Goal: Information Seeking & Learning: Learn about a topic

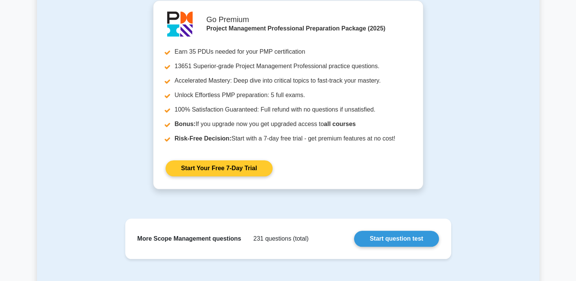
scroll to position [847, 0]
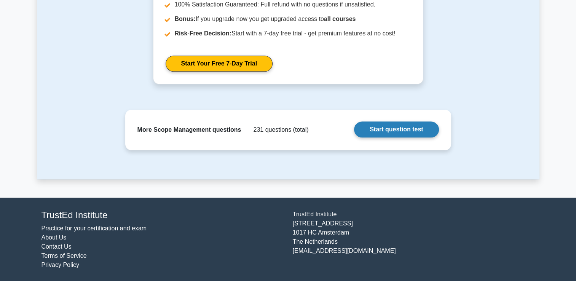
click at [392, 131] on link "Start question test" at bounding box center [396, 129] width 85 height 16
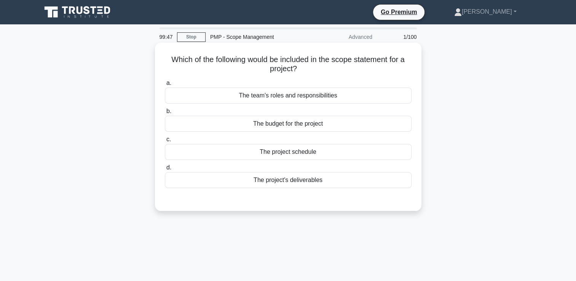
click at [326, 184] on div "The project's deliverables" at bounding box center [288, 180] width 247 height 16
click at [165, 170] on input "d. The project's deliverables" at bounding box center [165, 167] width 0 height 5
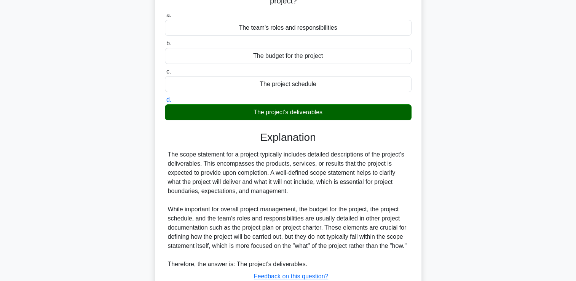
scroll to position [133, 0]
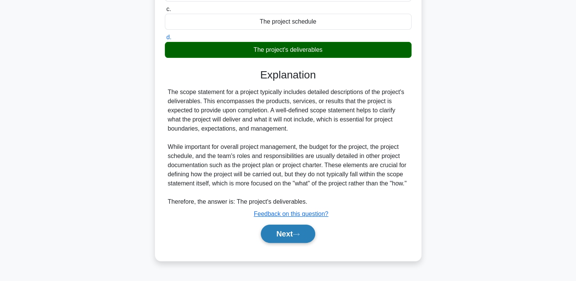
click at [296, 243] on button "Next" at bounding box center [288, 234] width 54 height 18
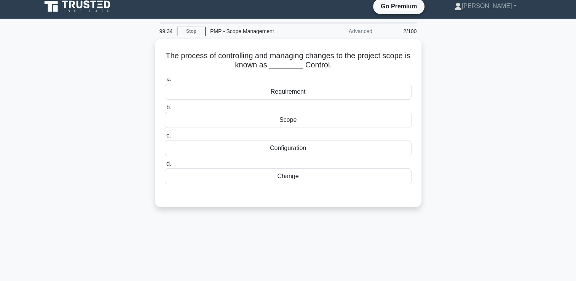
scroll to position [0, 0]
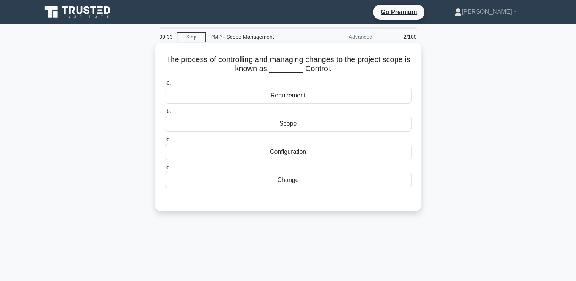
click at [293, 127] on div "Scope" at bounding box center [288, 124] width 247 height 16
click at [165, 114] on input "b. Scope" at bounding box center [165, 111] width 0 height 5
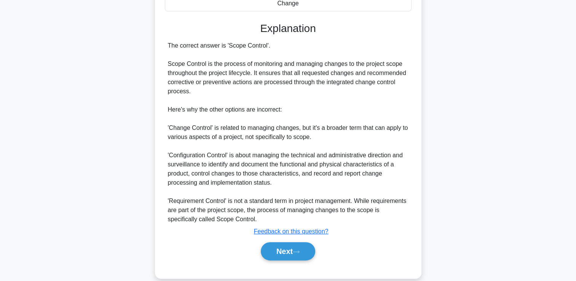
scroll to position [188, 0]
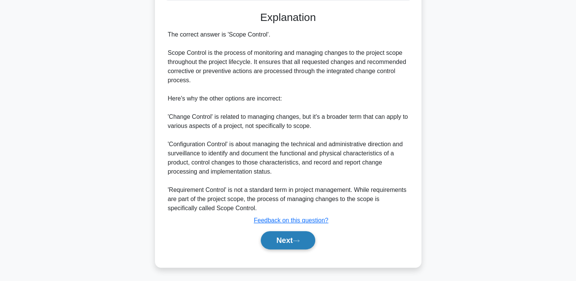
click at [307, 237] on button "Next" at bounding box center [288, 240] width 54 height 18
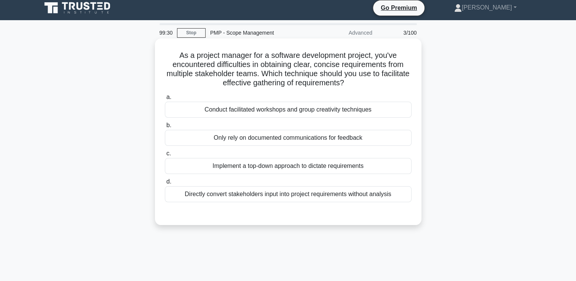
scroll to position [0, 0]
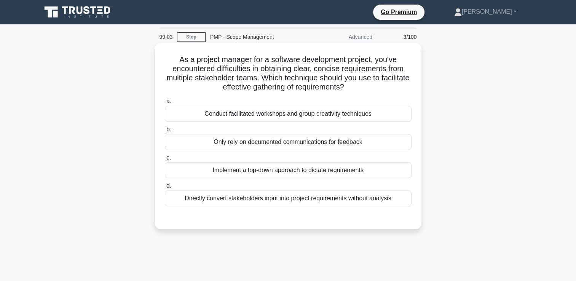
click at [358, 117] on div "Conduct facilitated workshops and group creativity techniques" at bounding box center [288, 114] width 247 height 16
click at [165, 104] on input "a. Conduct facilitated workshops and group creativity techniques" at bounding box center [165, 101] width 0 height 5
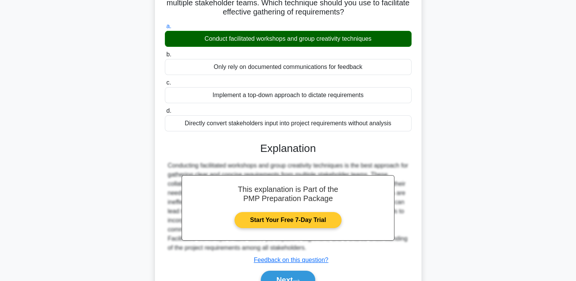
scroll to position [130, 0]
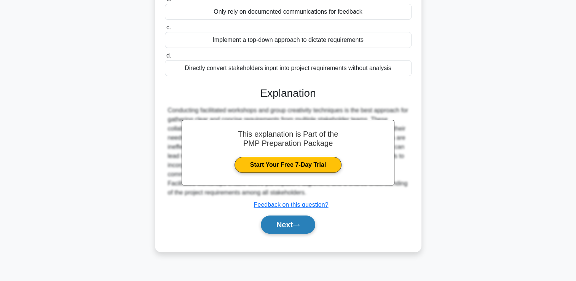
click at [299, 227] on button "Next" at bounding box center [288, 225] width 54 height 18
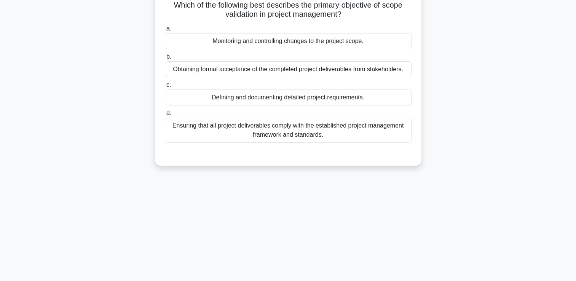
scroll to position [0, 0]
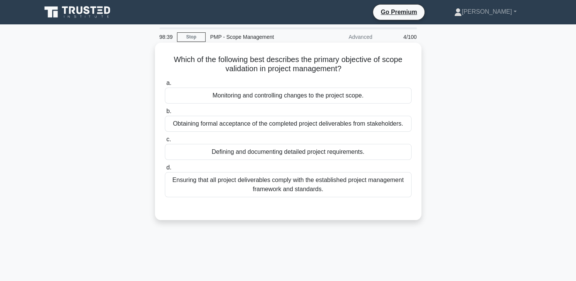
click at [302, 187] on div "Ensuring that all project deliverables comply with the established project mana…" at bounding box center [288, 184] width 247 height 25
click at [165, 170] on input "d. Ensuring that all project deliverables comply with the established project m…" at bounding box center [165, 167] width 0 height 5
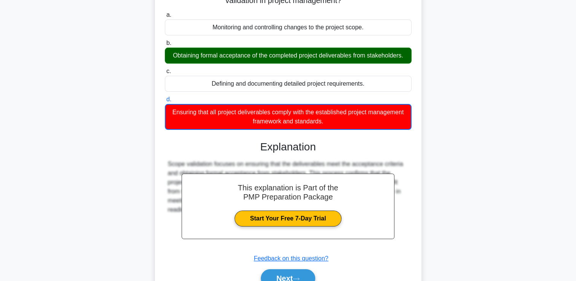
scroll to position [130, 0]
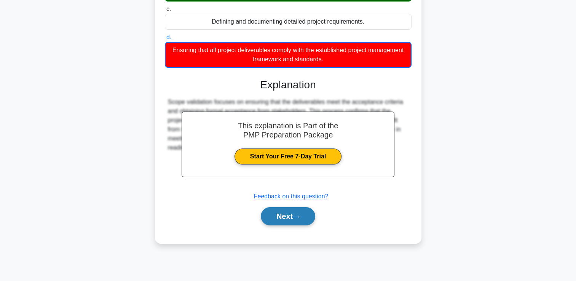
click at [299, 217] on icon at bounding box center [296, 217] width 7 height 4
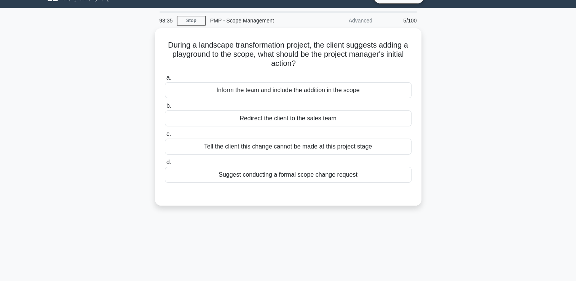
scroll to position [16, 0]
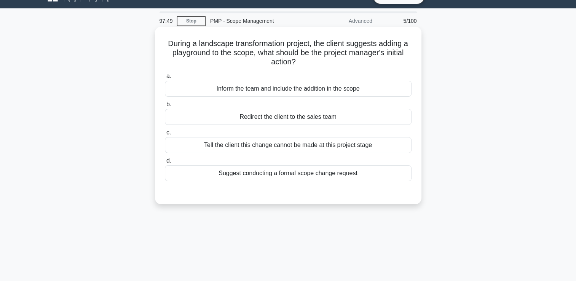
click at [292, 175] on div "Suggest conducting a formal scope change request" at bounding box center [288, 173] width 247 height 16
click at [165, 163] on input "d. Suggest conducting a formal scope change request" at bounding box center [165, 160] width 0 height 5
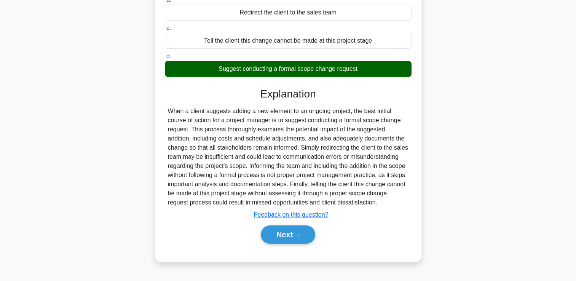
scroll to position [130, 0]
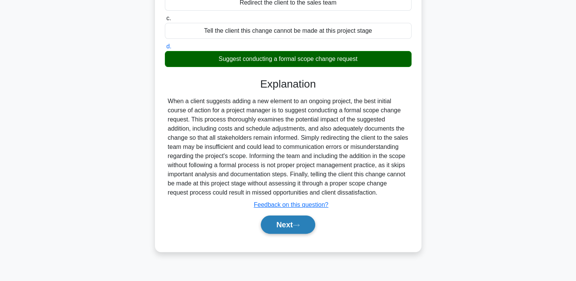
click at [292, 216] on button "Next" at bounding box center [288, 225] width 54 height 18
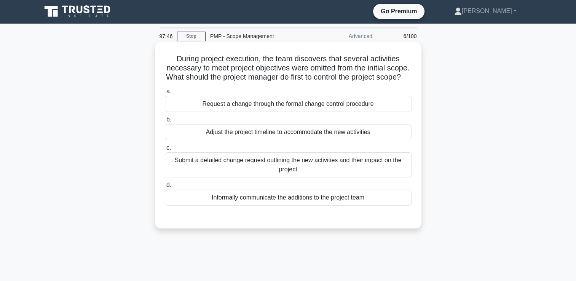
scroll to position [0, 0]
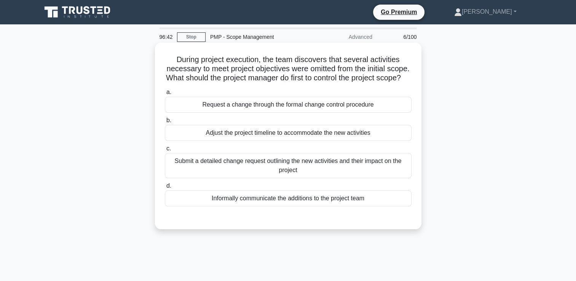
click at [292, 178] on div "Submit a detailed change request outlining the new activities and their impact …" at bounding box center [288, 165] width 247 height 25
click at [165, 151] on input "c. Submit a detailed change request outlining the new activities and their impa…" at bounding box center [165, 148] width 0 height 5
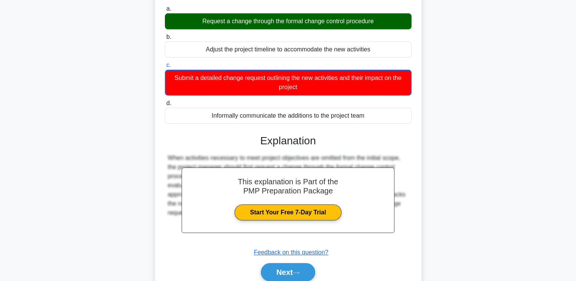
scroll to position [130, 0]
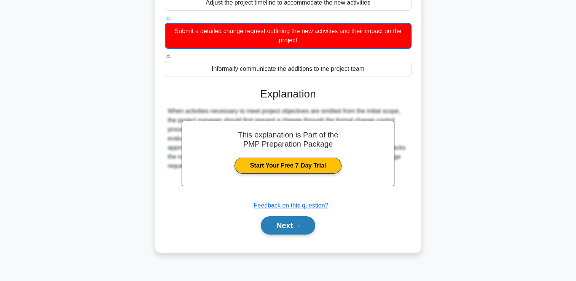
click at [287, 231] on button "Next" at bounding box center [288, 225] width 54 height 18
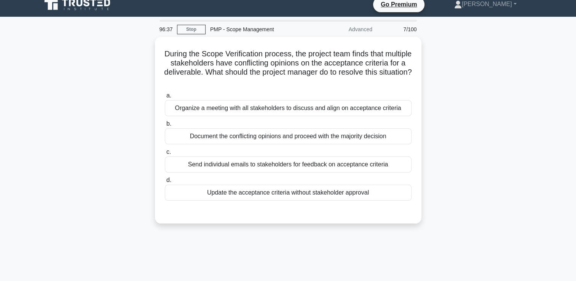
scroll to position [0, 0]
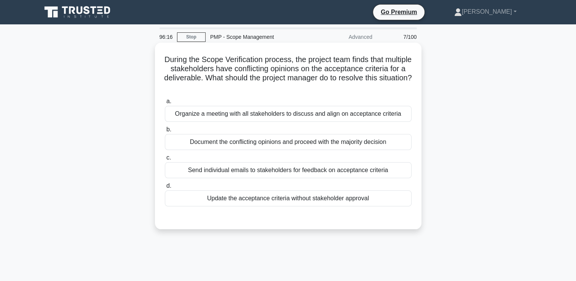
click at [313, 110] on div "Organize a meeting with all stakeholders to discuss and align on acceptance cri…" at bounding box center [288, 114] width 247 height 16
click at [165, 104] on input "a. Organize a meeting with all stakeholders to discuss and align on acceptance …" at bounding box center [165, 101] width 0 height 5
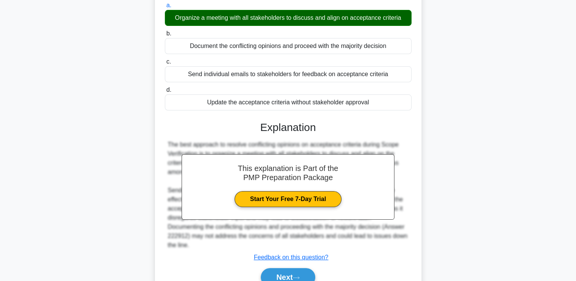
scroll to position [133, 0]
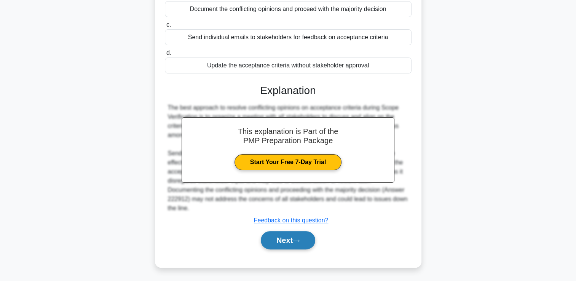
click at [303, 235] on button "Next" at bounding box center [288, 240] width 54 height 18
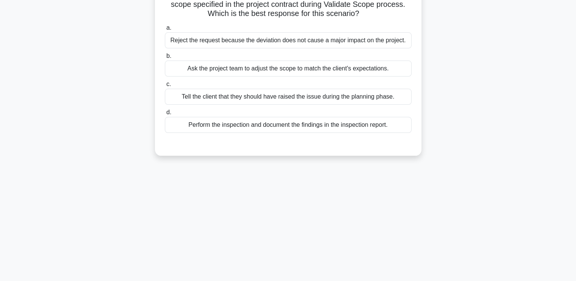
scroll to position [16, 0]
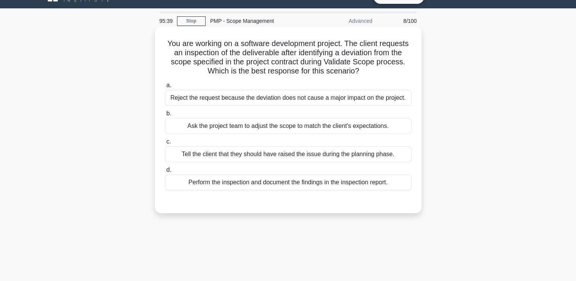
click at [267, 183] on div "Perform the inspection and document the findings in the inspection report." at bounding box center [288, 182] width 247 height 16
click at [165, 173] on input "d. Perform the inspection and document the findings in the inspection report." at bounding box center [165, 170] width 0 height 5
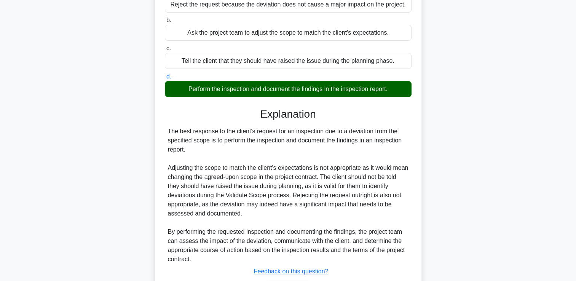
scroll to position [160, 0]
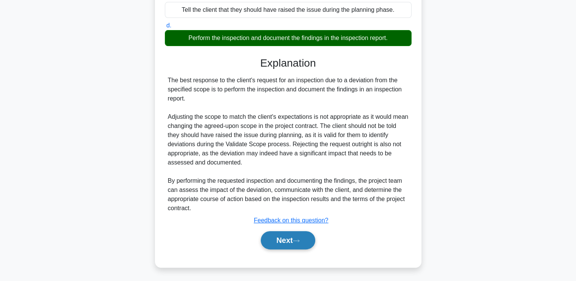
click at [268, 233] on button "Next" at bounding box center [288, 240] width 54 height 18
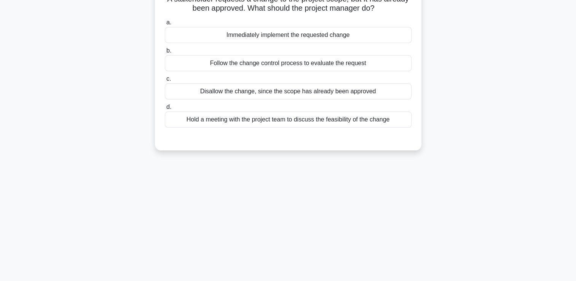
scroll to position [0, 0]
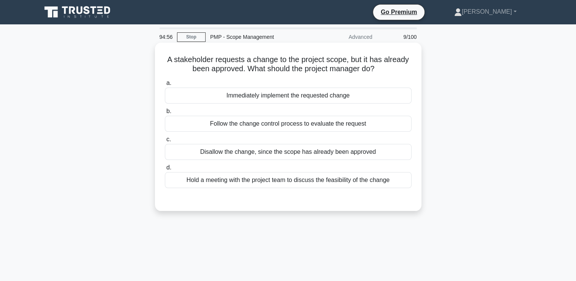
click at [288, 126] on div "Follow the change control process to evaluate the request" at bounding box center [288, 124] width 247 height 16
click at [165, 114] on input "b. Follow the change control process to evaluate the request" at bounding box center [165, 111] width 0 height 5
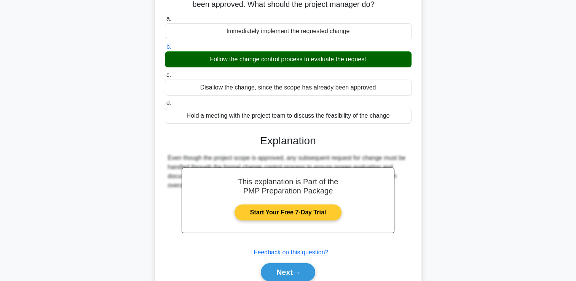
scroll to position [130, 0]
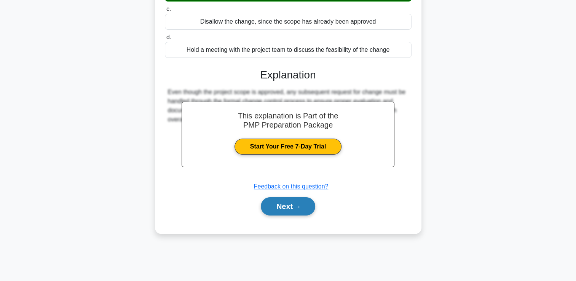
click at [267, 207] on button "Next" at bounding box center [288, 206] width 54 height 18
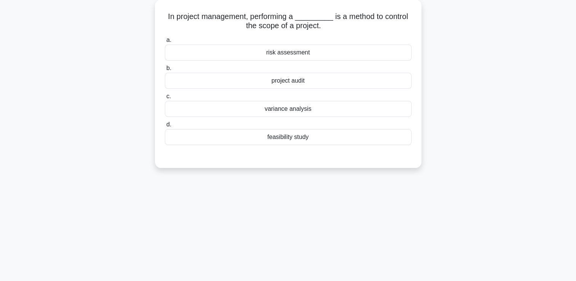
scroll to position [16, 0]
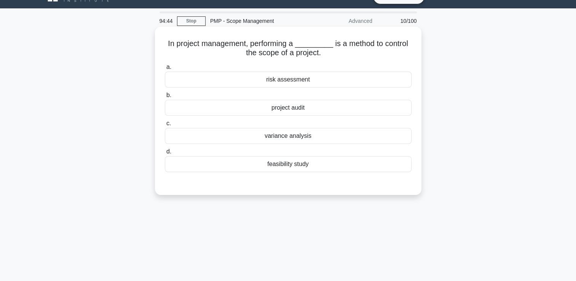
click at [277, 141] on div "variance analysis" at bounding box center [288, 136] width 247 height 16
click at [165, 126] on input "c. variance analysis" at bounding box center [165, 123] width 0 height 5
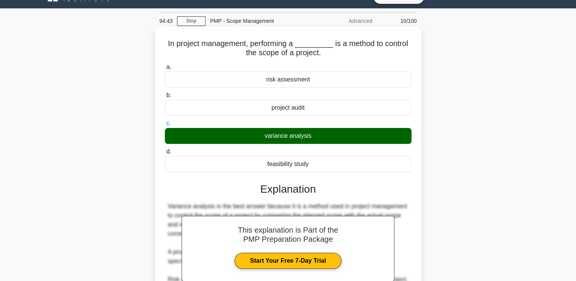
scroll to position [130, 0]
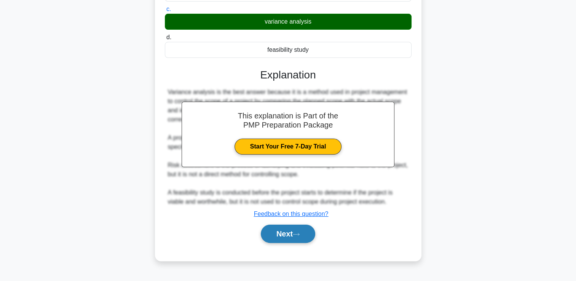
click at [277, 228] on button "Next" at bounding box center [288, 234] width 54 height 18
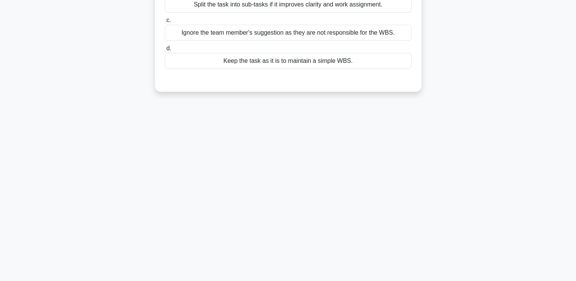
scroll to position [0, 0]
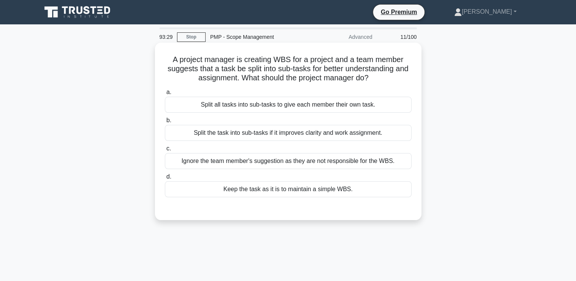
click at [361, 135] on div "Split the task into sub-tasks if it improves clarity and work assignment." at bounding box center [288, 133] width 247 height 16
click at [165, 123] on input "b. Split the task into sub-tasks if it improves clarity and work assignment." at bounding box center [165, 120] width 0 height 5
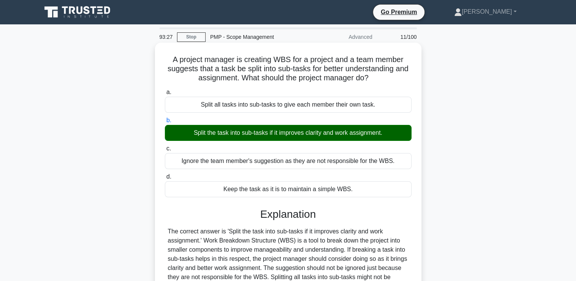
scroll to position [130, 0]
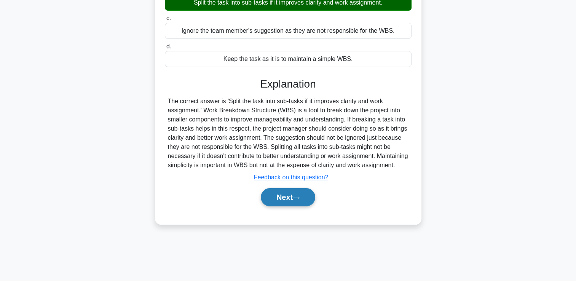
click at [288, 203] on button "Next" at bounding box center [288, 197] width 54 height 18
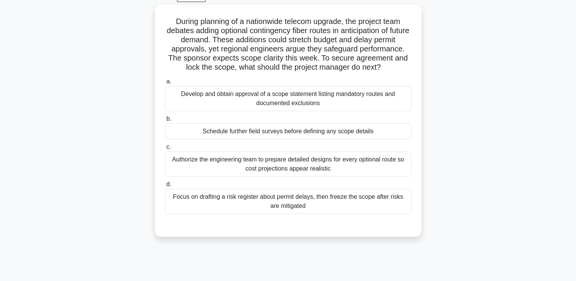
scroll to position [16, 0]
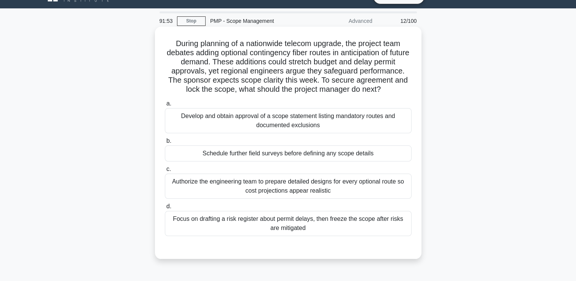
click at [368, 122] on div "Develop and obtain approval of a scope statement listing mandatory routes and d…" at bounding box center [288, 120] width 247 height 25
click at [165, 106] on input "a. Develop and obtain approval of a scope statement listing mandatory routes an…" at bounding box center [165, 103] width 0 height 5
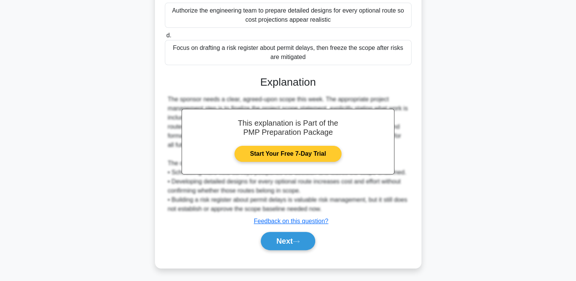
scroll to position [188, 0]
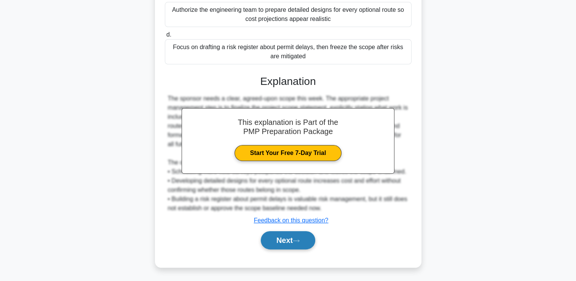
click at [294, 236] on button "Next" at bounding box center [288, 240] width 54 height 18
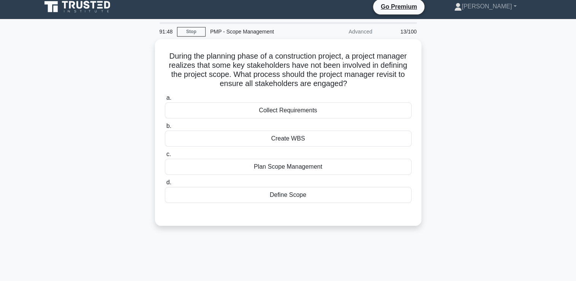
scroll to position [0, 0]
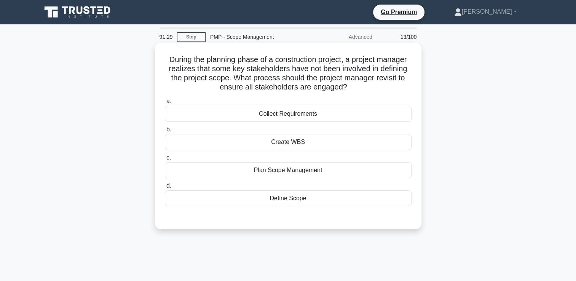
click at [326, 173] on div "Plan Scope Management" at bounding box center [288, 170] width 247 height 16
click at [165, 160] on input "c. Plan Scope Management" at bounding box center [165, 157] width 0 height 5
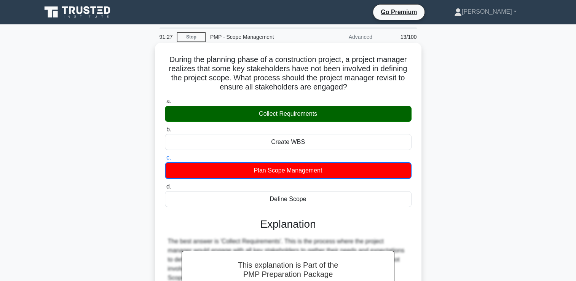
scroll to position [130, 0]
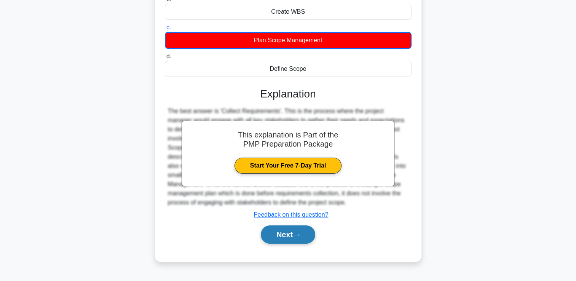
click at [303, 234] on button "Next" at bounding box center [288, 234] width 54 height 18
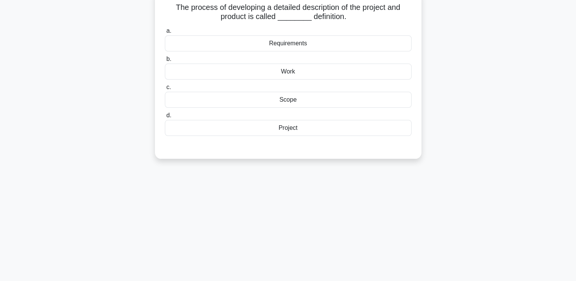
scroll to position [16, 0]
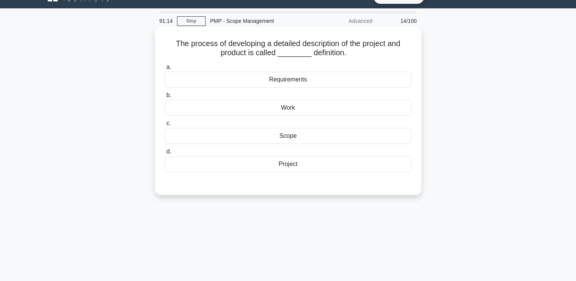
click at [302, 167] on div "Project" at bounding box center [288, 164] width 247 height 16
click at [165, 154] on input "d. Project" at bounding box center [165, 151] width 0 height 5
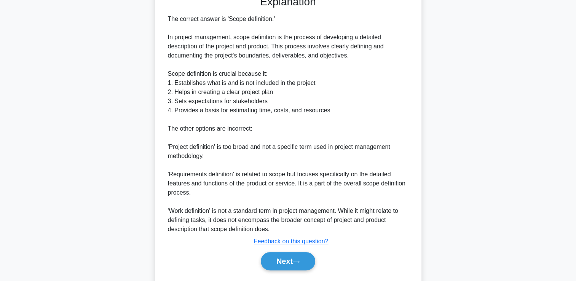
scroll to position [225, 0]
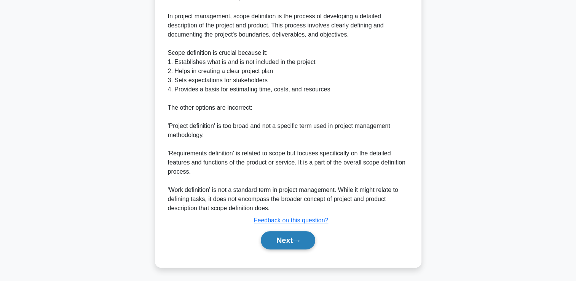
click at [294, 236] on button "Next" at bounding box center [288, 240] width 54 height 18
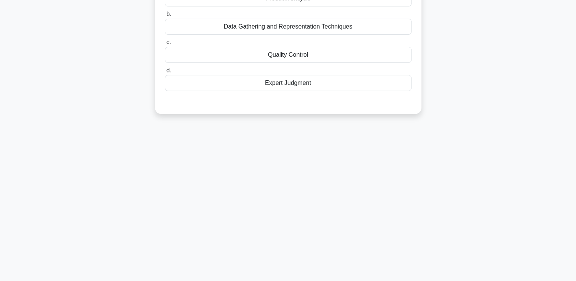
scroll to position [26, 0]
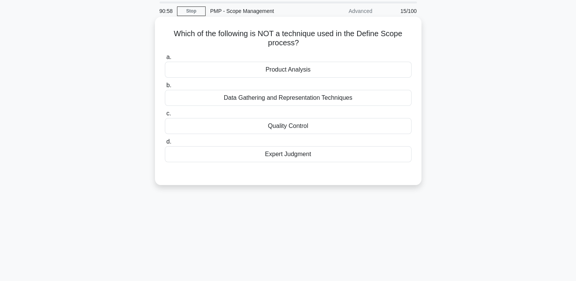
click at [327, 128] on div "Quality Control" at bounding box center [288, 126] width 247 height 16
click at [165, 116] on input "c. Quality Control" at bounding box center [165, 113] width 0 height 5
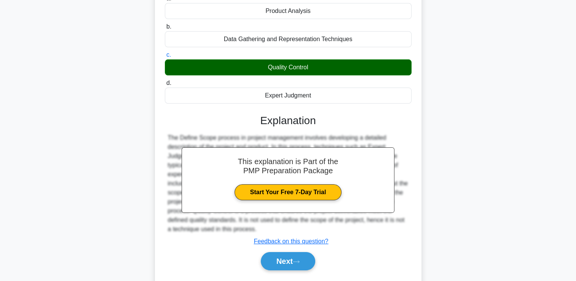
scroll to position [130, 0]
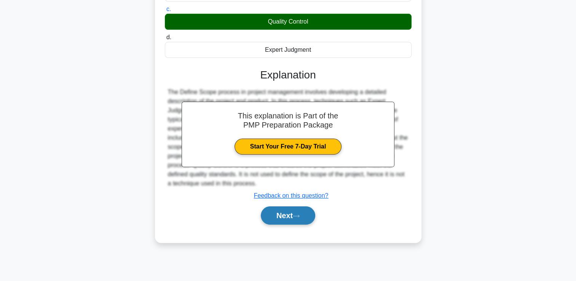
click at [289, 216] on button "Next" at bounding box center [288, 215] width 54 height 18
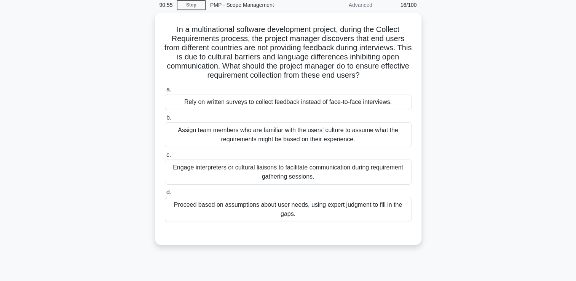
scroll to position [16, 0]
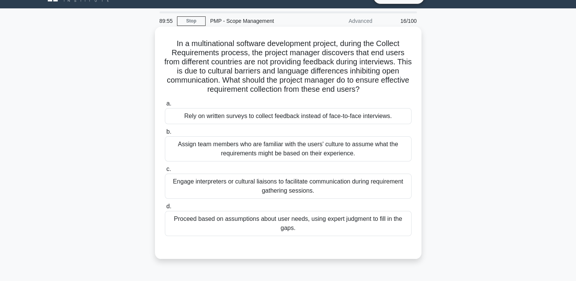
click at [378, 144] on div "Assign team members who are familiar with the users' culture to assume what the…" at bounding box center [288, 148] width 247 height 25
click at [165, 134] on input "b. Assign team members who are familiar with the users' culture to assume what …" at bounding box center [165, 131] width 0 height 5
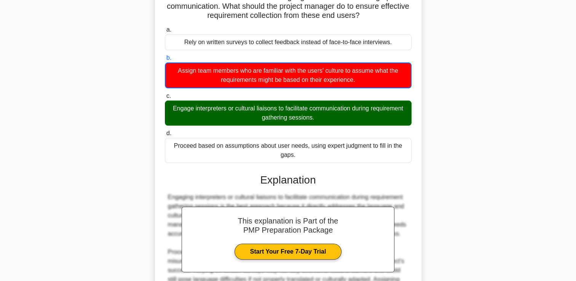
scroll to position [168, 0]
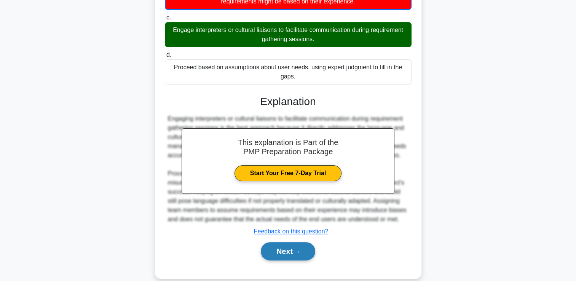
click at [286, 247] on button "Next" at bounding box center [288, 251] width 54 height 18
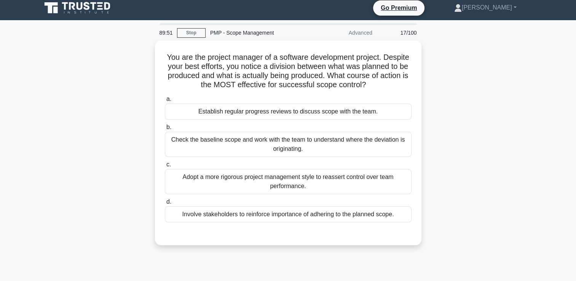
scroll to position [0, 0]
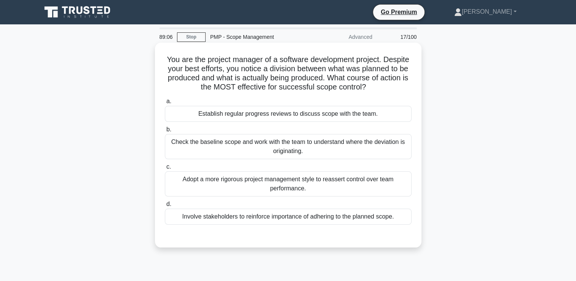
click at [393, 146] on div "Check the baseline scope and work with the team to understand where the deviati…" at bounding box center [288, 146] width 247 height 25
drag, startPoint x: 393, startPoint y: 146, endPoint x: 352, endPoint y: 147, distance: 41.1
click at [352, 147] on div "Check the baseline scope and work with the team to understand where the deviati…" at bounding box center [288, 146] width 247 height 25
drag, startPoint x: 352, startPoint y: 147, endPoint x: 372, endPoint y: 160, distance: 23.9
click at [372, 160] on div "a. Establish regular progress reviews to discuss scope with the team. b. Check …" at bounding box center [288, 160] width 256 height 131
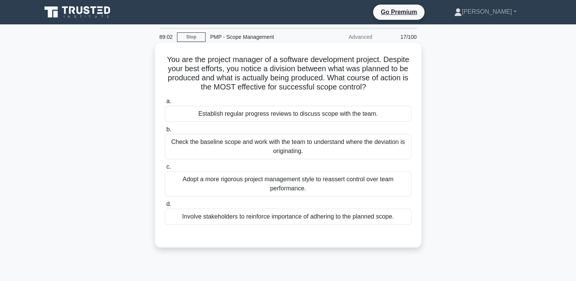
click at [309, 135] on div "Check the baseline scope and work with the team to understand where the deviati…" at bounding box center [288, 146] width 247 height 25
click at [165, 132] on input "b. Check the baseline scope and work with the team to understand where the devi…" at bounding box center [165, 129] width 0 height 5
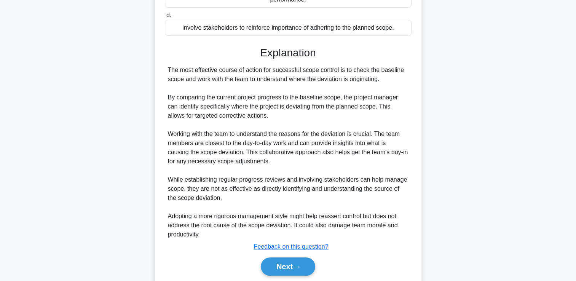
scroll to position [190, 0]
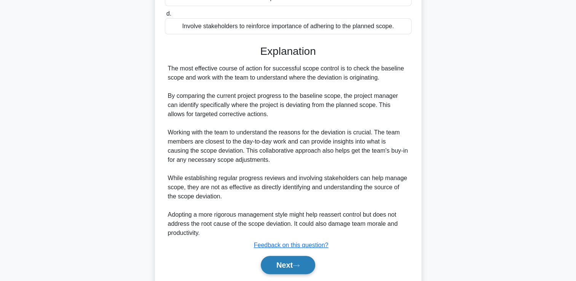
click at [289, 265] on button "Next" at bounding box center [288, 265] width 54 height 18
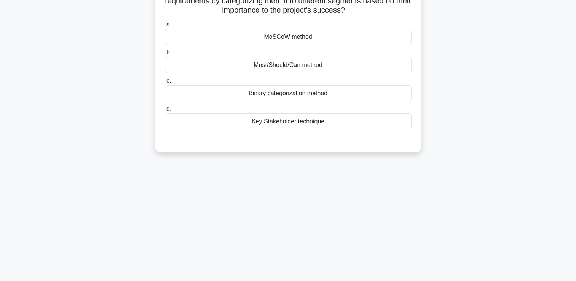
scroll to position [0, 0]
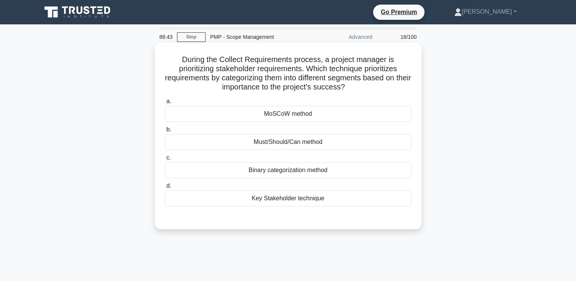
click at [299, 112] on div "MoSCoW method" at bounding box center [288, 114] width 247 height 16
click at [165, 104] on input "a. MoSCoW method" at bounding box center [165, 101] width 0 height 5
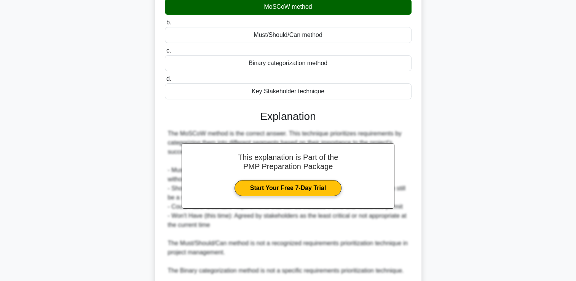
scroll to position [190, 0]
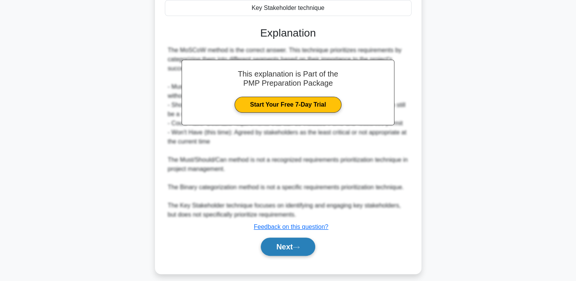
click at [288, 246] on button "Next" at bounding box center [288, 247] width 54 height 18
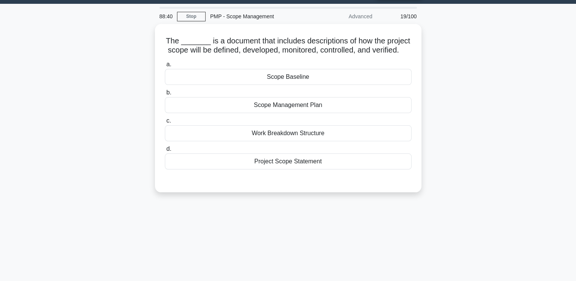
scroll to position [0, 0]
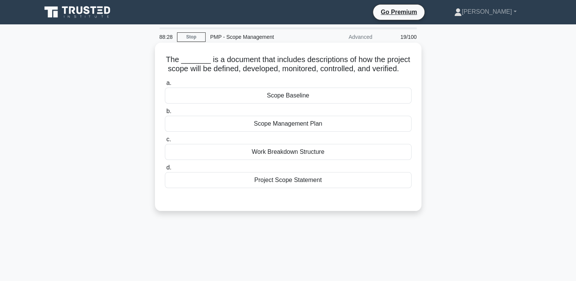
click at [314, 132] on div "Scope Management Plan" at bounding box center [288, 124] width 247 height 16
click at [165, 114] on input "b. Scope Management Plan" at bounding box center [165, 111] width 0 height 5
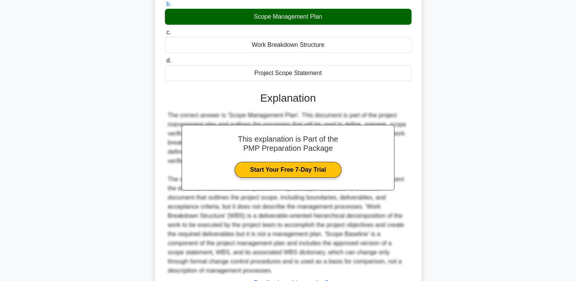
scroll to position [152, 0]
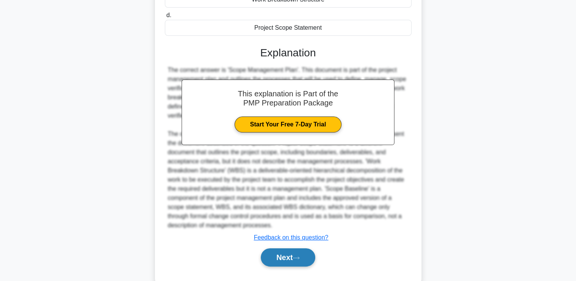
click at [306, 265] on button "Next" at bounding box center [288, 257] width 54 height 18
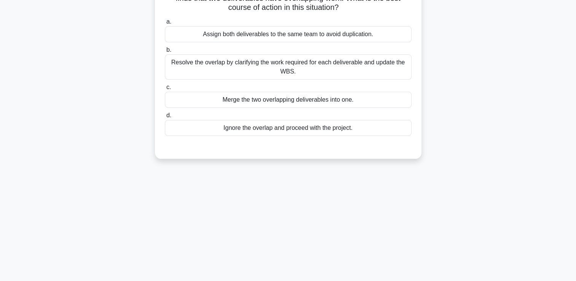
scroll to position [0, 0]
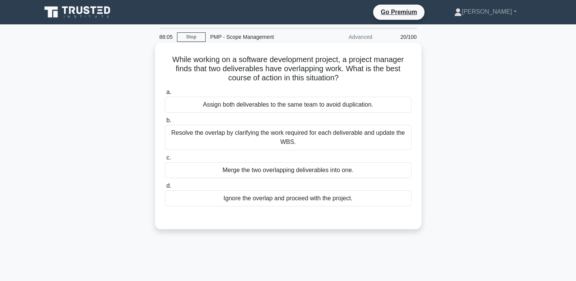
click at [310, 144] on div "Resolve the overlap by clarifying the work required for each deliverable and up…" at bounding box center [288, 137] width 247 height 25
click at [165, 123] on input "b. Resolve the overlap by clarifying the work required for each deliverable and…" at bounding box center [165, 120] width 0 height 5
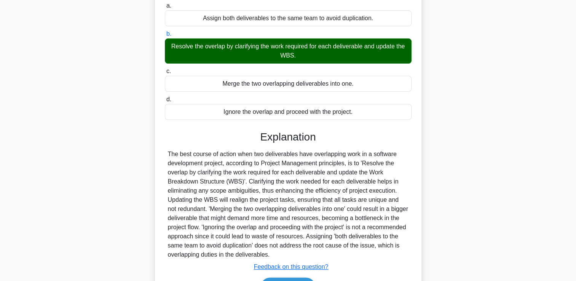
scroll to position [133, 0]
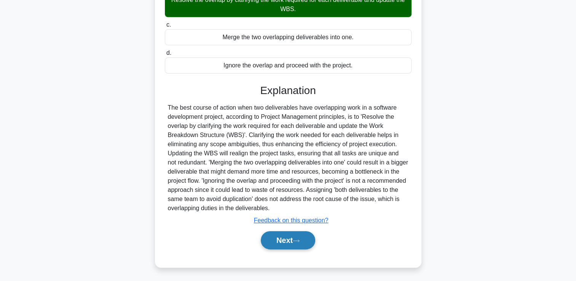
click at [294, 243] on button "Next" at bounding box center [288, 240] width 54 height 18
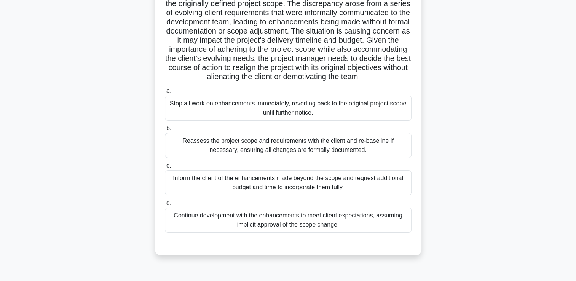
scroll to position [114, 0]
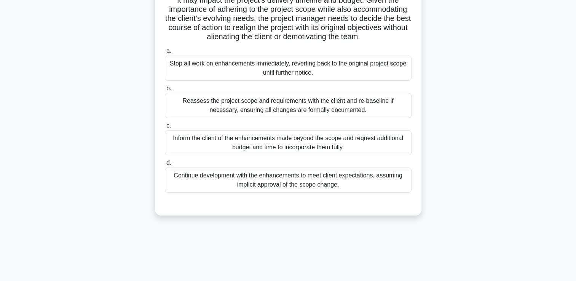
click at [351, 118] on div "Reassess the project scope and requirements with the client and re-baseline if …" at bounding box center [288, 105] width 247 height 25
click at [165, 91] on input "b. Reassess the project scope and requirements with the client and re-baseline …" at bounding box center [165, 88] width 0 height 5
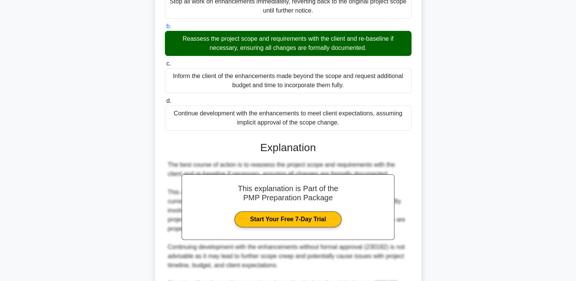
scroll to position [316, 0]
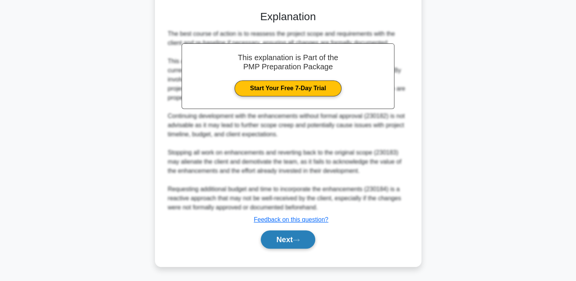
click at [291, 241] on button "Next" at bounding box center [288, 239] width 54 height 18
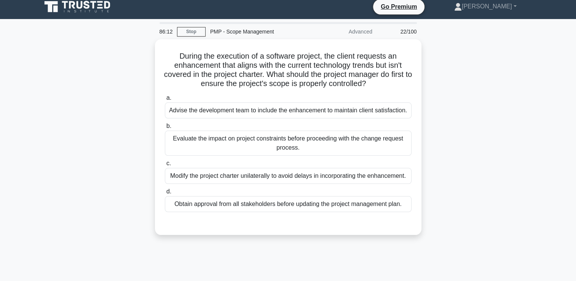
scroll to position [0, 0]
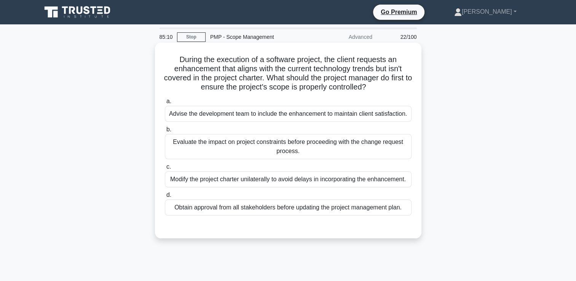
click at [356, 157] on div "Evaluate the impact on project constraints before proceeding with the change re…" at bounding box center [288, 146] width 247 height 25
click at [165, 132] on input "b. Evaluate the impact on project constraints before proceeding with the change…" at bounding box center [165, 129] width 0 height 5
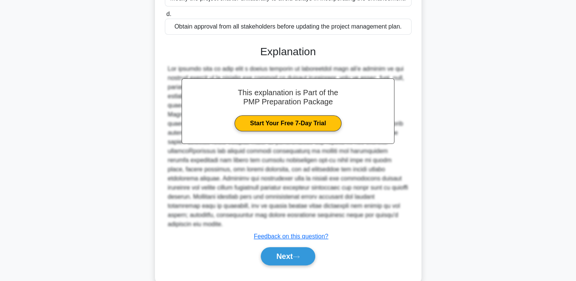
scroll to position [188, 0]
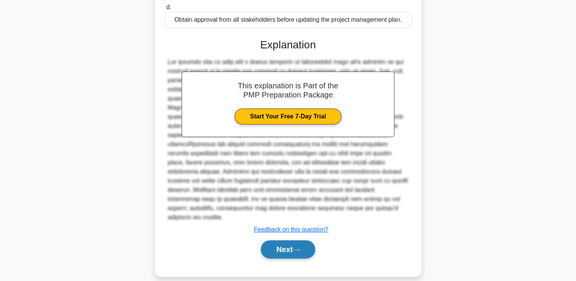
click at [271, 240] on button "Next" at bounding box center [288, 249] width 54 height 18
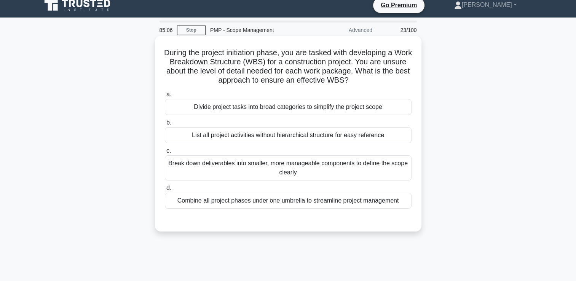
scroll to position [0, 0]
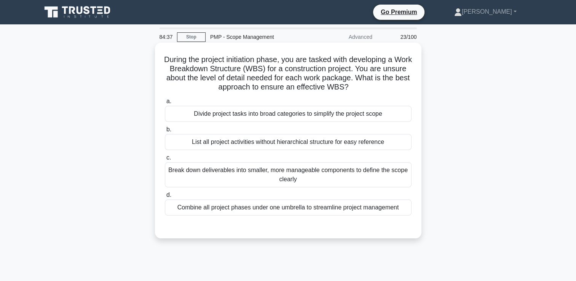
click at [391, 173] on div "Break down deliverables into smaller, more manageable components to define the …" at bounding box center [288, 174] width 247 height 25
click at [165, 160] on input "c. Break down deliverables into smaller, more manageable components to define t…" at bounding box center [165, 157] width 0 height 5
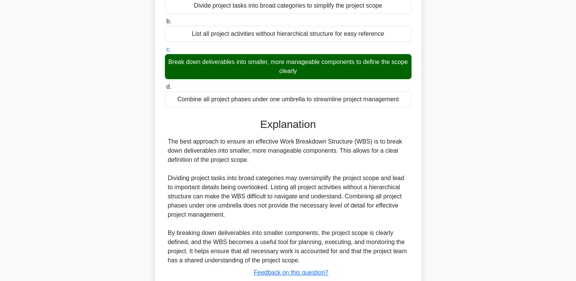
scroll to position [160, 0]
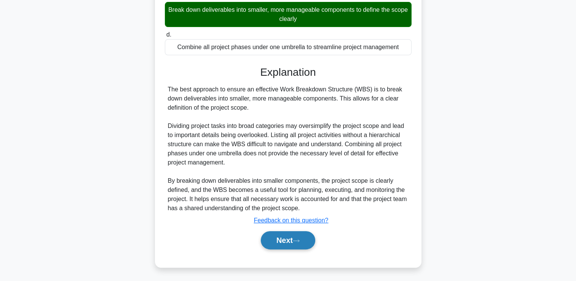
click at [296, 245] on button "Next" at bounding box center [288, 240] width 54 height 18
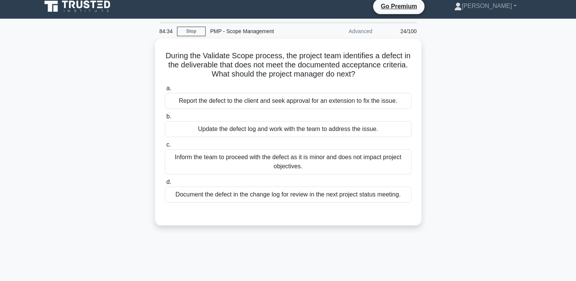
scroll to position [0, 0]
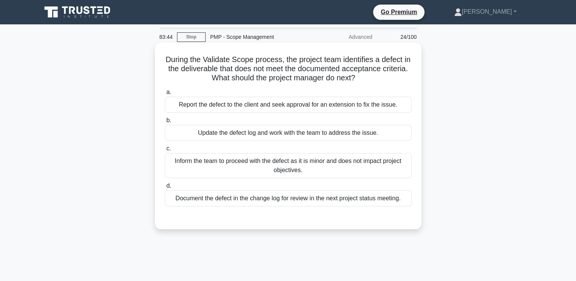
click at [346, 133] on div "Update the defect log and work with the team to address the issue." at bounding box center [288, 133] width 247 height 16
click at [165, 123] on input "b. Update the defect log and work with the team to address the issue." at bounding box center [165, 120] width 0 height 5
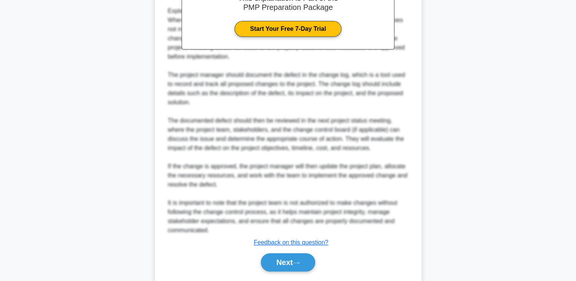
scroll to position [289, 0]
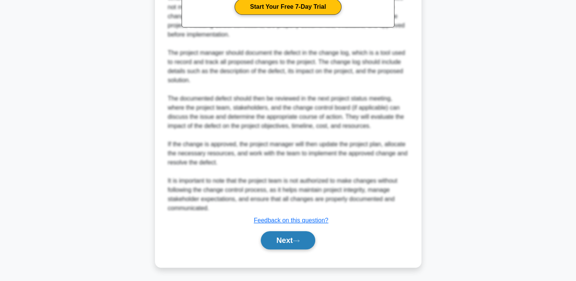
click at [300, 243] on button "Next" at bounding box center [288, 240] width 54 height 18
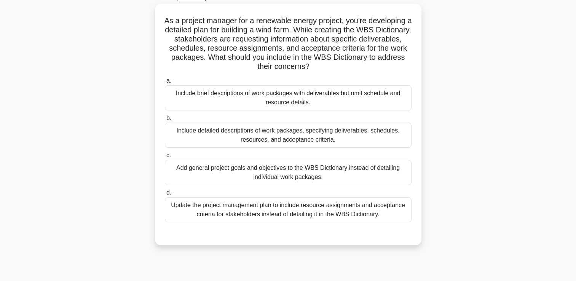
scroll to position [16, 0]
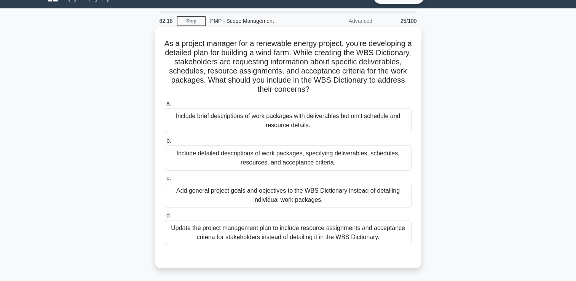
click at [334, 163] on div "Include detailed descriptions of work packages, specifying deliverables, schedu…" at bounding box center [288, 157] width 247 height 25
click at [165, 144] on input "b. Include detailed descriptions of work packages, specifying deliverables, sch…" at bounding box center [165, 141] width 0 height 5
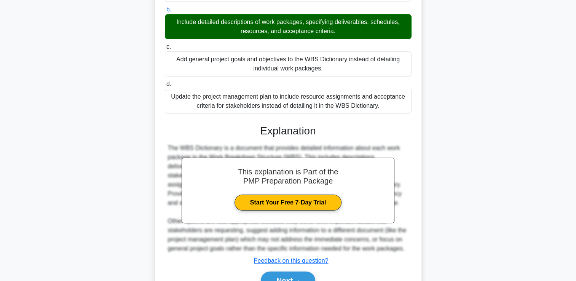
scroll to position [188, 0]
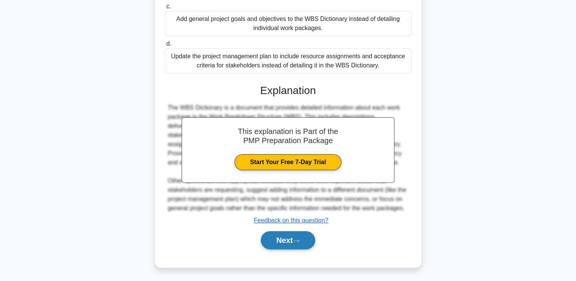
click at [314, 240] on button "Next" at bounding box center [288, 240] width 54 height 18
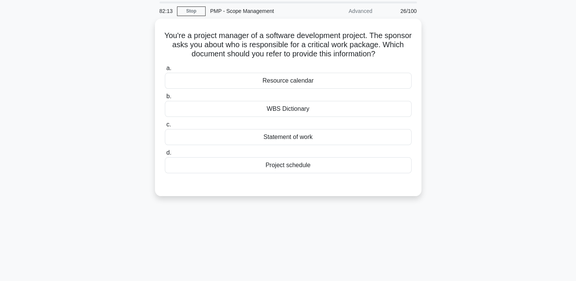
scroll to position [0, 0]
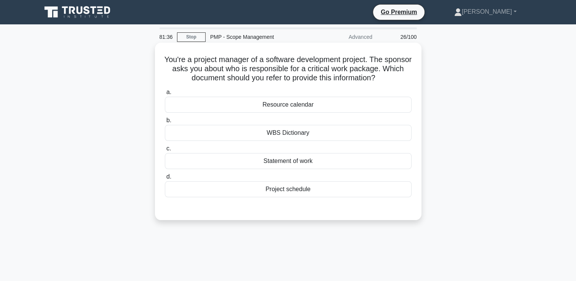
click at [295, 190] on div "Project schedule" at bounding box center [288, 189] width 247 height 16
click at [165, 179] on input "d. Project schedule" at bounding box center [165, 176] width 0 height 5
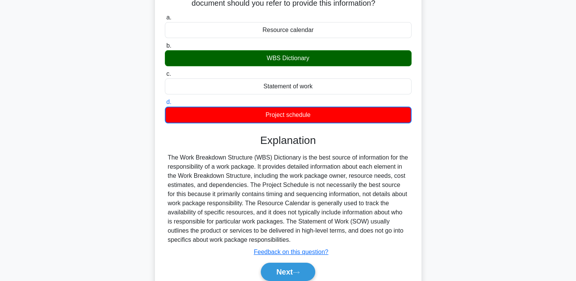
scroll to position [130, 0]
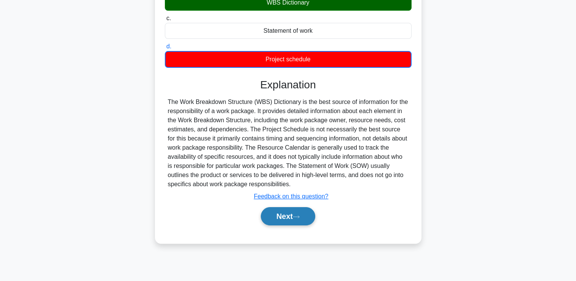
click at [289, 220] on button "Next" at bounding box center [288, 216] width 54 height 18
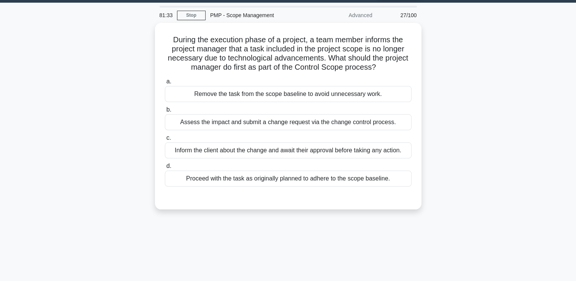
scroll to position [16, 0]
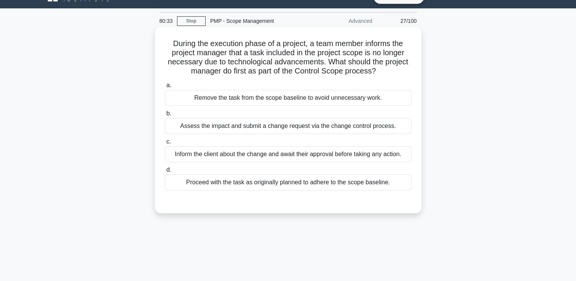
click at [366, 160] on div "Inform the client about the change and await their approval before taking any a…" at bounding box center [288, 154] width 247 height 16
click at [165, 144] on input "c. Inform the client about the change and await their approval before taking an…" at bounding box center [165, 141] width 0 height 5
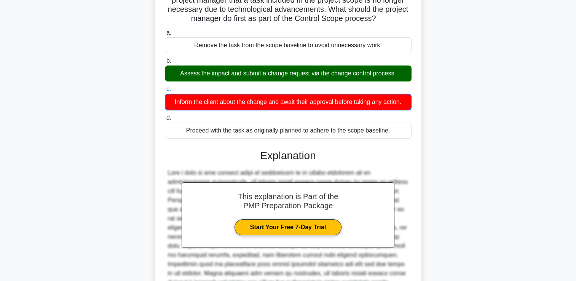
scroll to position [152, 0]
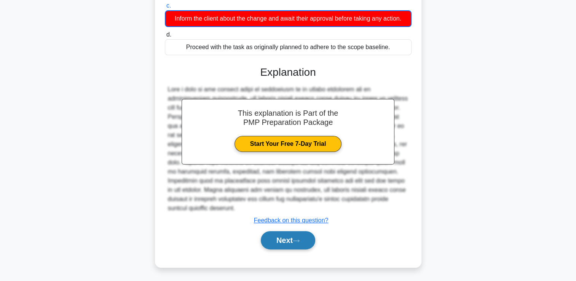
click at [301, 237] on button "Next" at bounding box center [288, 240] width 54 height 18
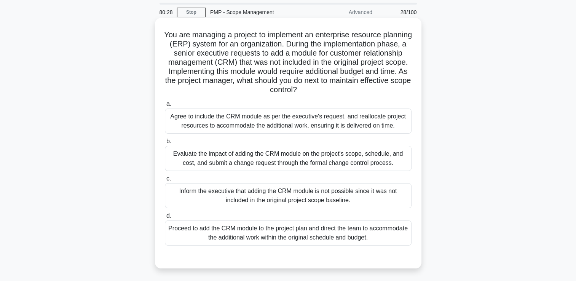
scroll to position [38, 0]
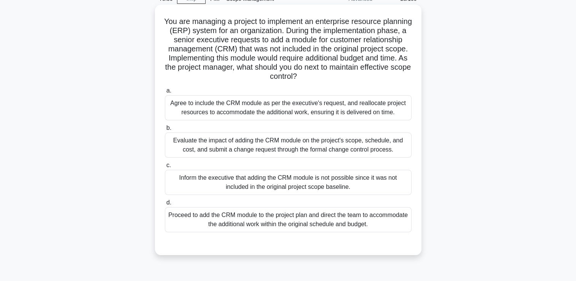
click at [267, 222] on div "Proceed to add the CRM module to the project plan and direct the team to accomm…" at bounding box center [288, 219] width 247 height 25
click at [165, 205] on input "d. Proceed to add the CRM module to the project plan and direct the team to acc…" at bounding box center [165, 202] width 0 height 5
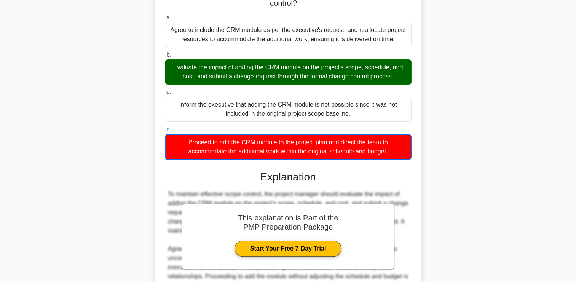
scroll to position [189, 0]
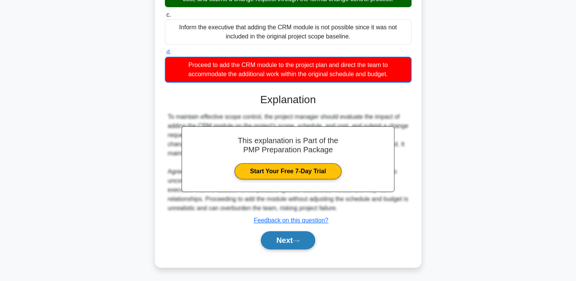
click at [271, 233] on button "Next" at bounding box center [288, 240] width 54 height 18
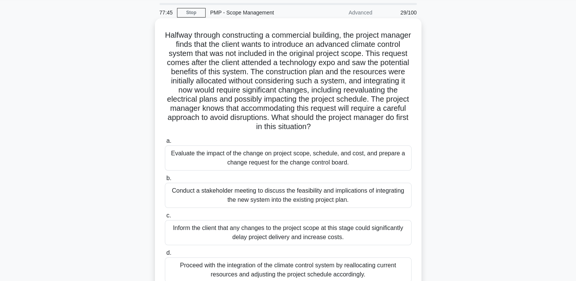
scroll to position [38, 0]
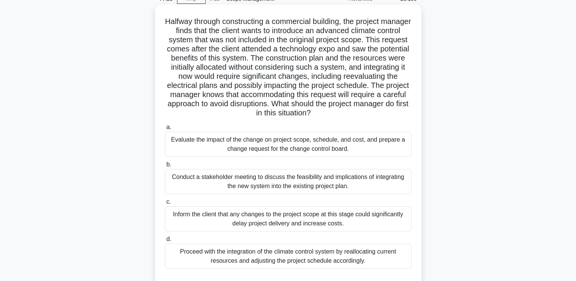
click at [304, 187] on div "Conduct a stakeholder meeting to discuss the feasibility and implications of in…" at bounding box center [288, 181] width 247 height 25
click at [165, 167] on input "b. Conduct a stakeholder meeting to discuss the feasibility and implications of…" at bounding box center [165, 164] width 0 height 5
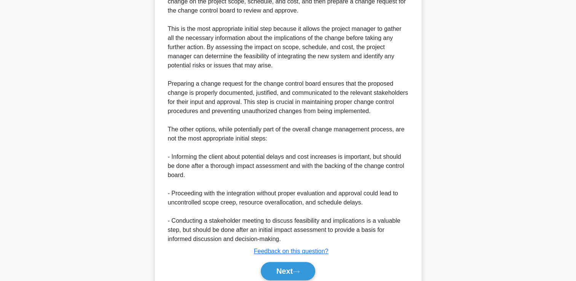
scroll to position [343, 0]
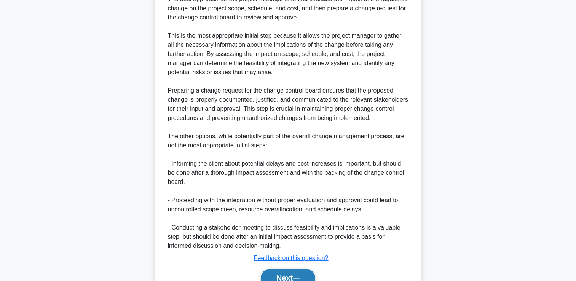
click at [281, 278] on button "Next" at bounding box center [288, 278] width 54 height 18
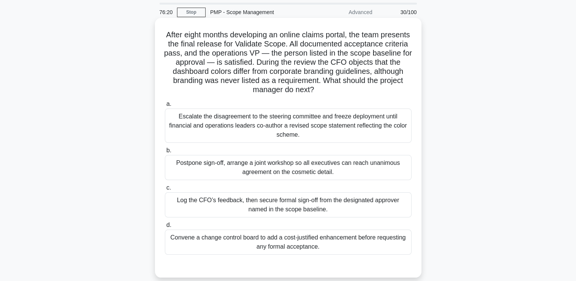
scroll to position [38, 0]
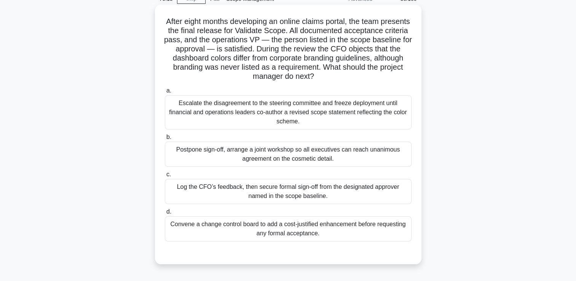
click at [248, 110] on div "Escalate the disagreement to the steering committee and freeze deployment until…" at bounding box center [288, 112] width 247 height 34
click at [165, 93] on input "a. Escalate the disagreement to the steering committee and freeze deployment un…" at bounding box center [165, 90] width 0 height 5
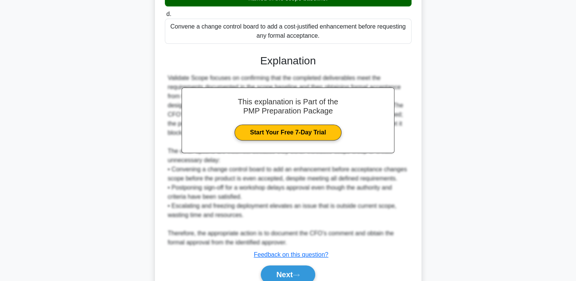
scroll to position [267, 0]
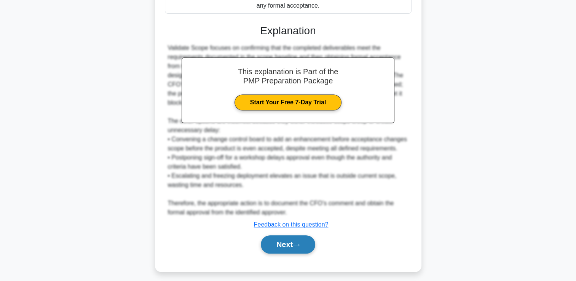
click at [274, 241] on button "Next" at bounding box center [288, 244] width 54 height 18
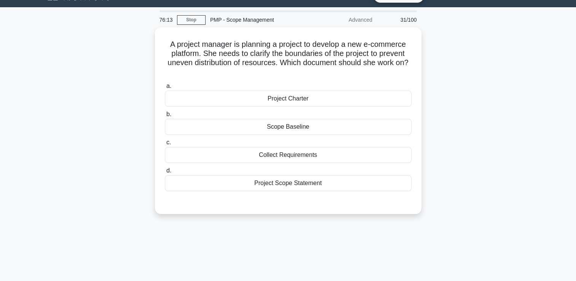
scroll to position [16, 0]
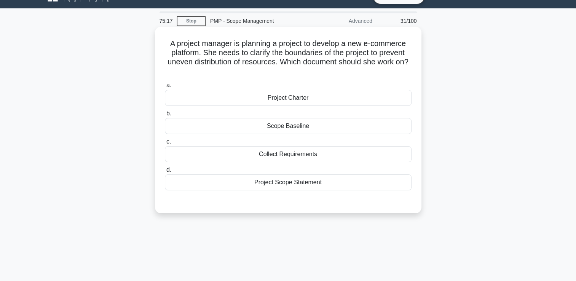
click at [296, 182] on div "Project Scope Statement" at bounding box center [288, 182] width 247 height 16
click at [165, 173] on input "d. Project Scope Statement" at bounding box center [165, 170] width 0 height 5
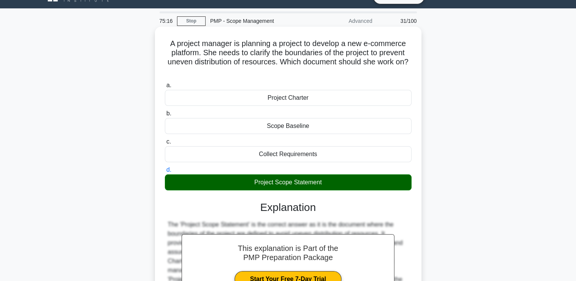
scroll to position [130, 0]
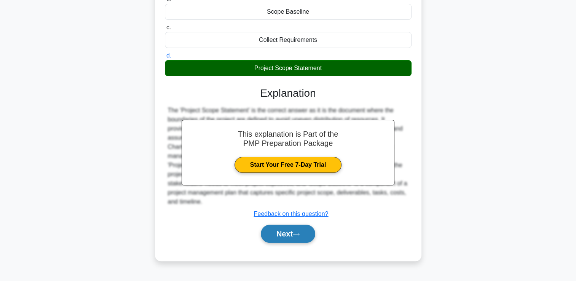
click at [297, 230] on button "Next" at bounding box center [288, 234] width 54 height 18
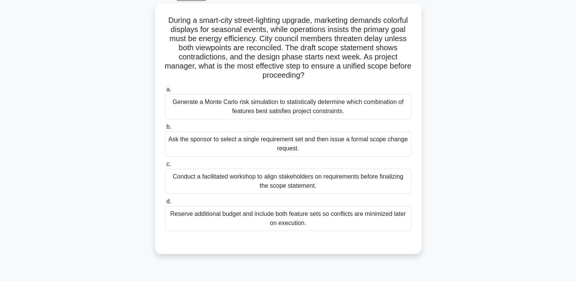
scroll to position [54, 0]
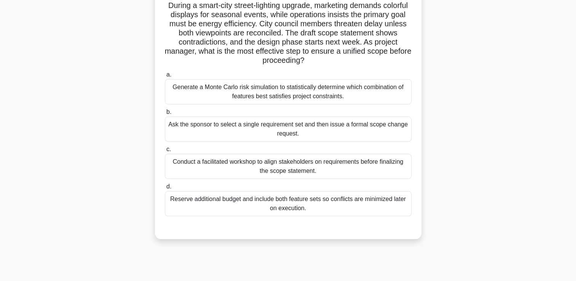
click at [328, 131] on div "Ask the sponsor to select a single requirement set and then issue a formal scop…" at bounding box center [288, 129] width 247 height 25
click at [165, 115] on input "b. Ask the sponsor to select a single requirement set and then issue a formal s…" at bounding box center [165, 112] width 0 height 5
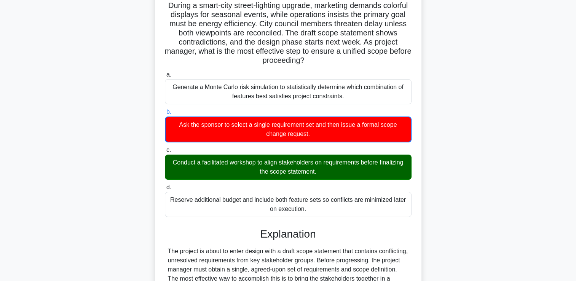
scroll to position [234, 0]
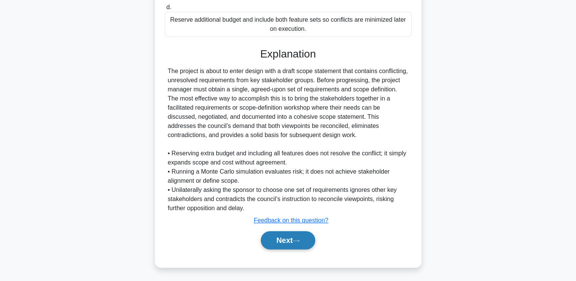
click at [306, 241] on button "Next" at bounding box center [288, 240] width 54 height 18
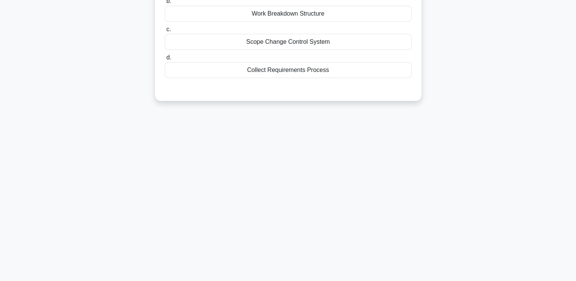
scroll to position [16, 0]
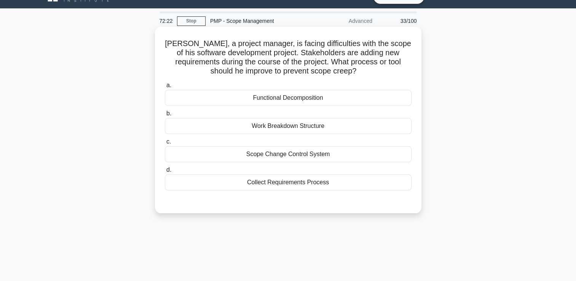
click at [309, 152] on div "Scope Change Control System" at bounding box center [288, 154] width 247 height 16
click at [165, 144] on input "c. Scope Change Control System" at bounding box center [165, 141] width 0 height 5
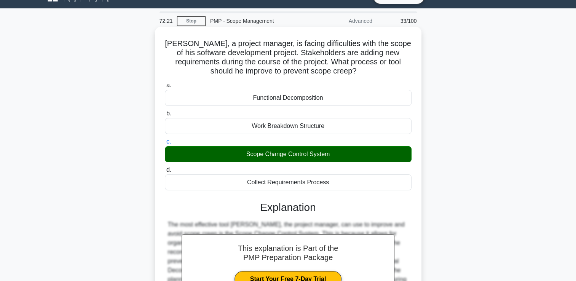
scroll to position [130, 0]
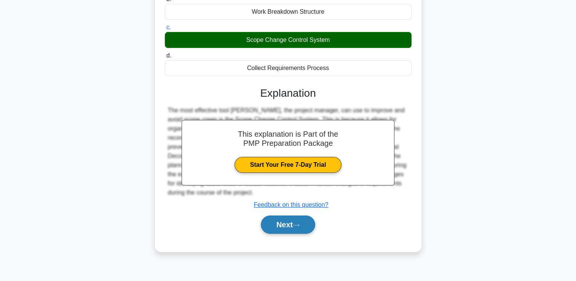
click at [294, 222] on button "Next" at bounding box center [288, 225] width 54 height 18
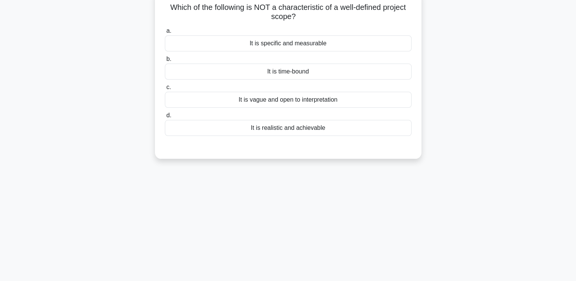
scroll to position [16, 0]
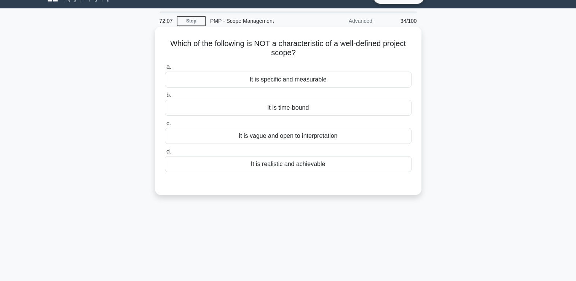
click at [280, 110] on div "It is time-bound" at bounding box center [288, 108] width 247 height 16
click at [165, 98] on input "b. It is time-bound" at bounding box center [165, 95] width 0 height 5
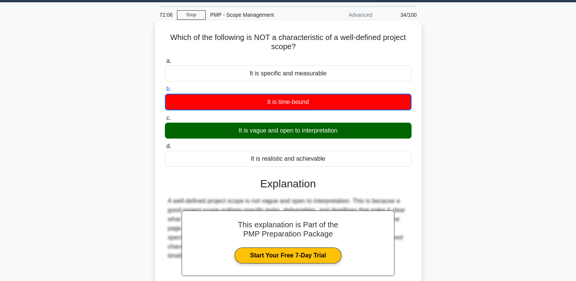
scroll to position [130, 0]
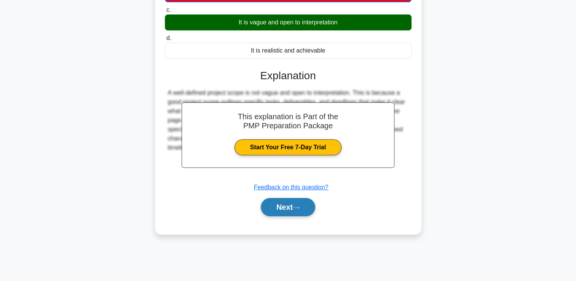
click at [283, 207] on button "Next" at bounding box center [288, 207] width 54 height 18
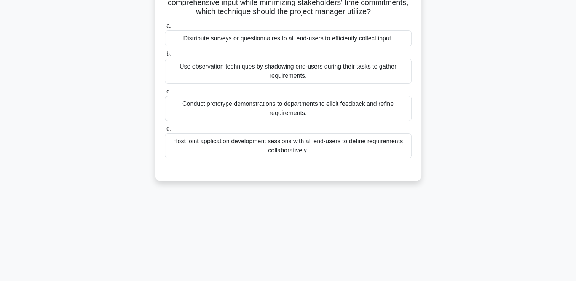
scroll to position [16, 0]
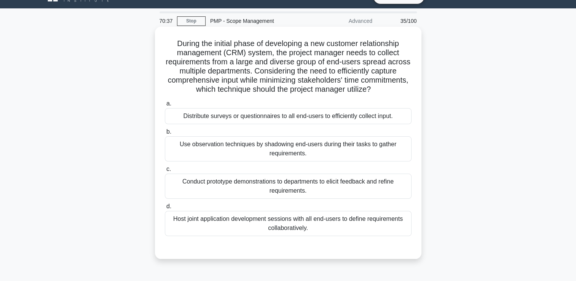
click at [321, 158] on div "Use observation techniques by shadowing end-users during their tasks to gather …" at bounding box center [288, 148] width 247 height 25
click at [165, 134] on input "b. Use observation techniques by shadowing end-users during their tasks to gath…" at bounding box center [165, 131] width 0 height 5
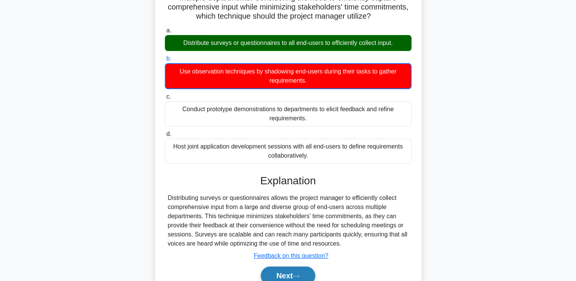
scroll to position [130, 0]
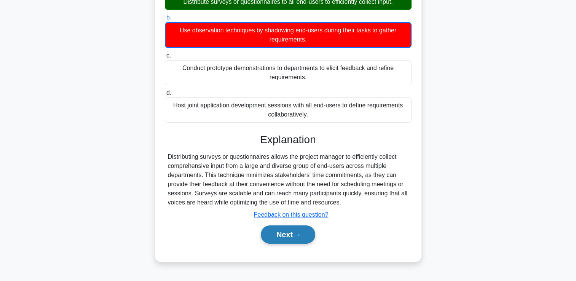
click at [299, 232] on button "Next" at bounding box center [288, 234] width 54 height 18
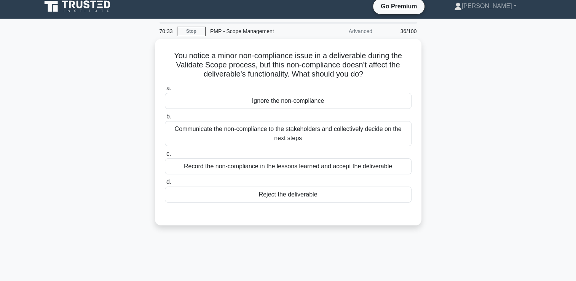
scroll to position [0, 0]
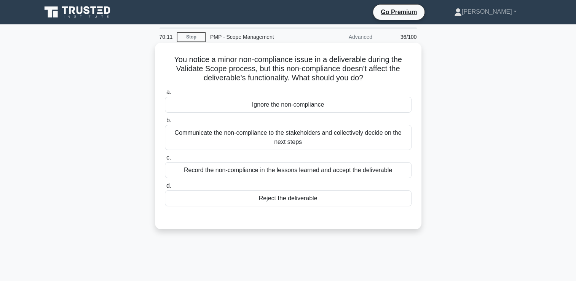
click at [404, 132] on div "Communicate the non-compliance to the stakeholders and collectively decide on t…" at bounding box center [288, 137] width 247 height 25
click at [165, 123] on input "b. Communicate the non-compliance to the stakeholders and collectively decide o…" at bounding box center [165, 120] width 0 height 5
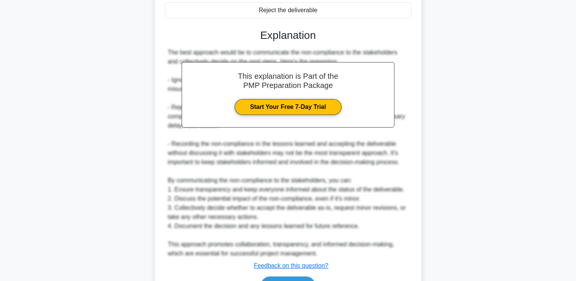
scroll to position [190, 0]
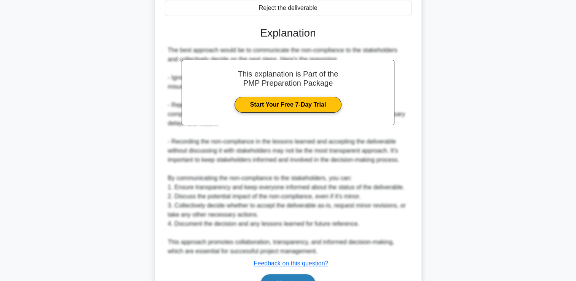
click at [301, 275] on button "Next" at bounding box center [288, 283] width 54 height 18
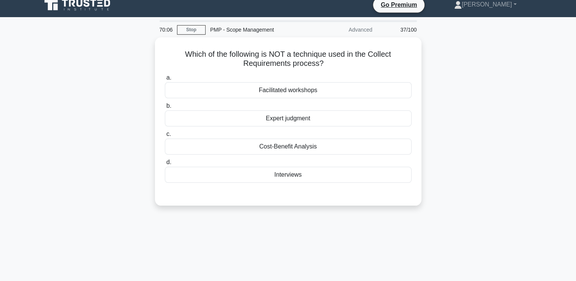
scroll to position [0, 0]
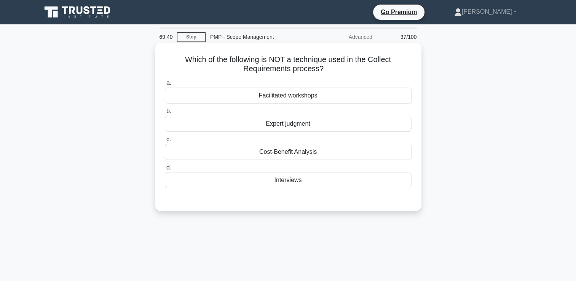
click at [306, 185] on div "Interviews" at bounding box center [288, 180] width 247 height 16
click at [165, 170] on input "d. Interviews" at bounding box center [165, 167] width 0 height 5
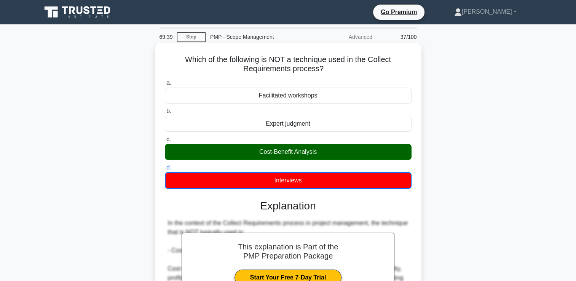
scroll to position [130, 0]
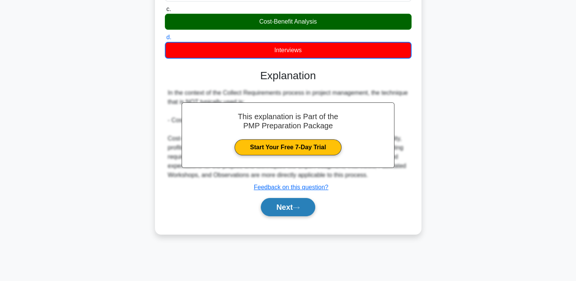
click at [296, 207] on icon at bounding box center [296, 208] width 7 height 4
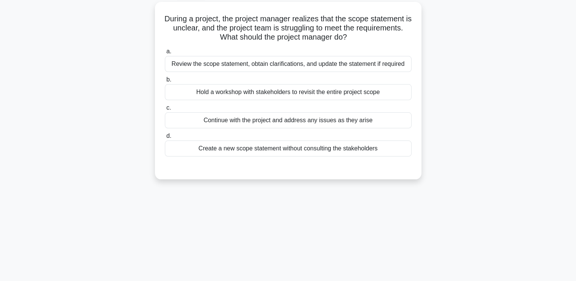
scroll to position [0, 0]
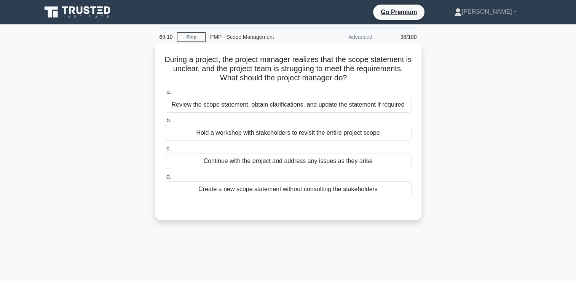
click at [291, 109] on div "Review the scope statement, obtain clarifications, and update the statement if …" at bounding box center [288, 105] width 247 height 16
click at [165, 95] on input "a. Review the scope statement, obtain clarifications, and update the statement …" at bounding box center [165, 92] width 0 height 5
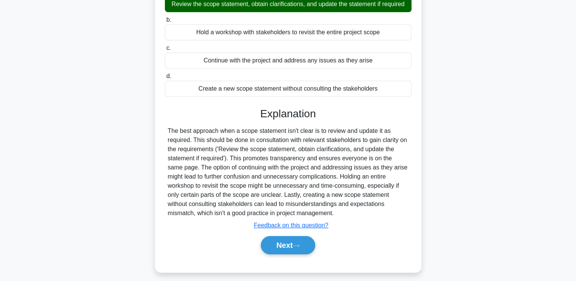
scroll to position [130, 0]
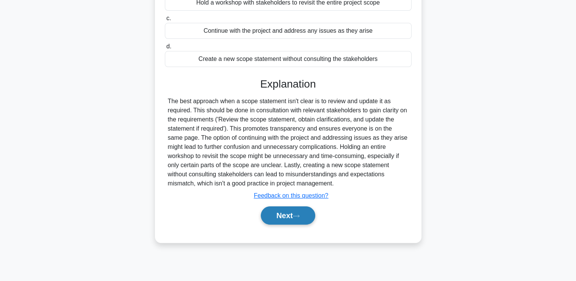
click at [274, 208] on button "Next" at bounding box center [288, 215] width 54 height 18
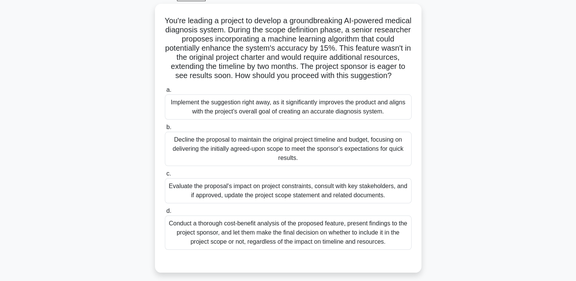
scroll to position [54, 0]
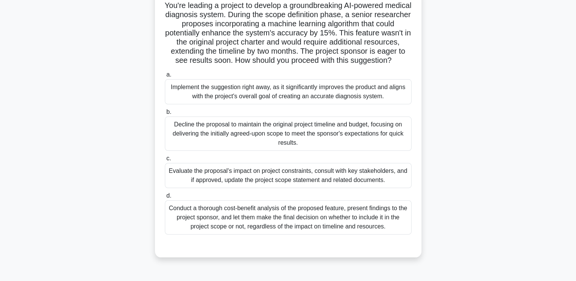
click at [312, 184] on div "Evaluate the proposal's impact on project constraints, consult with key stakeho…" at bounding box center [288, 175] width 247 height 25
click at [165, 161] on input "c. Evaluate the proposal's impact on project constraints, consult with key stak…" at bounding box center [165, 158] width 0 height 5
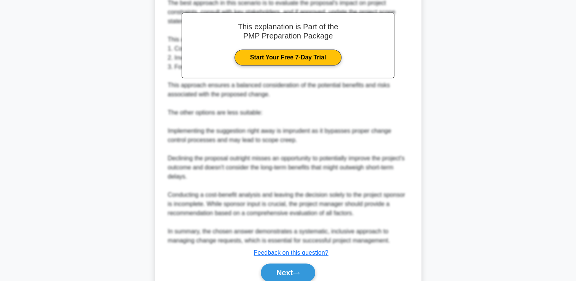
scroll to position [321, 0]
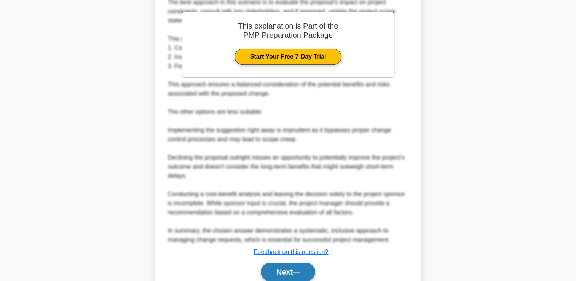
click at [281, 280] on button "Next" at bounding box center [288, 272] width 54 height 18
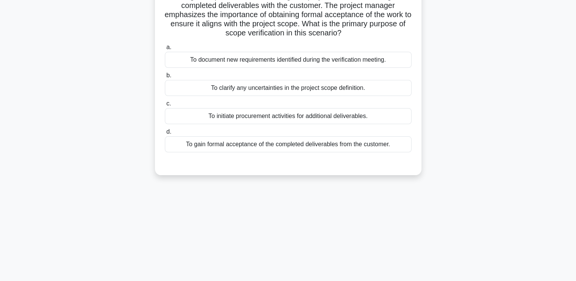
scroll to position [0, 0]
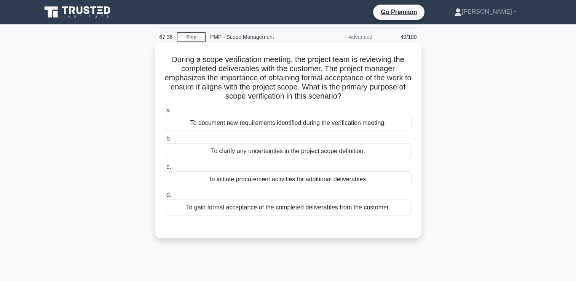
click at [311, 122] on div "To document new requirements identified during the verification meeting." at bounding box center [288, 123] width 247 height 16
click at [165, 113] on input "a. To document new requirements identified during the verification meeting." at bounding box center [165, 110] width 0 height 5
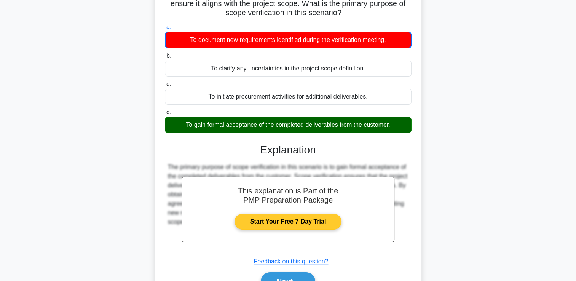
scroll to position [130, 0]
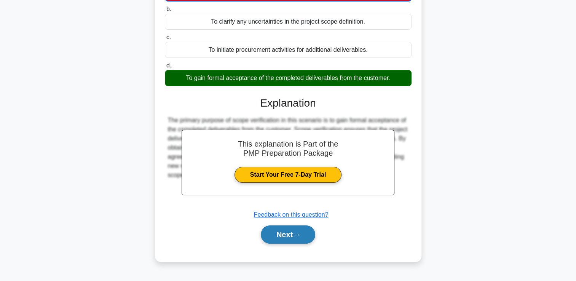
click at [300, 233] on icon at bounding box center [296, 235] width 7 height 4
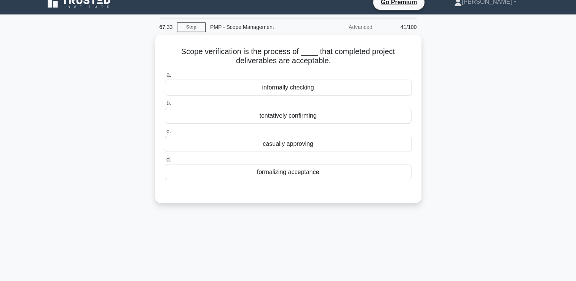
scroll to position [0, 0]
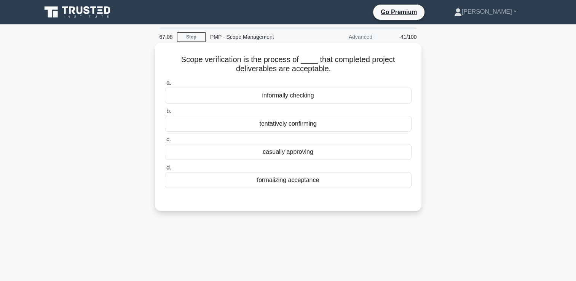
click at [304, 175] on div "formalizing acceptance" at bounding box center [288, 180] width 247 height 16
click at [165, 170] on input "d. formalizing acceptance" at bounding box center [165, 167] width 0 height 5
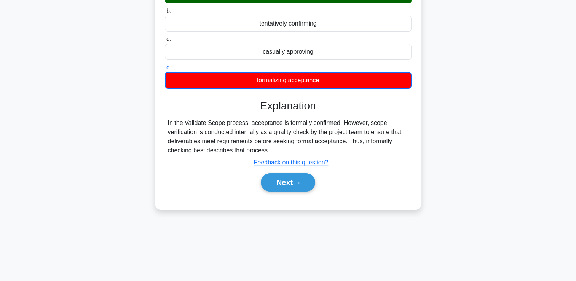
scroll to position [130, 0]
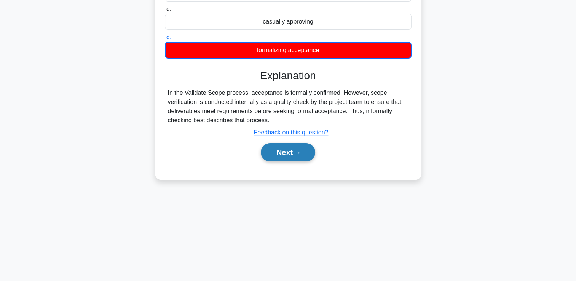
click at [303, 156] on button "Next" at bounding box center [288, 152] width 54 height 18
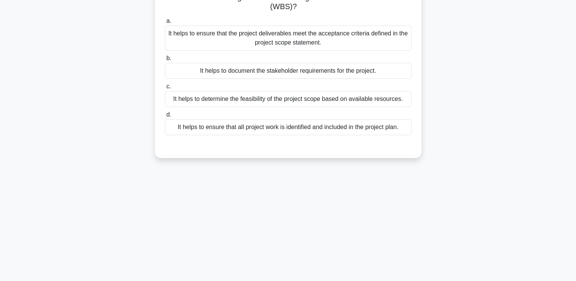
scroll to position [16, 0]
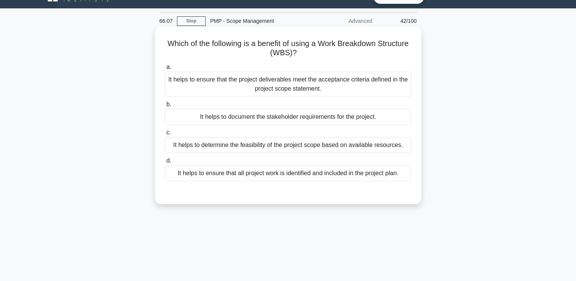
click at [336, 93] on div "It helps to ensure that the project deliverables meet the acceptance criteria d…" at bounding box center [288, 84] width 247 height 25
click at [165, 70] on input "a. It helps to ensure that the project deliverables meet the acceptance criteri…" at bounding box center [165, 67] width 0 height 5
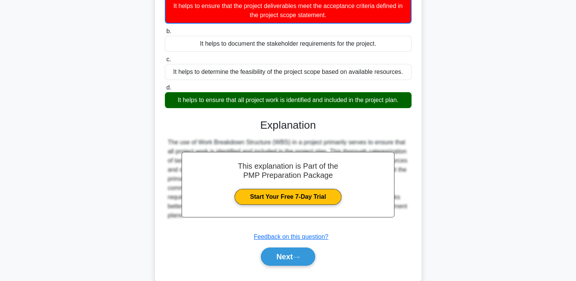
scroll to position [130, 0]
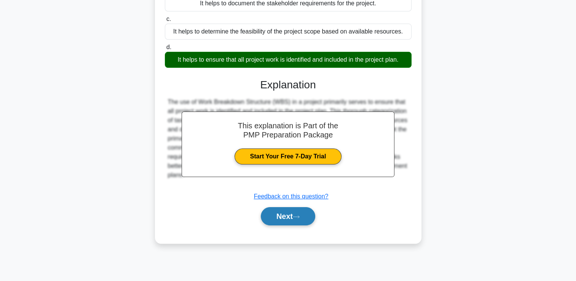
click at [303, 211] on button "Next" at bounding box center [288, 216] width 54 height 18
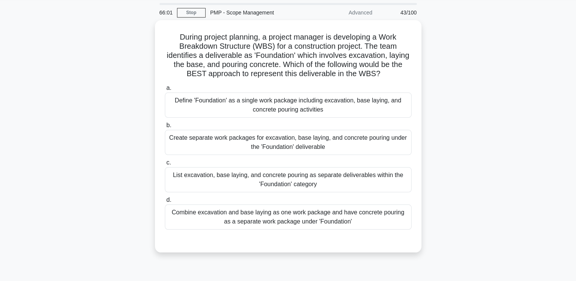
scroll to position [38, 0]
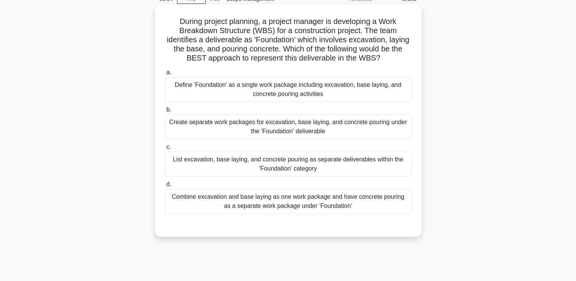
click at [362, 131] on div "Create separate work packages for excavation, base laying, and concrete pouring…" at bounding box center [288, 126] width 247 height 25
click at [165, 112] on input "b. Create separate work packages for excavation, base laying, and concrete pour…" at bounding box center [165, 109] width 0 height 5
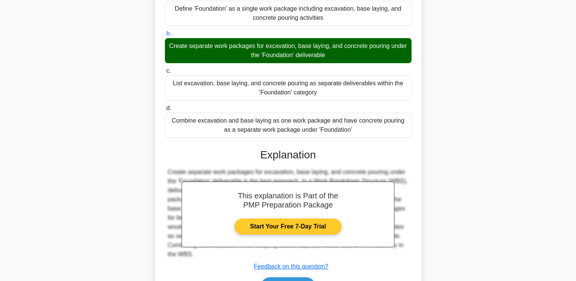
scroll to position [160, 0]
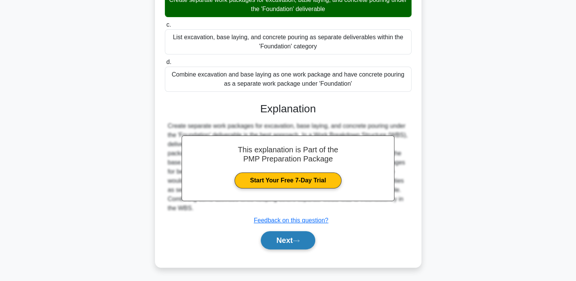
click at [282, 243] on button "Next" at bounding box center [288, 240] width 54 height 18
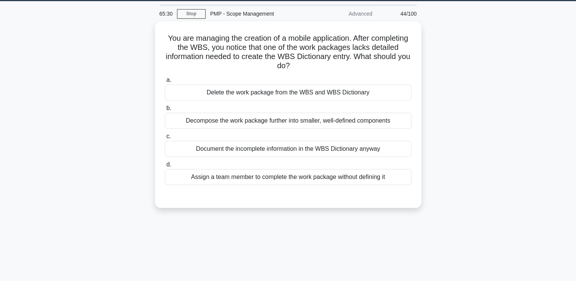
scroll to position [0, 0]
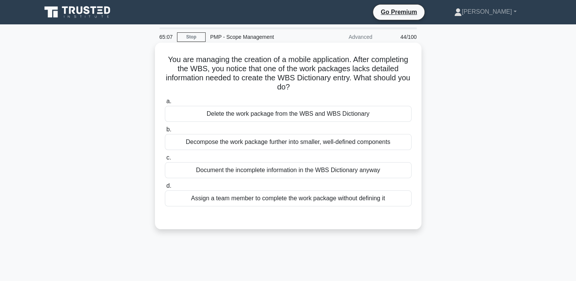
click at [292, 139] on div "Decompose the work package further into smaller, well-defined components" at bounding box center [288, 142] width 247 height 16
click at [165, 132] on input "b. Decompose the work package further into smaller, well-defined components" at bounding box center [165, 129] width 0 height 5
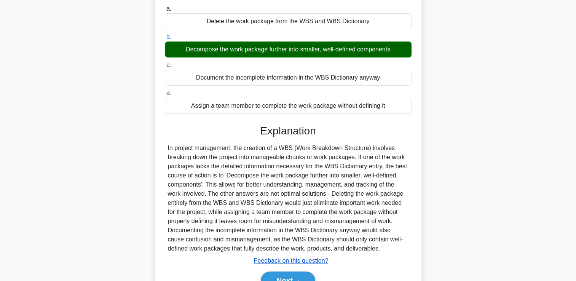
scroll to position [133, 0]
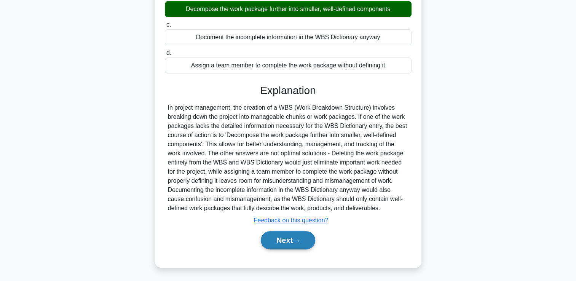
click at [283, 246] on button "Next" at bounding box center [288, 240] width 54 height 18
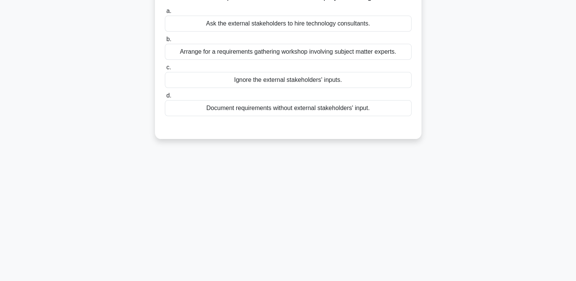
scroll to position [0, 0]
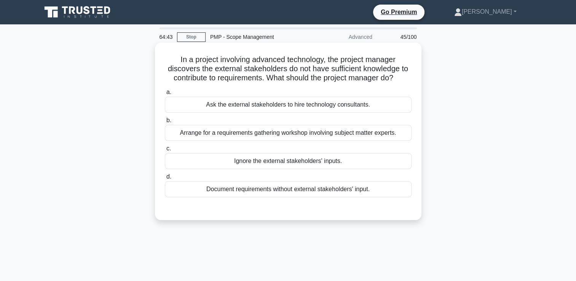
click at [349, 129] on div "Arrange for a requirements gathering workshop involving subject matter experts." at bounding box center [288, 133] width 247 height 16
click at [165, 123] on input "b. Arrange for a requirements gathering workshop involving subject matter exper…" at bounding box center [165, 120] width 0 height 5
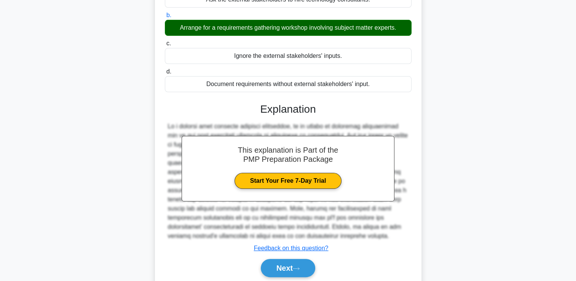
scroll to position [133, 0]
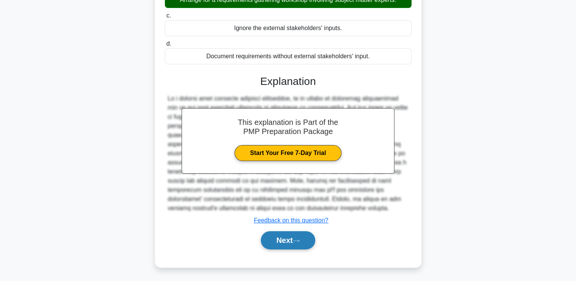
click at [292, 235] on button "Next" at bounding box center [288, 240] width 54 height 18
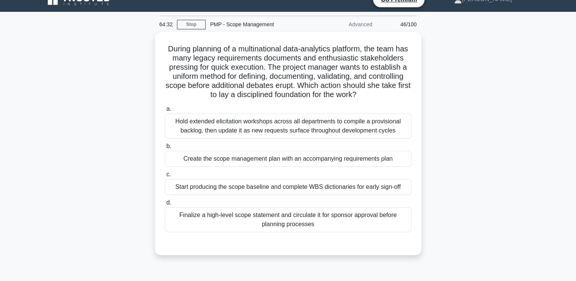
scroll to position [0, 0]
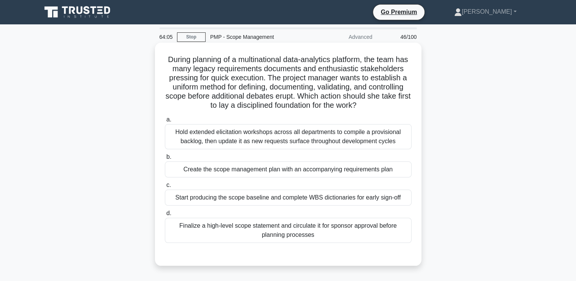
click at [384, 144] on div "Hold extended elicitation workshops across all departments to compile a provisi…" at bounding box center [288, 136] width 247 height 25
click at [165, 122] on input "a. Hold extended elicitation workshops across all departments to compile a prov…" at bounding box center [165, 119] width 0 height 5
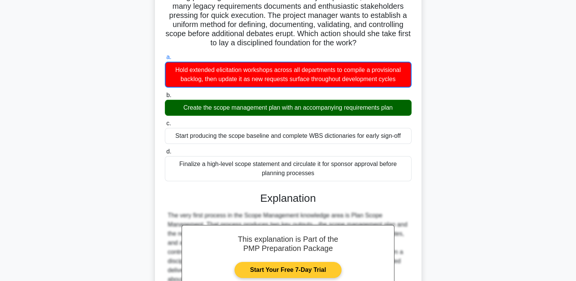
scroll to position [152, 0]
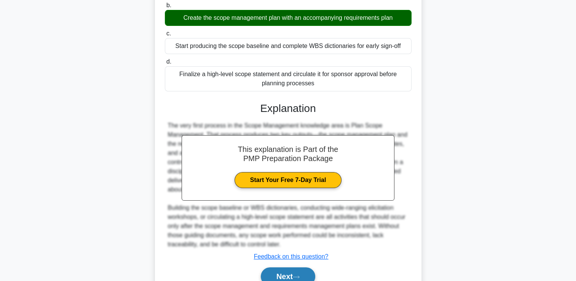
click at [283, 272] on button "Next" at bounding box center [288, 276] width 54 height 18
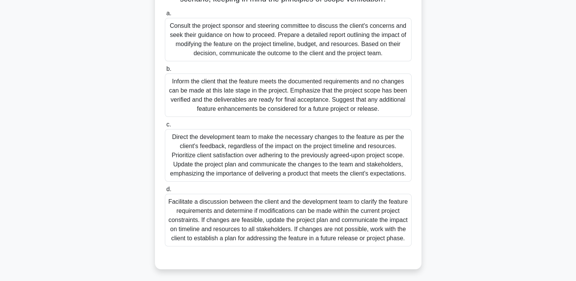
scroll to position [172, 0]
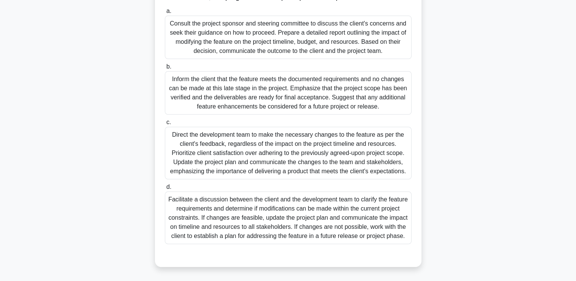
click at [297, 154] on div "Direct the development team to make the necessary changes to the feature as per…" at bounding box center [288, 153] width 247 height 53
click at [165, 125] on input "c. Direct the development team to make the necessary changes to the feature as …" at bounding box center [165, 122] width 0 height 5
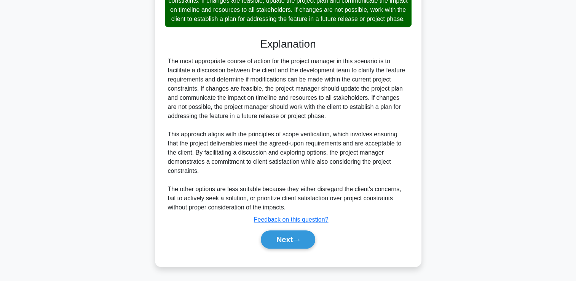
scroll to position [408, 0]
click at [288, 236] on button "Next" at bounding box center [288, 239] width 54 height 18
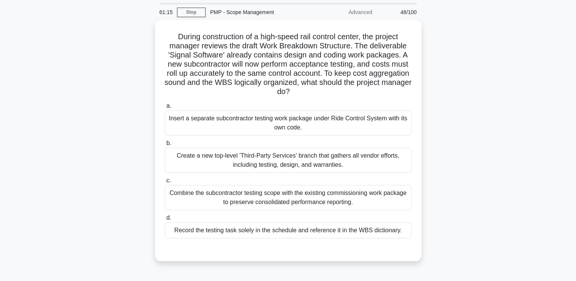
scroll to position [38, 0]
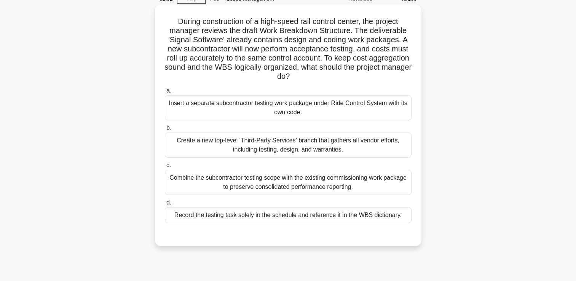
click at [263, 161] on label "c. Combine the subcontractor testing scope with the existing commissioning work…" at bounding box center [288, 178] width 247 height 34
click at [165, 163] on input "c. Combine the subcontractor testing scope with the existing commissioning work…" at bounding box center [165, 165] width 0 height 5
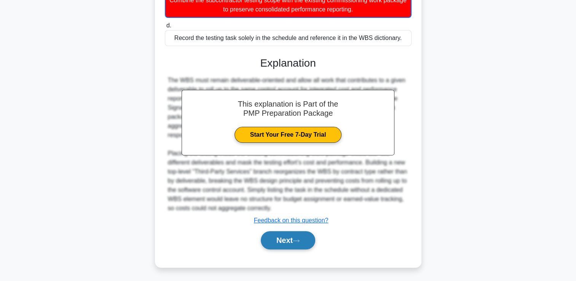
click at [278, 234] on button "Next" at bounding box center [288, 240] width 54 height 18
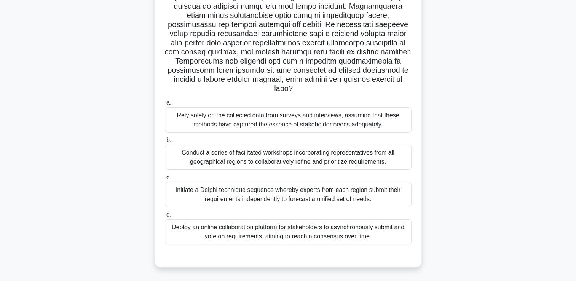
scroll to position [130, 0]
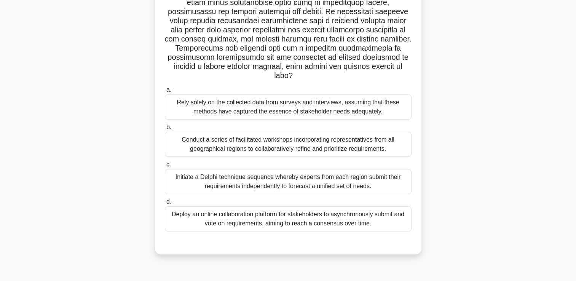
click at [198, 187] on div "Initiate a Delphi technique sequence whereby experts from each region submit th…" at bounding box center [288, 181] width 247 height 25
click at [165, 167] on input "c. Initiate a Delphi technique sequence whereby experts from each region submit…" at bounding box center [165, 164] width 0 height 5
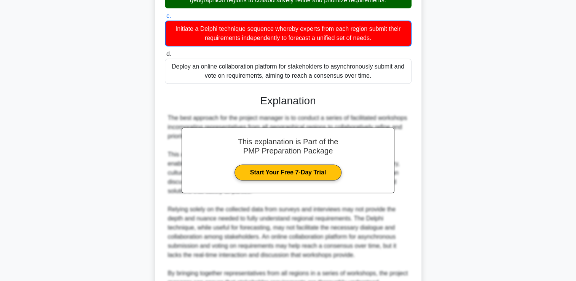
scroll to position [359, 0]
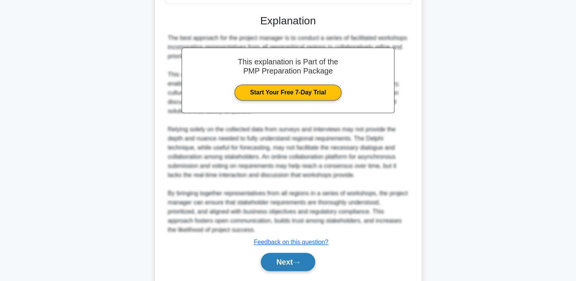
click at [307, 256] on button "Next" at bounding box center [288, 262] width 54 height 18
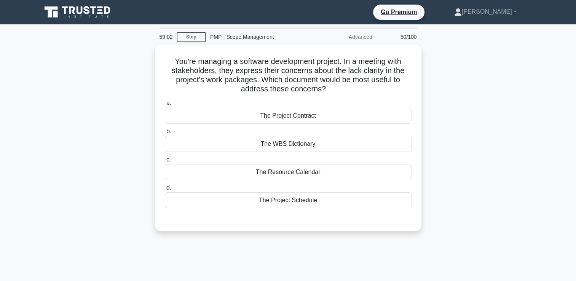
scroll to position [0, 0]
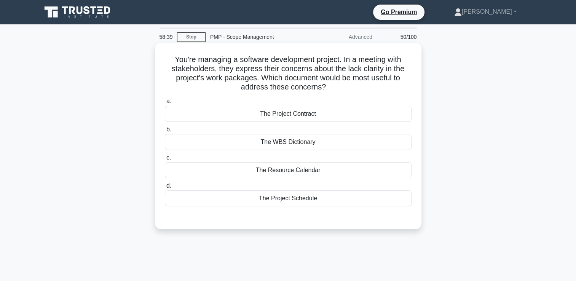
click at [283, 136] on div "The WBS Dictionary" at bounding box center [288, 142] width 247 height 16
click at [165, 132] on input "b. The WBS Dictionary" at bounding box center [165, 129] width 0 height 5
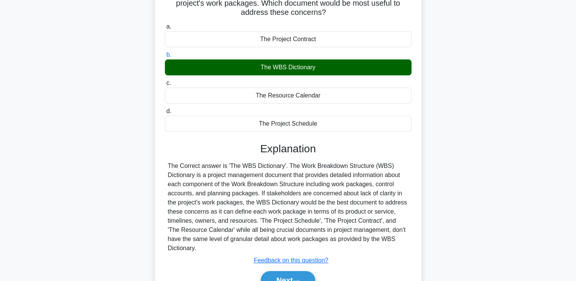
scroll to position [130, 0]
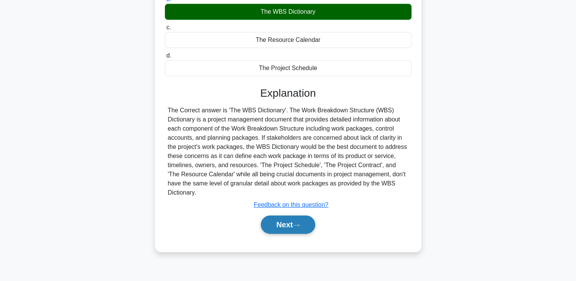
click at [278, 226] on button "Next" at bounding box center [288, 225] width 54 height 18
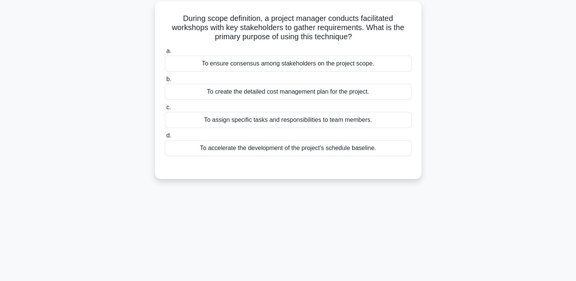
scroll to position [0, 0]
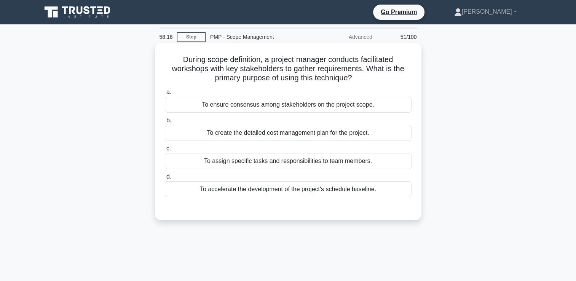
click at [324, 111] on div "To ensure consensus among stakeholders on the project scope." at bounding box center [288, 105] width 247 height 16
click at [165, 95] on input "a. To ensure consensus among stakeholders on the project scope." at bounding box center [165, 92] width 0 height 5
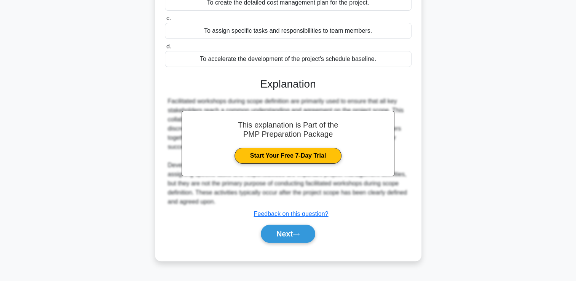
scroll to position [92, 0]
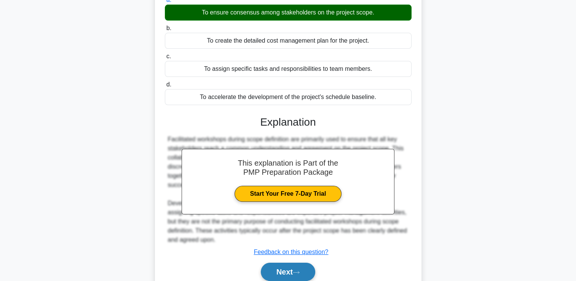
click at [270, 272] on button "Next" at bounding box center [288, 272] width 54 height 18
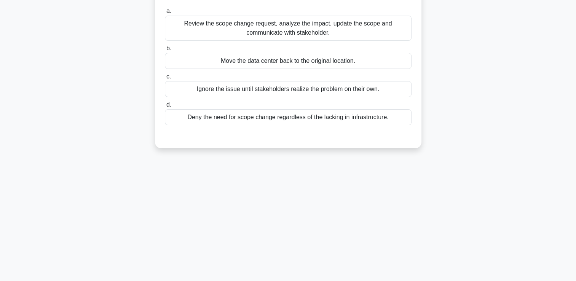
scroll to position [0, 0]
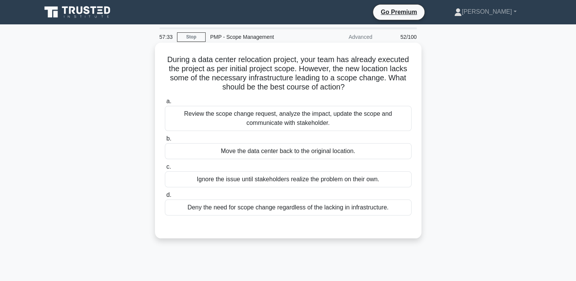
click at [338, 120] on div "Review the scope change request, analyze the impact, update the scope and commu…" at bounding box center [288, 118] width 247 height 25
click at [165, 104] on input "a. Review the scope change request, analyze the impact, update the scope and co…" at bounding box center [165, 101] width 0 height 5
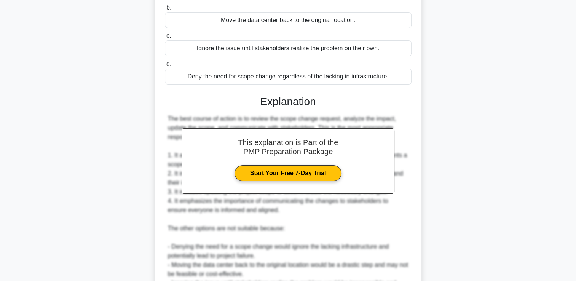
scroll to position [190, 0]
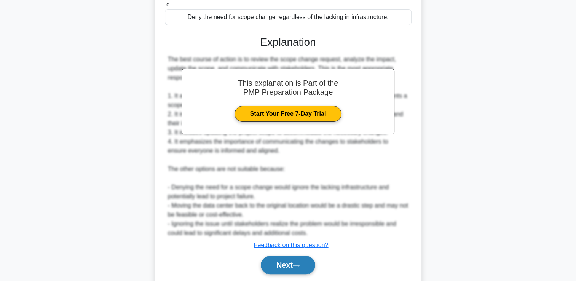
click at [268, 261] on button "Next" at bounding box center [288, 265] width 54 height 18
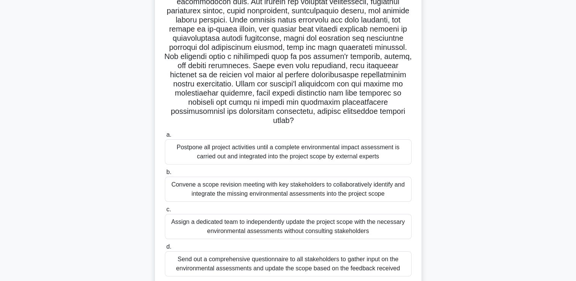
scroll to position [114, 0]
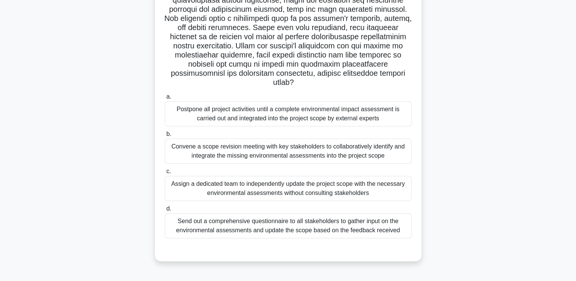
click at [245, 161] on div "Convene a scope revision meeting with key stakeholders to collaboratively ident…" at bounding box center [288, 151] width 247 height 25
click at [165, 137] on input "b. Convene a scope revision meeting with key stakeholders to collaboratively id…" at bounding box center [165, 134] width 0 height 5
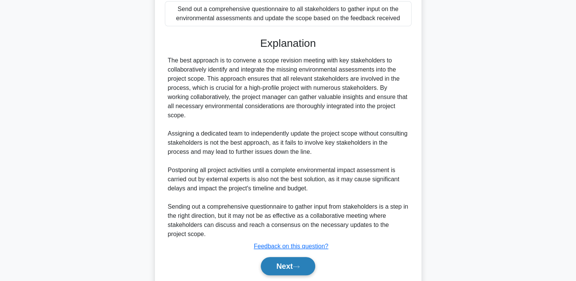
scroll to position [352, 0]
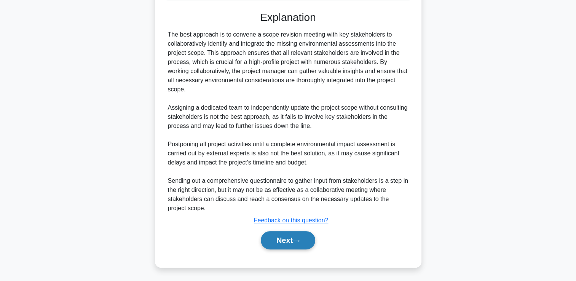
click at [272, 238] on button "Next" at bounding box center [288, 240] width 54 height 18
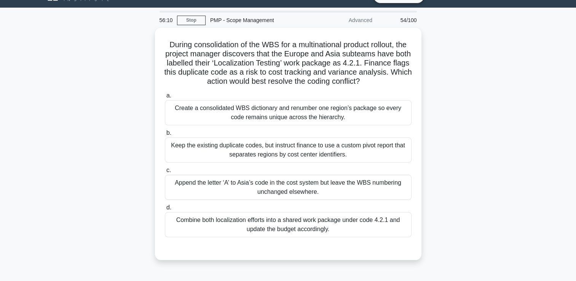
scroll to position [16, 0]
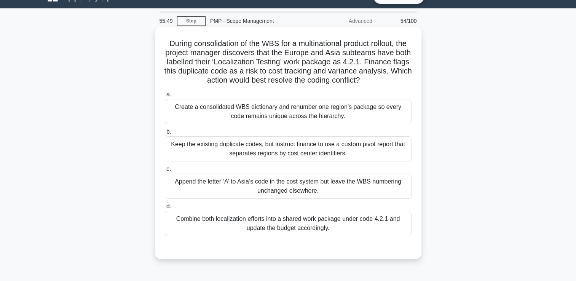
click at [348, 109] on div "Create a consolidated WBS dictionary and renumber one region’s package so every…" at bounding box center [288, 111] width 247 height 25
click at [165, 97] on input "a. Create a consolidated WBS dictionary and renumber one region’s package so ev…" at bounding box center [165, 94] width 0 height 5
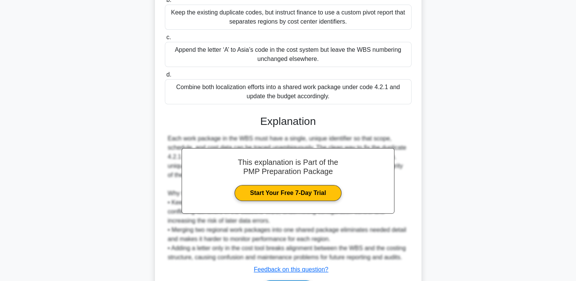
scroll to position [197, 0]
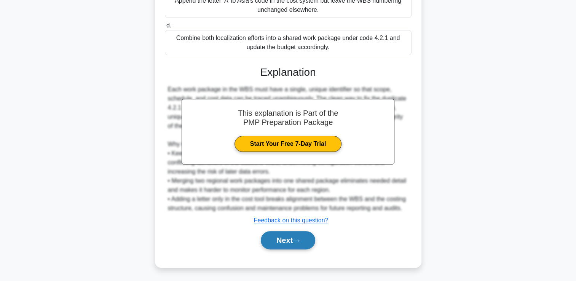
click at [279, 235] on button "Next" at bounding box center [288, 240] width 54 height 18
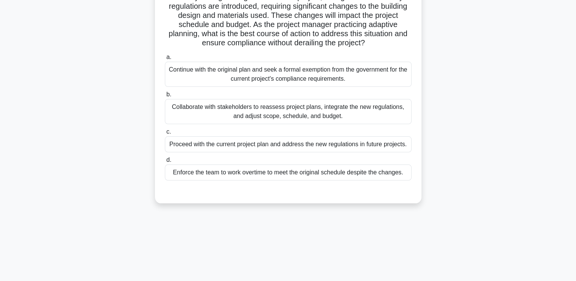
scroll to position [16, 0]
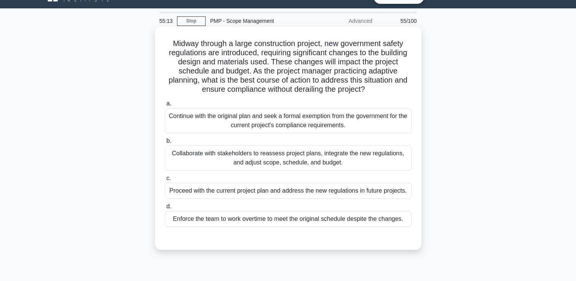
click at [298, 153] on div "Collaborate with stakeholders to reassess project plans, integrate the new regu…" at bounding box center [288, 157] width 247 height 25
click at [165, 144] on input "b. Collaborate with stakeholders to reassess project plans, integrate the new r…" at bounding box center [165, 141] width 0 height 5
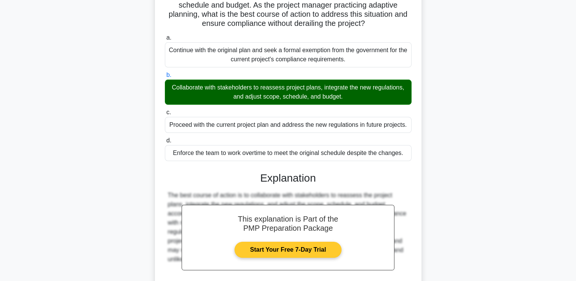
scroll to position [151, 0]
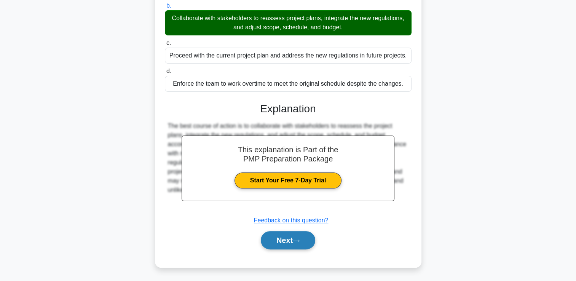
click at [296, 237] on button "Next" at bounding box center [288, 240] width 54 height 18
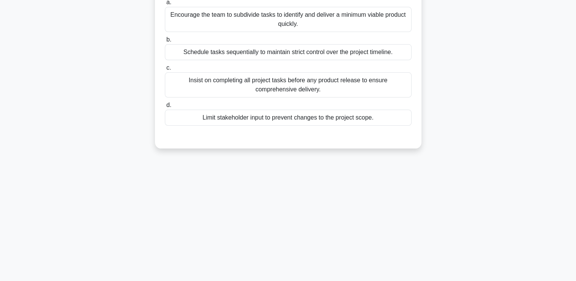
scroll to position [16, 0]
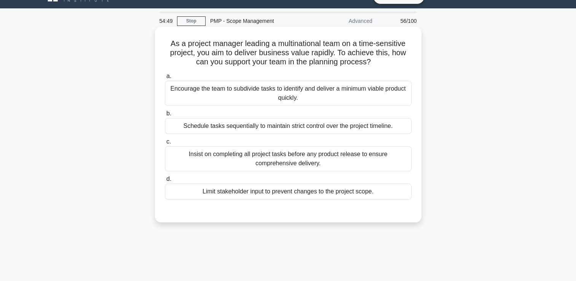
click at [349, 109] on div "a. Encourage the team to subdivide tasks to identify and deliver a minimum viab…" at bounding box center [288, 135] width 256 height 131
click at [350, 106] on div "a. Encourage the team to subdivide tasks to identify and deliver a minimum viab…" at bounding box center [288, 135] width 256 height 131
click at [349, 102] on div "Encourage the team to subdivide tasks to identify and deliver a minimum viable …" at bounding box center [288, 93] width 247 height 25
click at [165, 79] on input "a. Encourage the team to subdivide tasks to identify and deliver a minimum viab…" at bounding box center [165, 76] width 0 height 5
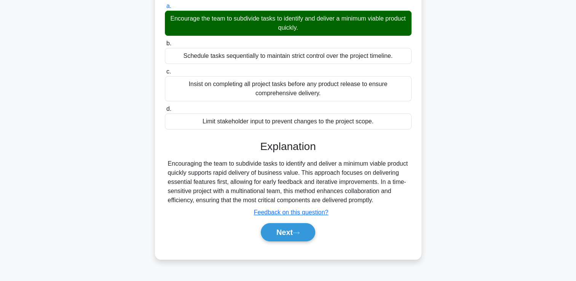
scroll to position [130, 0]
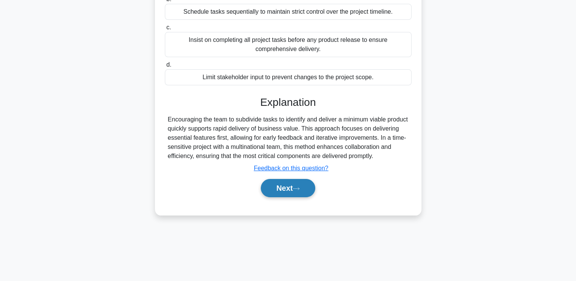
click at [295, 188] on button "Next" at bounding box center [288, 188] width 54 height 18
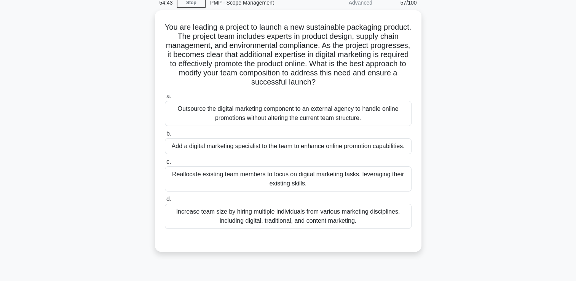
scroll to position [16, 0]
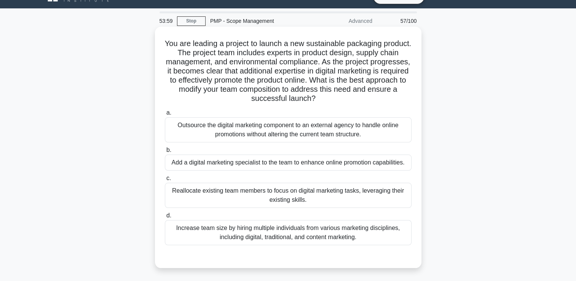
click at [273, 143] on div "a. Outsource the digital marketing component to an external agency to handle on…" at bounding box center [288, 177] width 256 height 140
click at [277, 136] on div "Outsource the digital marketing component to an external agency to handle onlin…" at bounding box center [288, 129] width 247 height 25
click at [165, 115] on input "a. Outsource the digital marketing component to an external agency to handle on…" at bounding box center [165, 112] width 0 height 5
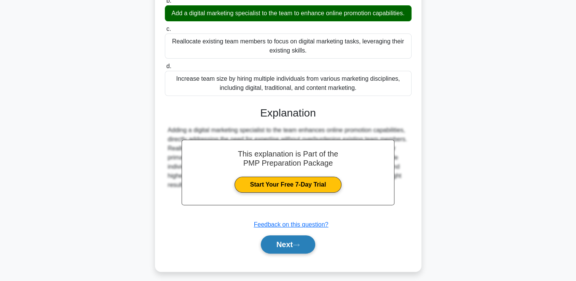
scroll to position [179, 0]
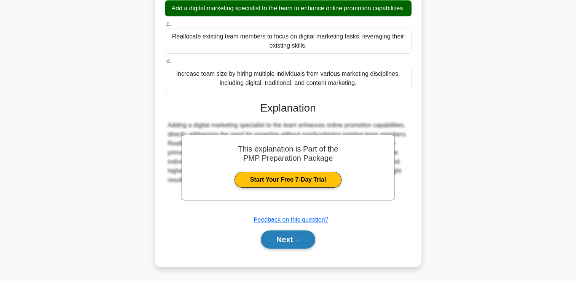
click at [297, 245] on button "Next" at bounding box center [288, 239] width 54 height 18
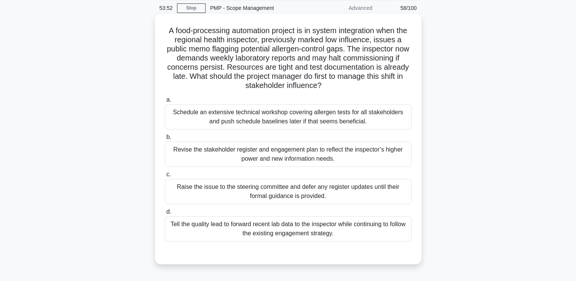
scroll to position [16, 0]
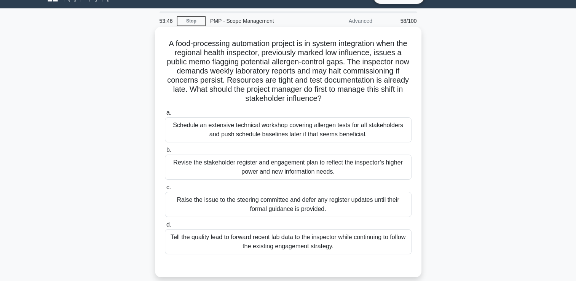
click at [328, 133] on div "Schedule an extensive technical workshop covering allergen tests for all stakeh…" at bounding box center [288, 129] width 247 height 25
click at [165, 115] on input "a. Schedule an extensive technical workshop covering allergen tests for all sta…" at bounding box center [165, 112] width 0 height 5
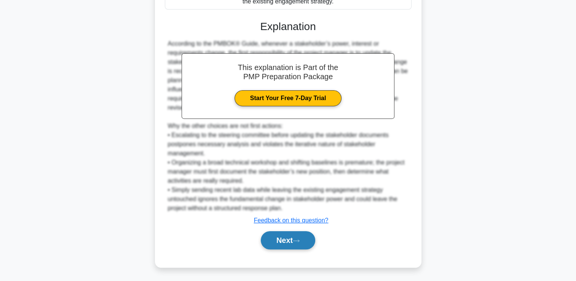
click at [299, 239] on icon at bounding box center [296, 241] width 7 height 4
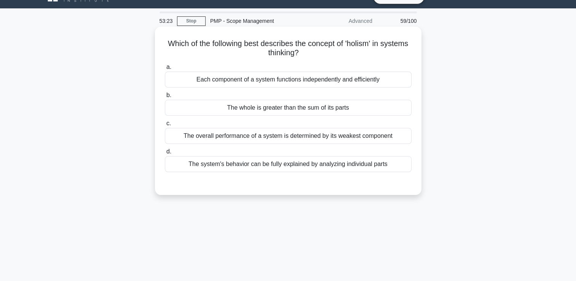
click at [356, 167] on div "The system's behavior can be fully explained by analyzing individual parts" at bounding box center [288, 164] width 247 height 16
click at [165, 154] on input "d. The system's behavior can be fully explained by analyzing individual parts" at bounding box center [165, 151] width 0 height 5
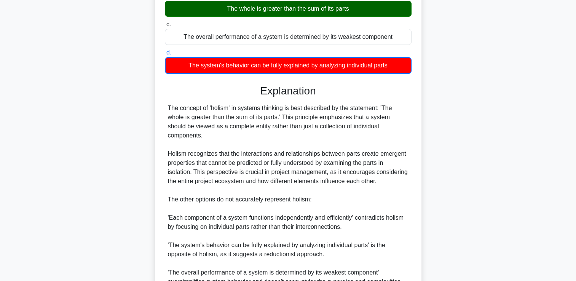
scroll to position [225, 0]
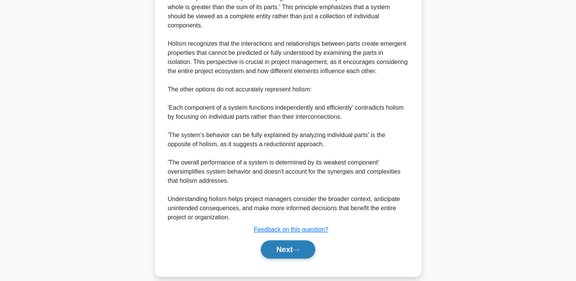
click at [308, 240] on button "Next" at bounding box center [288, 249] width 54 height 18
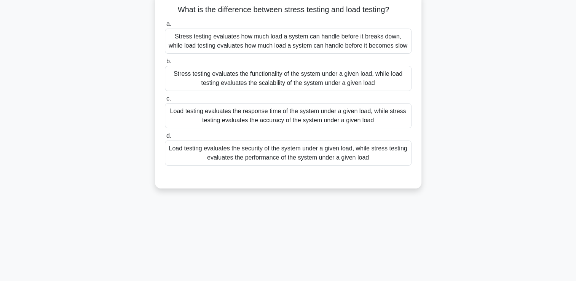
scroll to position [16, 0]
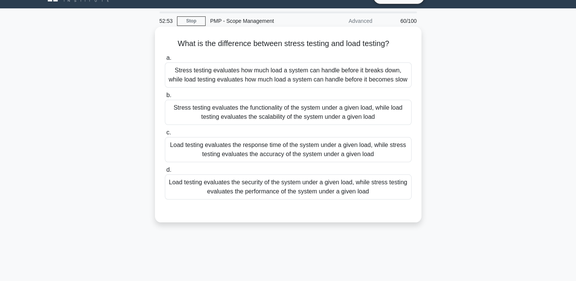
click at [350, 78] on div "Stress testing evaluates how much load a system can handle before it breaks dow…" at bounding box center [288, 74] width 247 height 25
click at [165, 61] on input "a. Stress testing evaluates how much load a system can handle before it breaks …" at bounding box center [165, 58] width 0 height 5
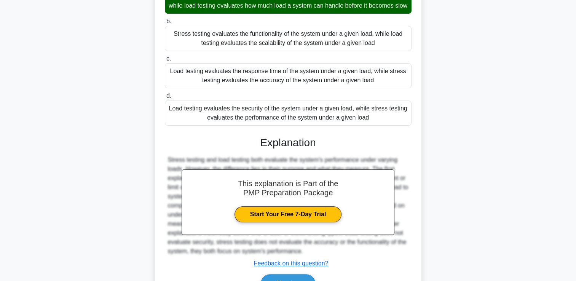
scroll to position [142, 0]
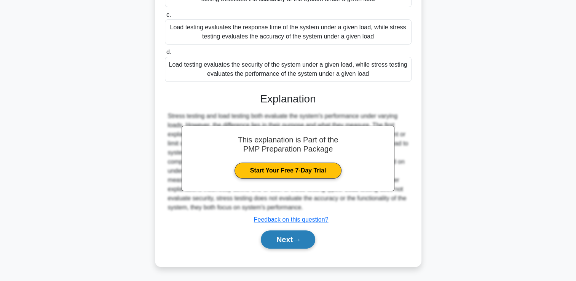
click at [300, 238] on icon at bounding box center [296, 240] width 7 height 4
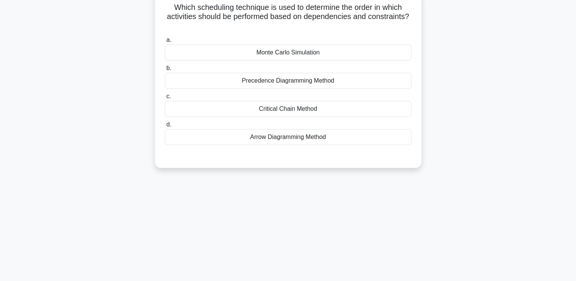
scroll to position [16, 0]
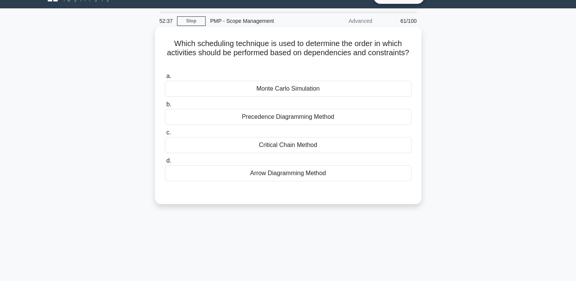
click at [336, 86] on div "Monte Carlo Simulation" at bounding box center [288, 89] width 247 height 16
click at [165, 79] on input "a. Monte Carlo Simulation" at bounding box center [165, 76] width 0 height 5
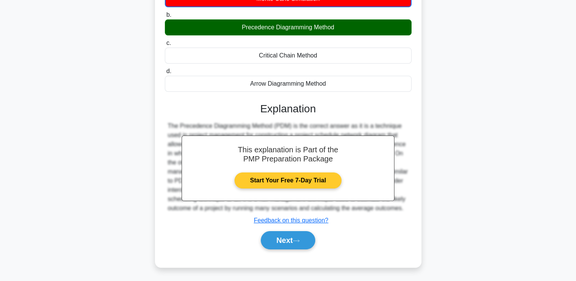
scroll to position [130, 0]
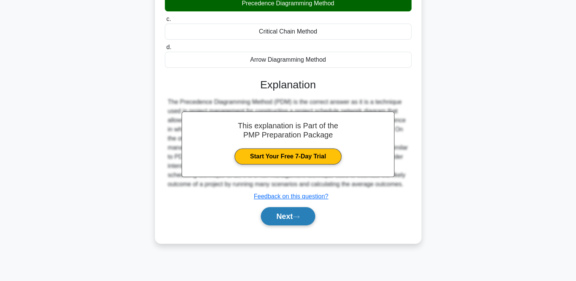
click at [300, 221] on button "Next" at bounding box center [288, 216] width 54 height 18
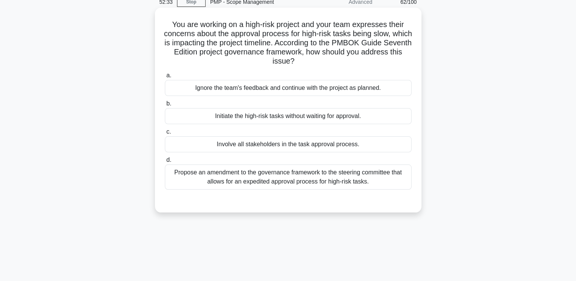
scroll to position [16, 0]
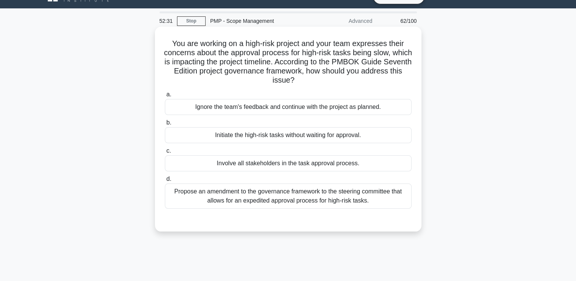
click at [366, 200] on div "Propose an amendment to the governance framework to the steering committee that…" at bounding box center [288, 196] width 247 height 25
click at [165, 182] on input "d. Propose an amendment to the governance framework to the steering committee t…" at bounding box center [165, 179] width 0 height 5
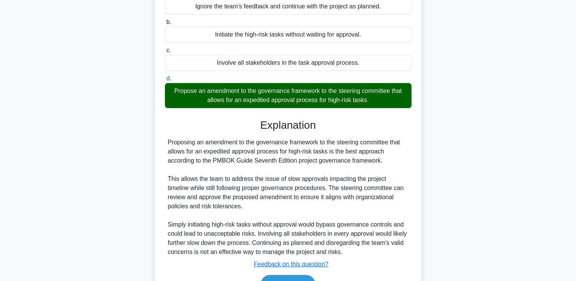
scroll to position [160, 0]
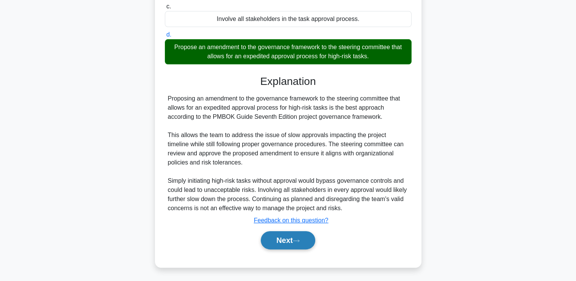
click at [293, 234] on button "Next" at bounding box center [288, 240] width 54 height 18
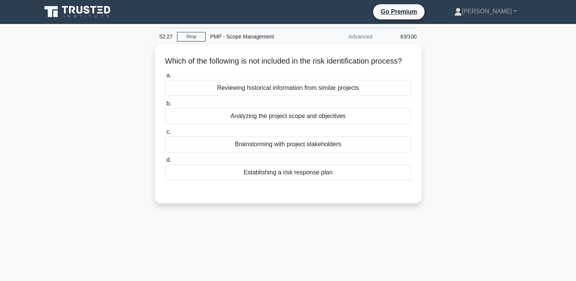
scroll to position [0, 0]
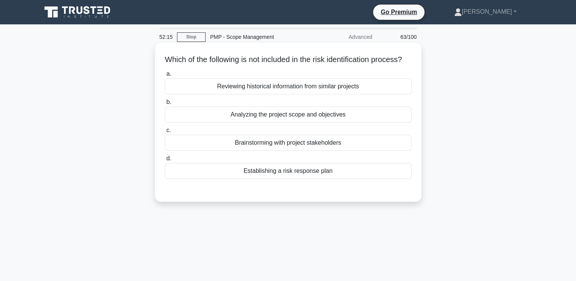
click at [353, 94] on div "Reviewing historical information from similar projects" at bounding box center [288, 86] width 247 height 16
click at [165, 77] on input "a. Reviewing historical information from similar projects" at bounding box center [165, 74] width 0 height 5
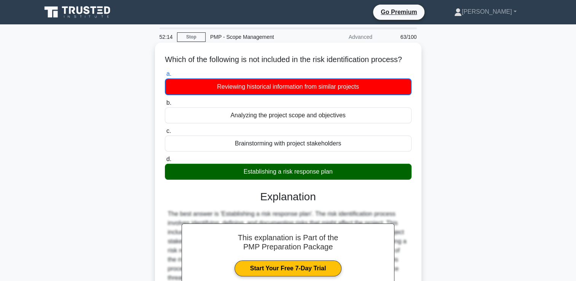
scroll to position [130, 0]
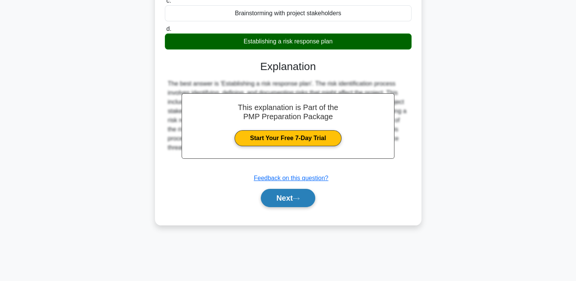
click at [300, 201] on icon at bounding box center [296, 199] width 7 height 4
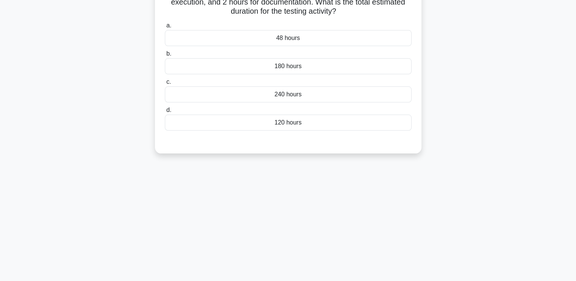
scroll to position [16, 0]
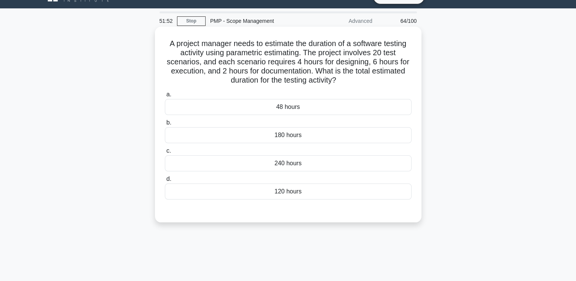
click at [311, 160] on div "240 hours" at bounding box center [288, 163] width 247 height 16
click at [165, 153] on input "c. 240 hours" at bounding box center [165, 151] width 0 height 5
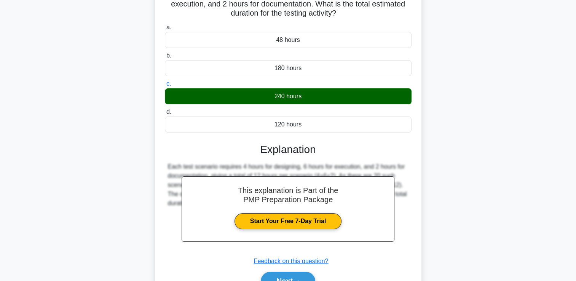
scroll to position [130, 0]
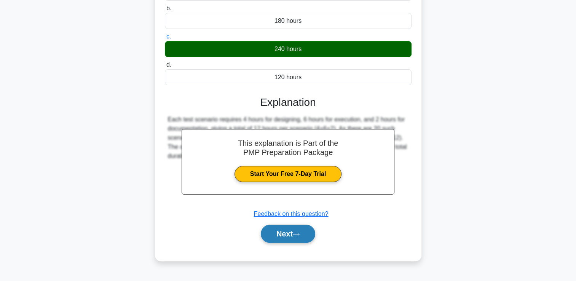
click at [297, 235] on icon at bounding box center [296, 234] width 7 height 4
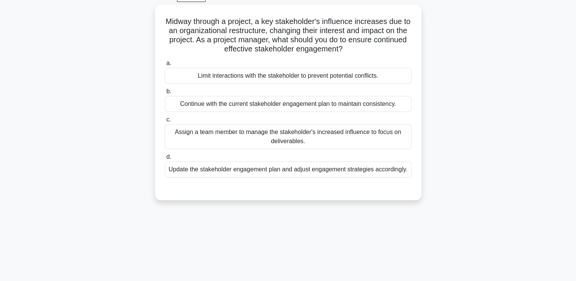
scroll to position [16, 0]
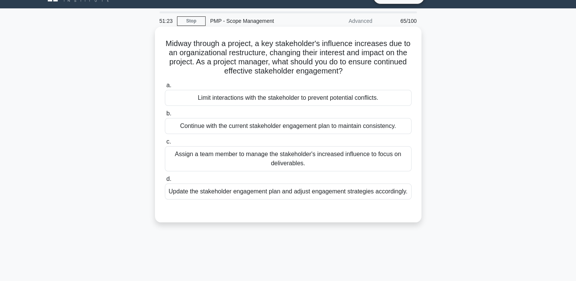
click at [285, 158] on div "Assign a team member to manage the stakeholder's increased influence to focus o…" at bounding box center [288, 158] width 247 height 25
click at [165, 144] on input "c. Assign a team member to manage the stakeholder's increased influence to focu…" at bounding box center [165, 141] width 0 height 5
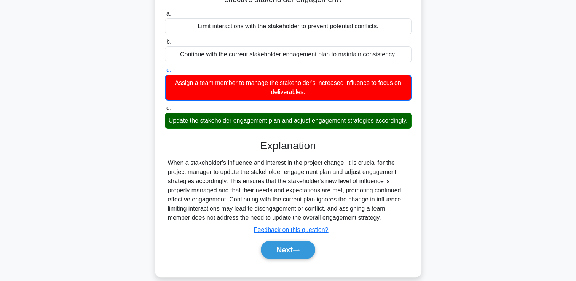
scroll to position [130, 0]
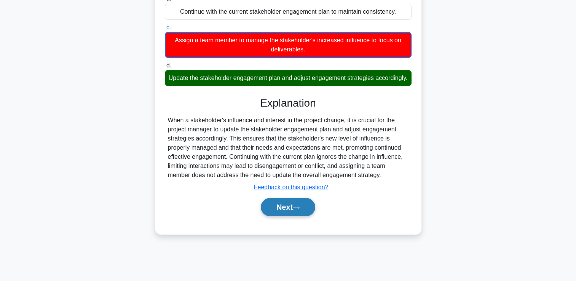
click at [297, 216] on button "Next" at bounding box center [288, 207] width 54 height 18
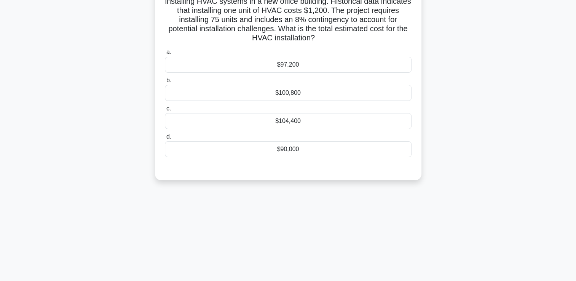
scroll to position [16, 0]
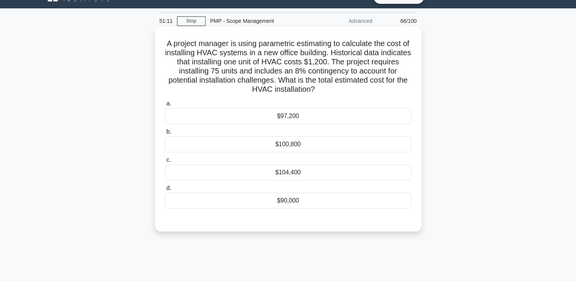
click at [303, 173] on div "$104,400" at bounding box center [288, 173] width 247 height 16
click at [165, 163] on input "c. $104,400" at bounding box center [165, 160] width 0 height 5
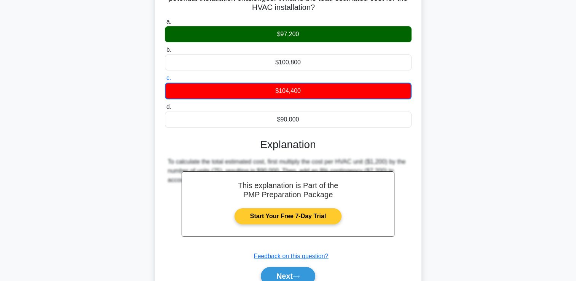
scroll to position [134, 0]
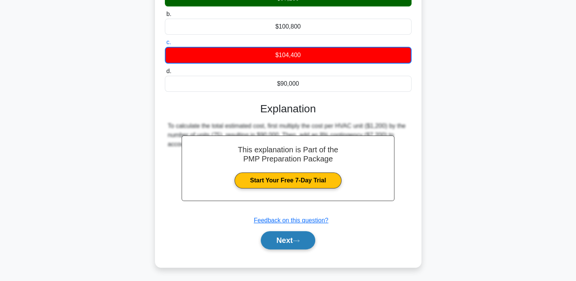
click at [302, 232] on button "Next" at bounding box center [288, 240] width 54 height 18
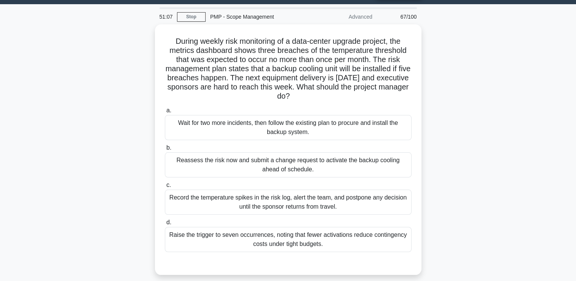
scroll to position [38, 0]
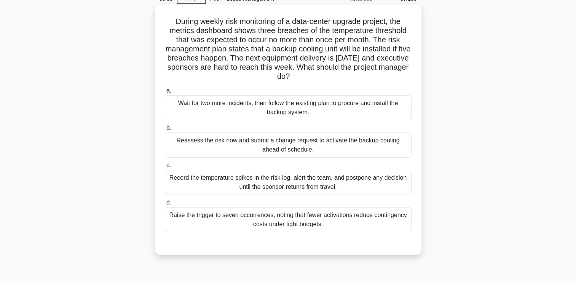
click at [342, 145] on div "Reassess the risk now and submit a change request to activate the backup coolin…" at bounding box center [288, 145] width 247 height 25
click at [165, 131] on input "b. Reassess the risk now and submit a change request to activate the backup coo…" at bounding box center [165, 128] width 0 height 5
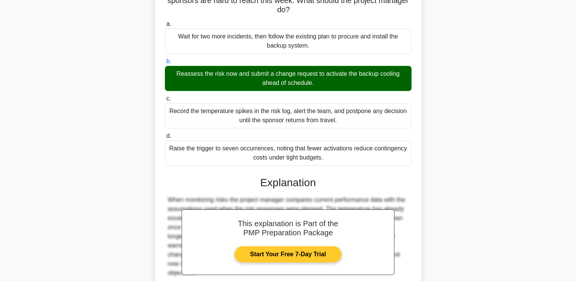
scroll to position [190, 0]
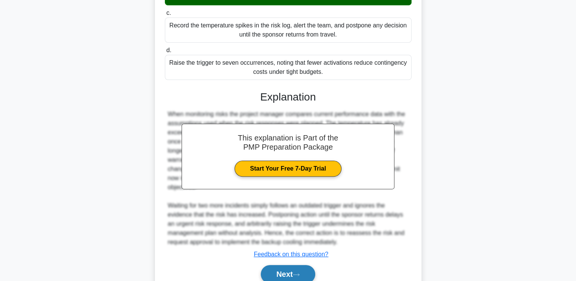
click at [286, 273] on button "Next" at bounding box center [288, 274] width 54 height 18
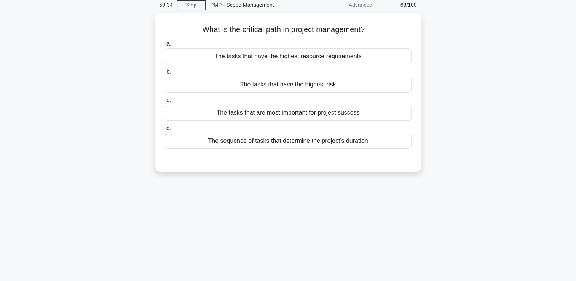
scroll to position [16, 0]
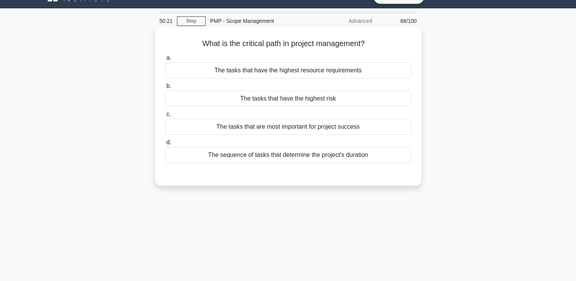
click at [299, 75] on div "The tasks that have the highest resource requirements" at bounding box center [288, 70] width 247 height 16
click at [165, 61] on input "a. The tasks that have the highest resource requirements" at bounding box center [165, 58] width 0 height 5
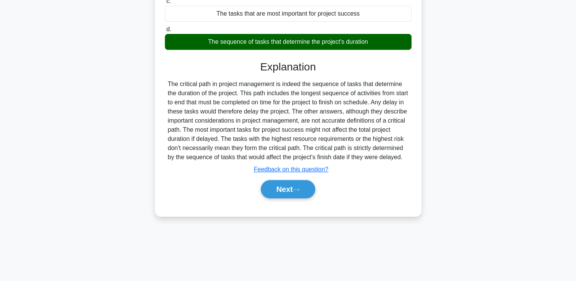
scroll to position [130, 0]
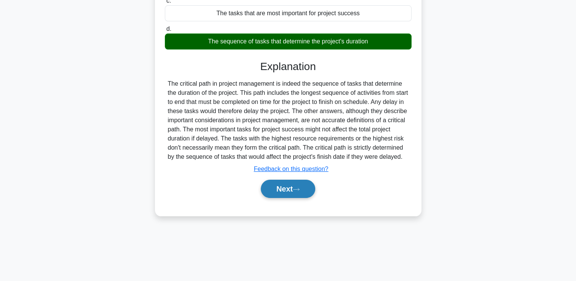
click at [307, 197] on button "Next" at bounding box center [288, 189] width 54 height 18
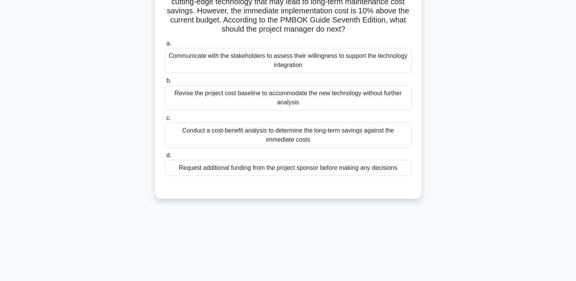
scroll to position [16, 0]
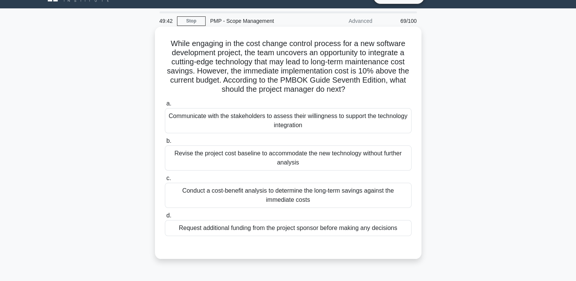
click at [313, 126] on div "Communicate with the stakeholders to assess their willingness to support the te…" at bounding box center [288, 120] width 247 height 25
click at [165, 106] on input "a. Communicate with the stakeholders to assess their willingness to support the…" at bounding box center [165, 103] width 0 height 5
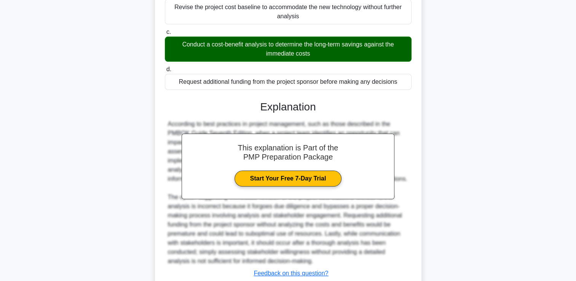
scroll to position [206, 0]
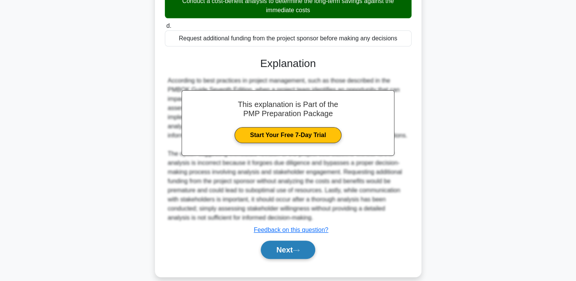
click at [283, 249] on button "Next" at bounding box center [288, 250] width 54 height 18
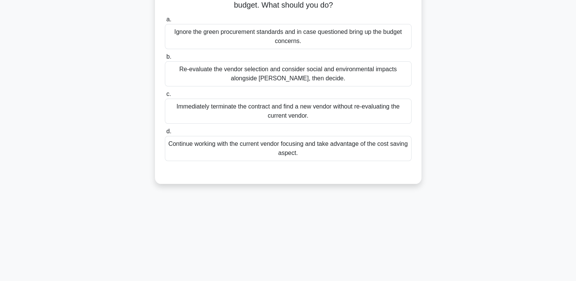
scroll to position [16, 0]
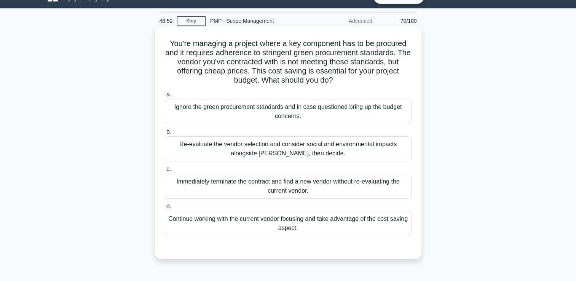
click at [306, 147] on div "Re-evaluate the vendor selection and consider social and environmental impacts …" at bounding box center [288, 148] width 247 height 25
click at [165, 134] on input "b. Re-evaluate the vendor selection and consider social and environmental impac…" at bounding box center [165, 131] width 0 height 5
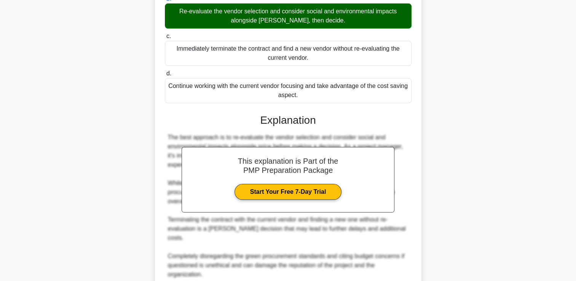
scroll to position [206, 0]
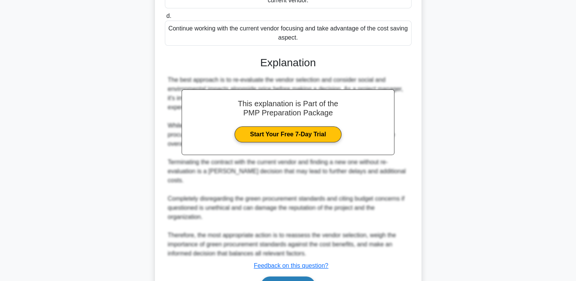
click at [270, 276] on button "Next" at bounding box center [288, 285] width 54 height 18
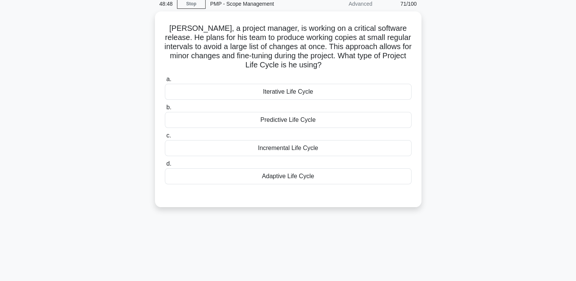
scroll to position [16, 0]
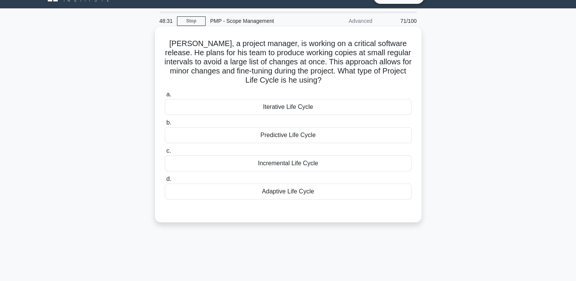
click at [307, 135] on div "Predictive Life Cycle" at bounding box center [288, 135] width 247 height 16
click at [165, 125] on input "b. Predictive Life Cycle" at bounding box center [165, 122] width 0 height 5
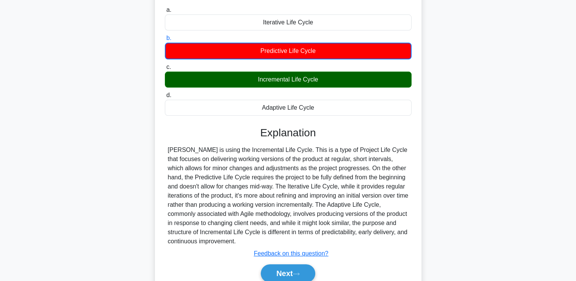
scroll to position [134, 0]
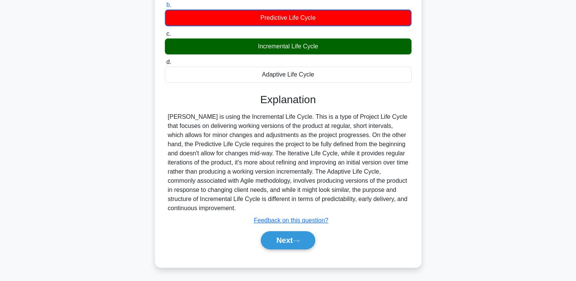
click at [285, 254] on div "a. Iterative Life Cycle b. Predictive Life Cycle c. d." at bounding box center [288, 115] width 248 height 288
click at [285, 240] on button "Next" at bounding box center [288, 240] width 54 height 18
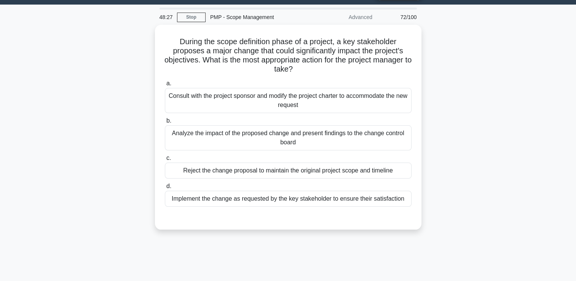
scroll to position [16, 0]
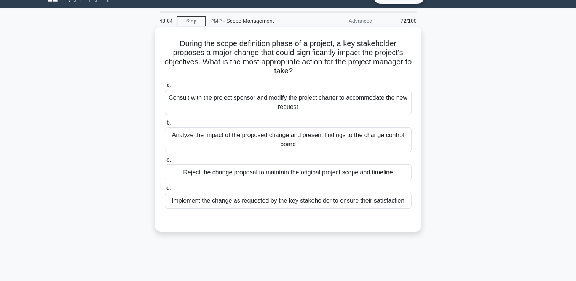
click at [278, 105] on div "Consult with the project sponsor and modify the project charter to accommodate …" at bounding box center [288, 102] width 247 height 25
click at [165, 88] on input "a. Consult with the project sponsor and modify the project charter to accommoda…" at bounding box center [165, 85] width 0 height 5
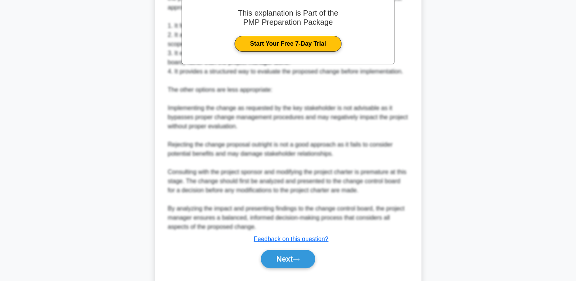
scroll to position [289, 0]
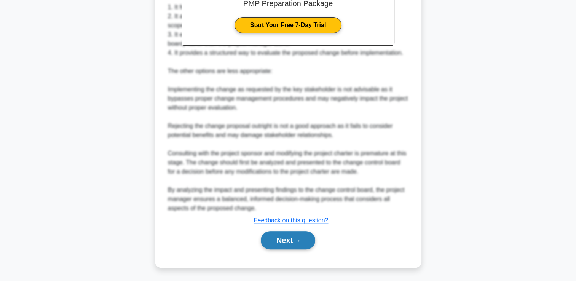
click at [279, 241] on button "Next" at bounding box center [288, 240] width 54 height 18
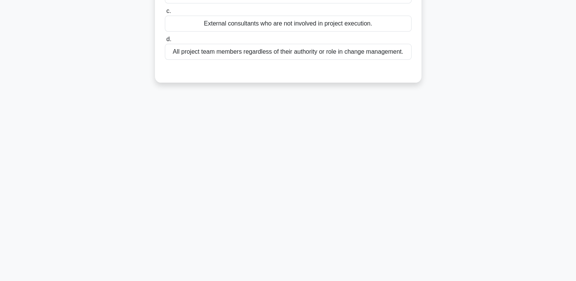
scroll to position [0, 0]
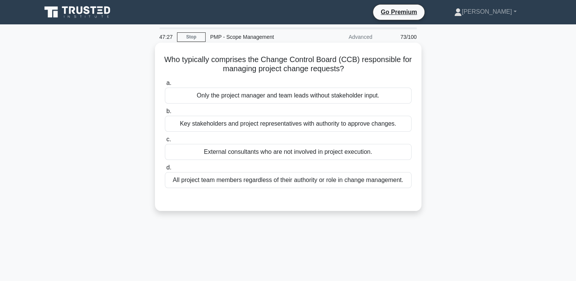
click at [252, 128] on div "Key stakeholders and project representatives with authority to approve changes." at bounding box center [288, 124] width 247 height 16
click at [165, 114] on input "b. Key stakeholders and project representatives with authority to approve chang…" at bounding box center [165, 111] width 0 height 5
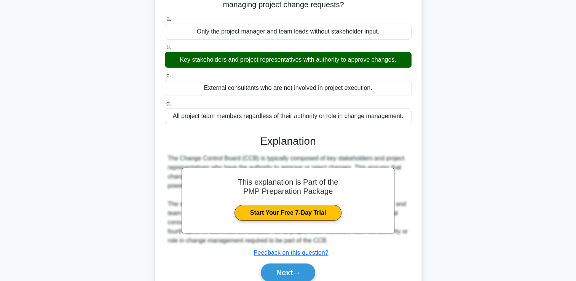
scroll to position [130, 0]
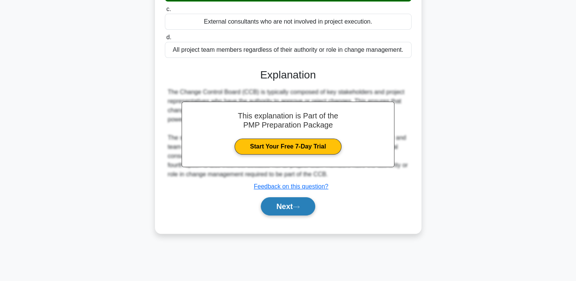
click at [292, 206] on button "Next" at bounding box center [288, 206] width 54 height 18
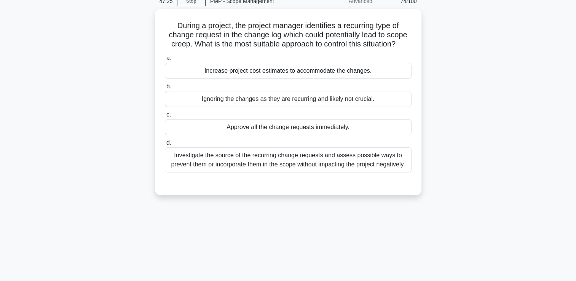
scroll to position [16, 0]
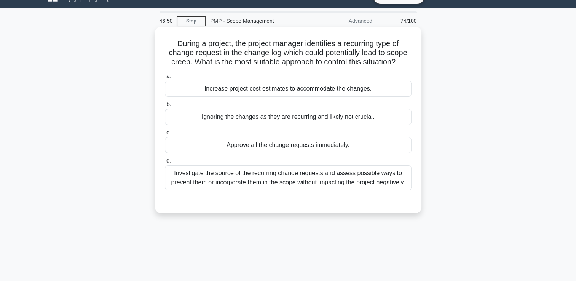
click at [332, 179] on div "Investigate the source of the recurring change requests and assess possible way…" at bounding box center [288, 177] width 247 height 25
click at [165, 163] on input "d. Investigate the source of the recurring change requests and assess possible …" at bounding box center [165, 160] width 0 height 5
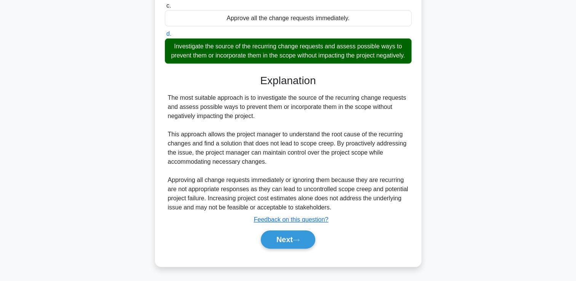
scroll to position [151, 0]
click at [297, 237] on button "Next" at bounding box center [288, 239] width 54 height 18
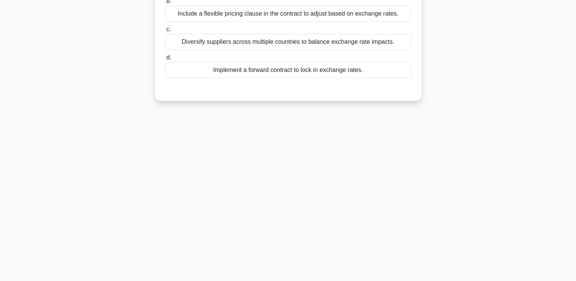
scroll to position [16, 0]
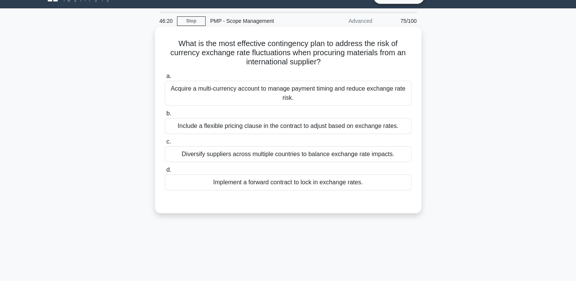
click at [286, 97] on div "Acquire a multi-currency account to manage payment timing and reduce exchange r…" at bounding box center [288, 93] width 247 height 25
click at [165, 79] on input "a. Acquire a multi-currency account to manage payment timing and reduce exchang…" at bounding box center [165, 76] width 0 height 5
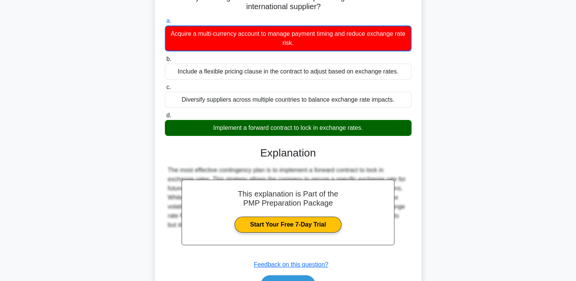
scroll to position [130, 0]
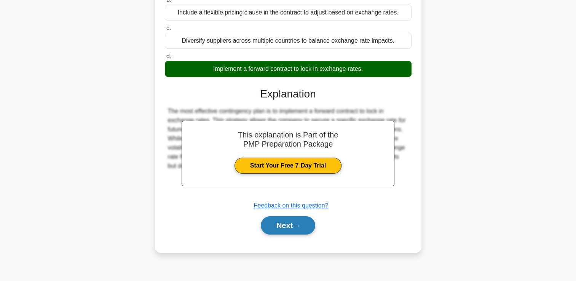
click at [277, 222] on button "Next" at bounding box center [288, 225] width 54 height 18
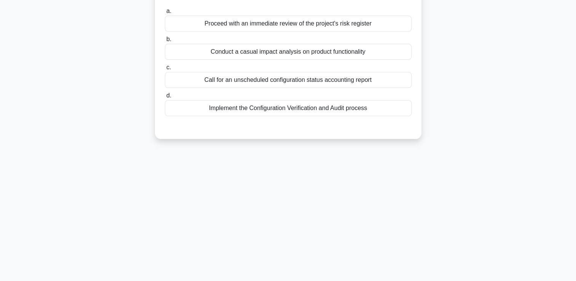
scroll to position [16, 0]
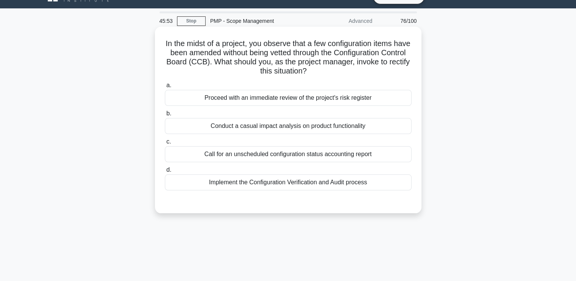
click at [318, 104] on div "Proceed with an immediate review of the project's risk register" at bounding box center [288, 98] width 247 height 16
click at [165, 88] on input "a. Proceed with an immediate review of the project's risk register" at bounding box center [165, 85] width 0 height 5
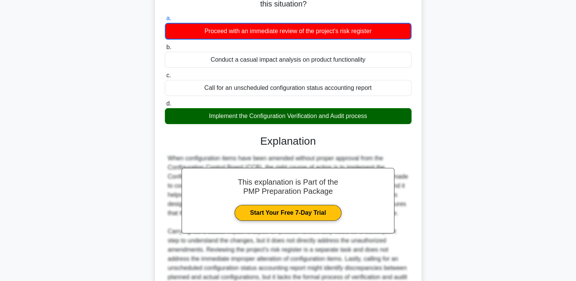
scroll to position [161, 0]
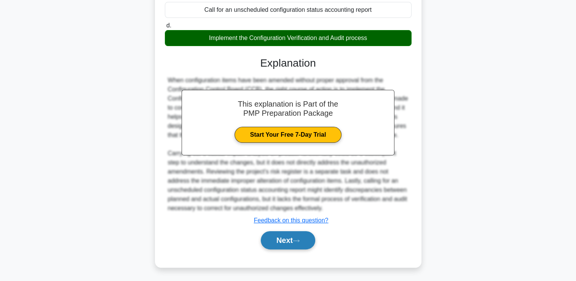
click at [300, 232] on button "Next" at bounding box center [288, 240] width 54 height 18
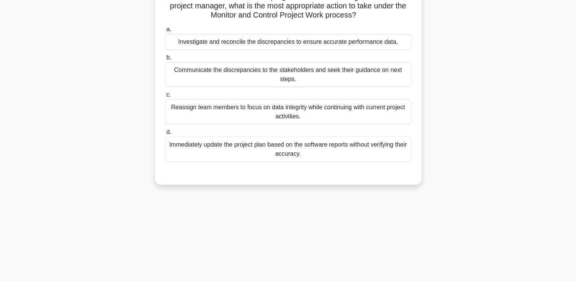
scroll to position [16, 0]
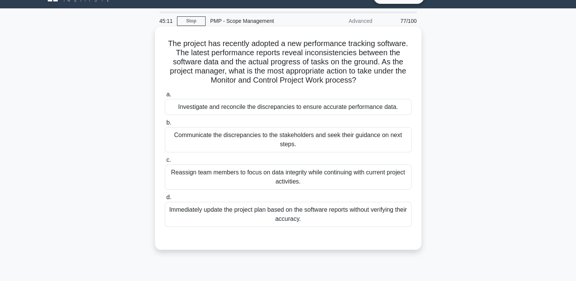
click at [216, 214] on div "Immediately update the project plan based on the software reports without verif…" at bounding box center [288, 214] width 247 height 25
click at [165, 200] on input "d. Immediately update the project plan based on the software reports without ve…" at bounding box center [165, 197] width 0 height 5
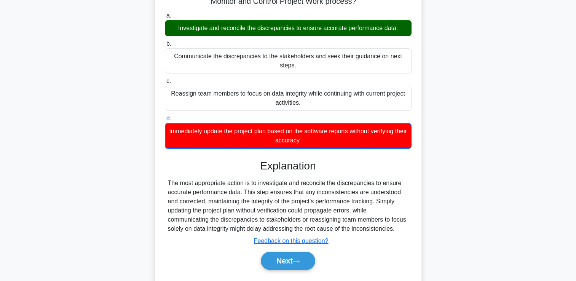
scroll to position [130, 0]
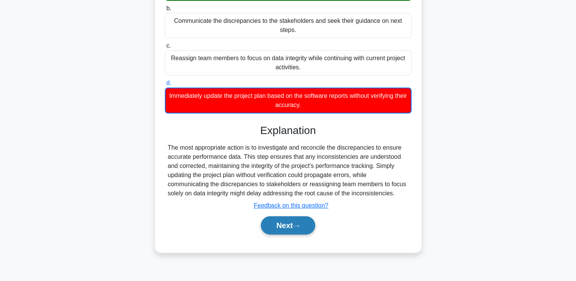
click at [285, 225] on button "Next" at bounding box center [288, 225] width 54 height 18
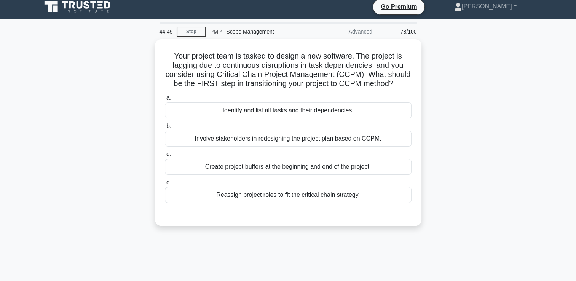
scroll to position [0, 0]
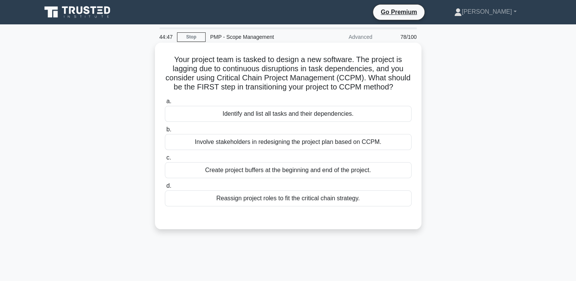
click at [267, 142] on div "Involve stakeholders in redesigning the project plan based on CCPM." at bounding box center [288, 142] width 247 height 16
click at [165, 132] on input "b. Involve stakeholders in redesigning the project plan based on CCPM." at bounding box center [165, 129] width 0 height 5
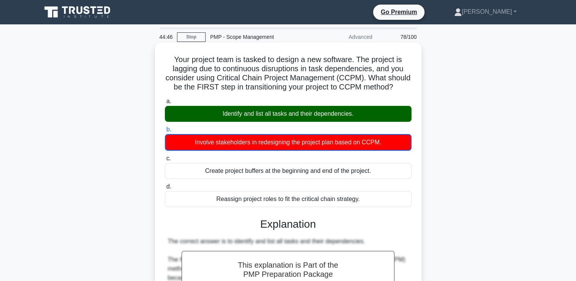
scroll to position [207, 0]
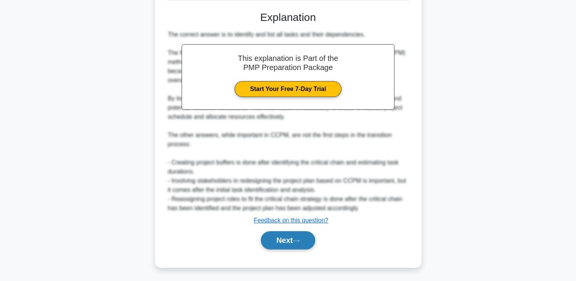
click at [276, 237] on button "Next" at bounding box center [288, 240] width 54 height 18
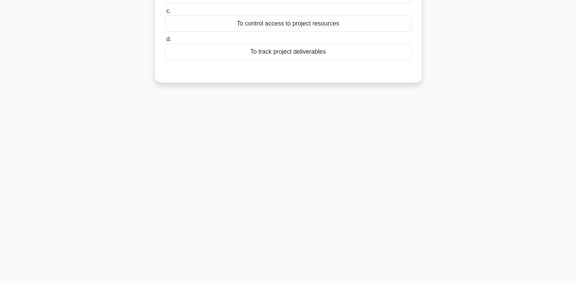
scroll to position [16, 0]
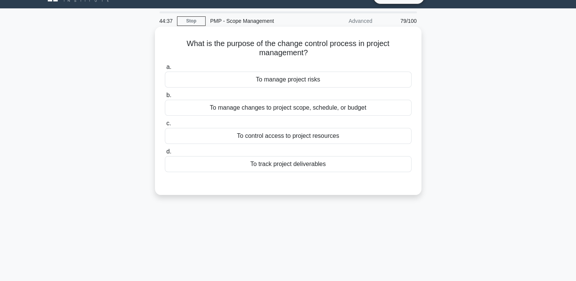
click at [307, 115] on div "To manage changes to project scope, schedule, or budget" at bounding box center [288, 108] width 247 height 16
click at [165, 98] on input "b. To manage changes to project scope, schedule, or budget" at bounding box center [165, 95] width 0 height 5
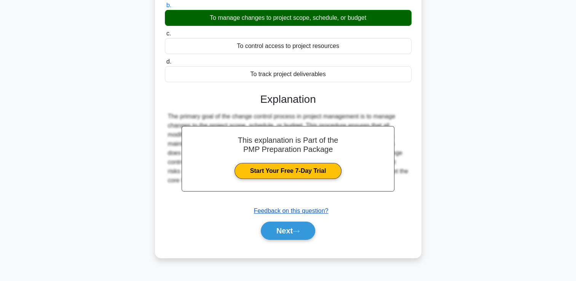
scroll to position [130, 0]
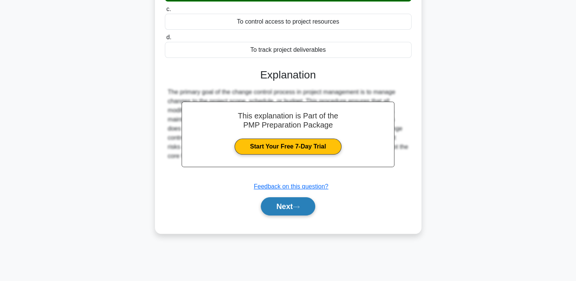
click at [304, 208] on button "Next" at bounding box center [288, 206] width 54 height 18
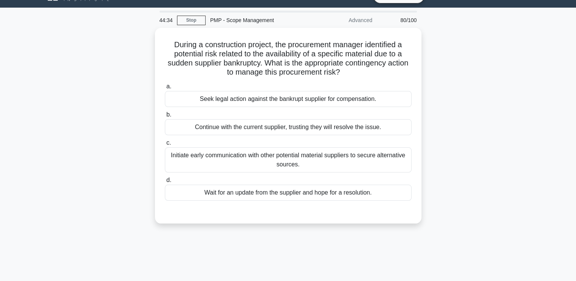
scroll to position [16, 0]
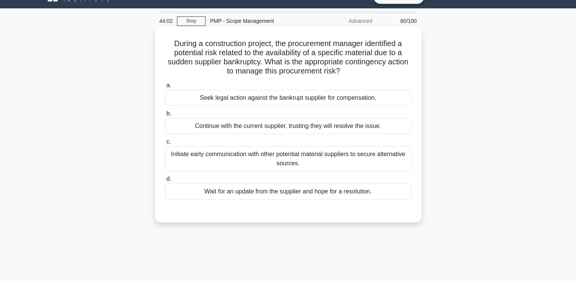
click at [327, 156] on div "Initiate early communication with other potential material suppliers to secure …" at bounding box center [288, 158] width 247 height 25
click at [165, 144] on input "c. Initiate early communication with other potential material suppliers to secu…" at bounding box center [165, 141] width 0 height 5
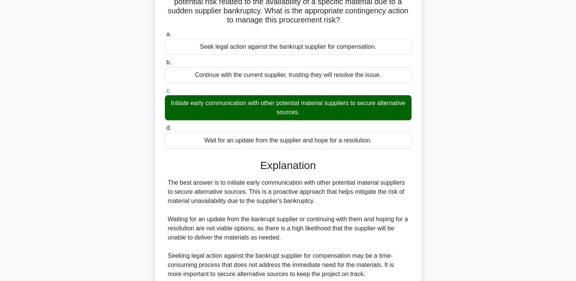
scroll to position [133, 0]
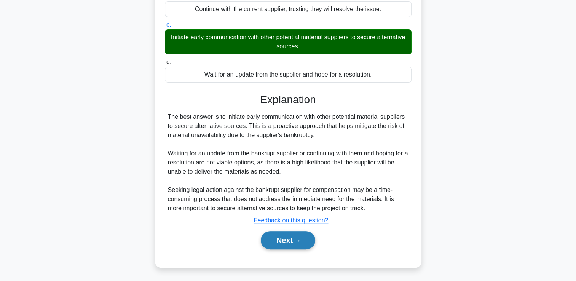
click at [282, 245] on button "Next" at bounding box center [288, 240] width 54 height 18
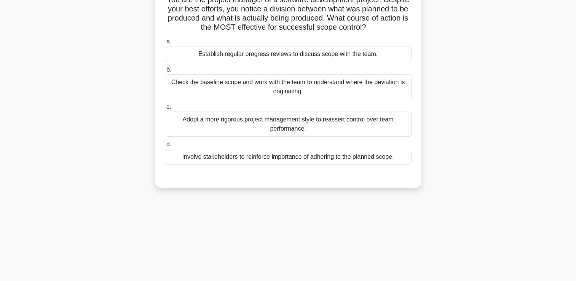
scroll to position [0, 0]
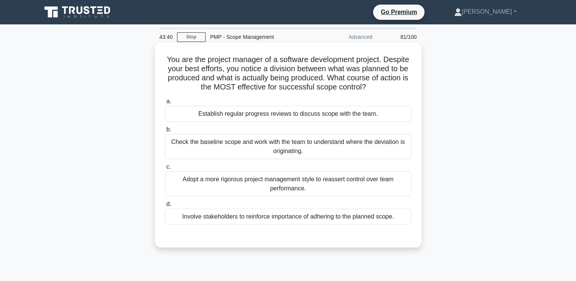
click at [276, 147] on div "Check the baseline scope and work with the team to understand where the deviati…" at bounding box center [288, 146] width 247 height 25
click at [165, 132] on input "b. Check the baseline scope and work with the team to understand where the devi…" at bounding box center [165, 129] width 0 height 5
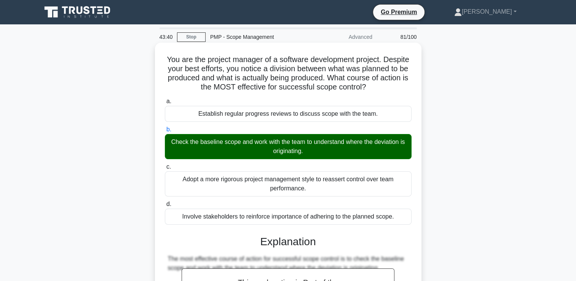
scroll to position [190, 0]
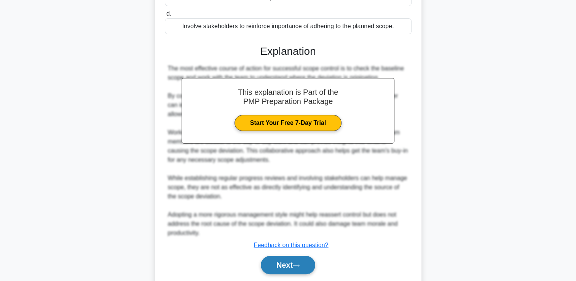
click at [288, 257] on button "Next" at bounding box center [288, 265] width 54 height 18
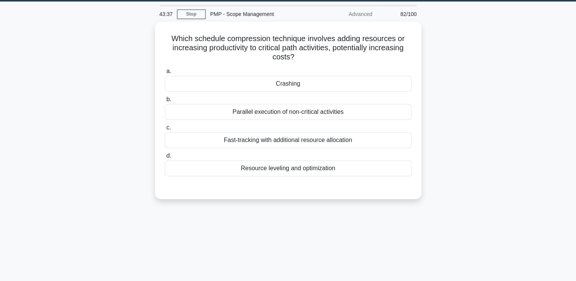
scroll to position [16, 0]
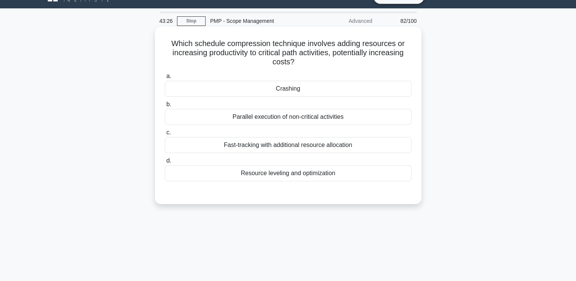
click at [301, 147] on div "Fast-tracking with additional resource allocation" at bounding box center [288, 145] width 247 height 16
click at [165, 135] on input "c. Fast-tracking with additional resource allocation" at bounding box center [165, 132] width 0 height 5
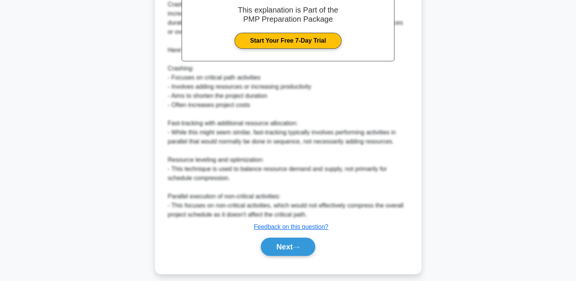
scroll to position [253, 0]
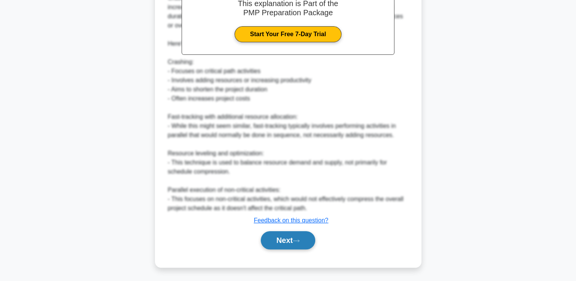
click at [299, 239] on icon at bounding box center [296, 241] width 7 height 4
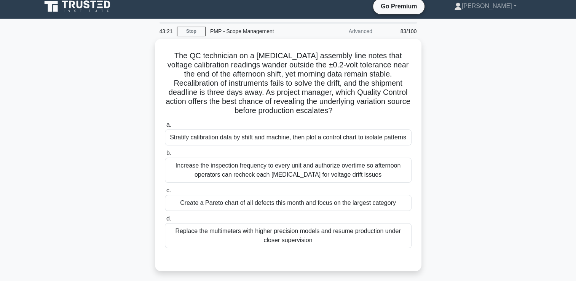
scroll to position [0, 0]
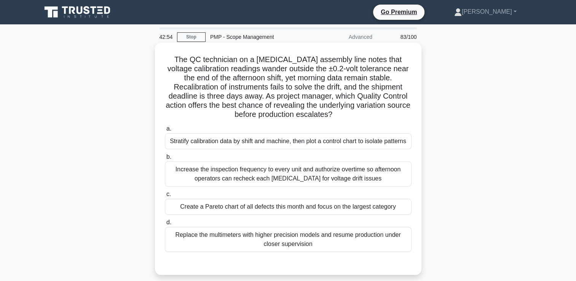
click at [243, 173] on div "Increase the inspection frequency to every unit and authorize overtime so after…" at bounding box center [288, 173] width 247 height 25
click at [165, 160] on input "b. Increase the inspection frequency to every unit and authorize overtime so af…" at bounding box center [165, 157] width 0 height 5
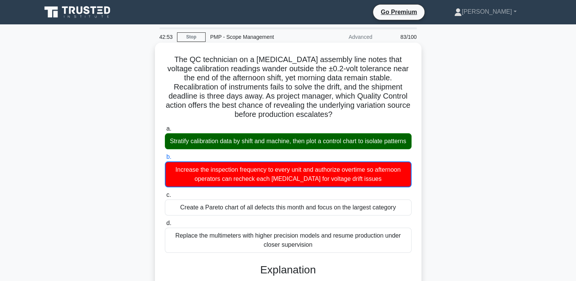
scroll to position [229, 0]
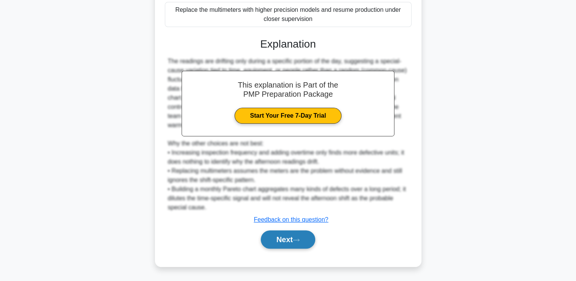
click at [271, 243] on button "Next" at bounding box center [288, 239] width 54 height 18
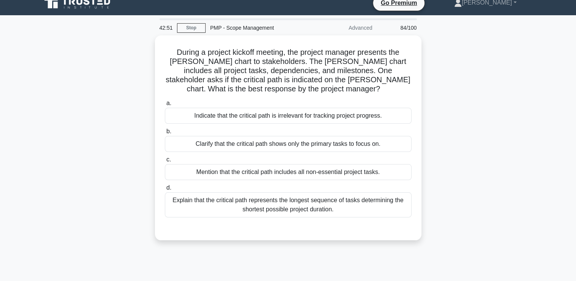
scroll to position [0, 0]
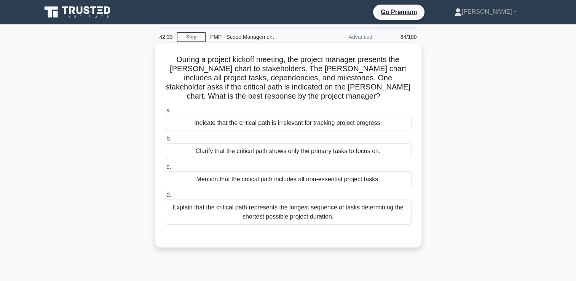
click at [356, 208] on div "Explain that the critical path represents the longest sequence of tasks determi…" at bounding box center [288, 212] width 247 height 25
click at [165, 198] on input "d. Explain that the critical path represents the longest sequence of tasks dete…" at bounding box center [165, 195] width 0 height 5
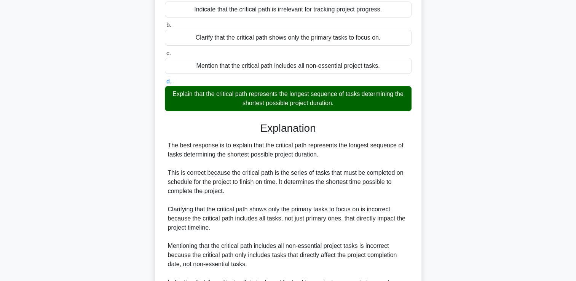
scroll to position [206, 0]
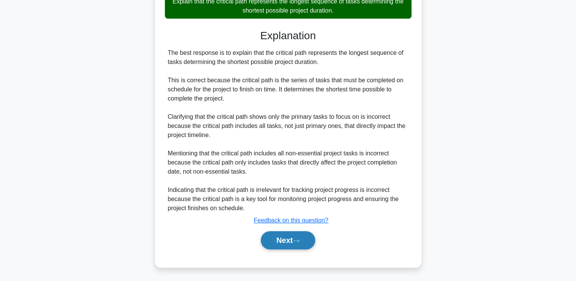
click at [288, 233] on button "Next" at bounding box center [288, 240] width 54 height 18
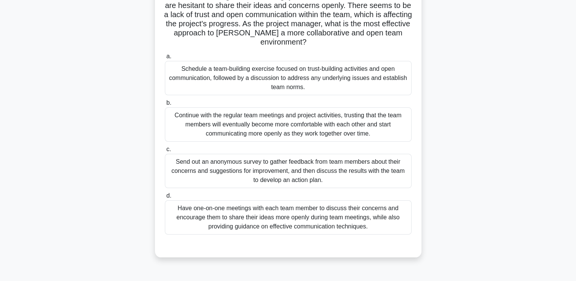
scroll to position [76, 0]
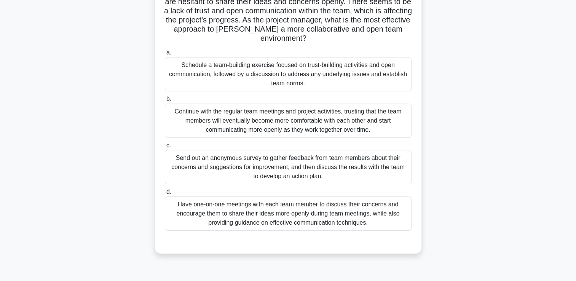
click at [281, 79] on div "Schedule a team-building exercise focused on trust-building activities and open…" at bounding box center [288, 74] width 247 height 34
click at [165, 55] on input "a. Schedule a team-building exercise focused on trust-building activities and o…" at bounding box center [165, 52] width 0 height 5
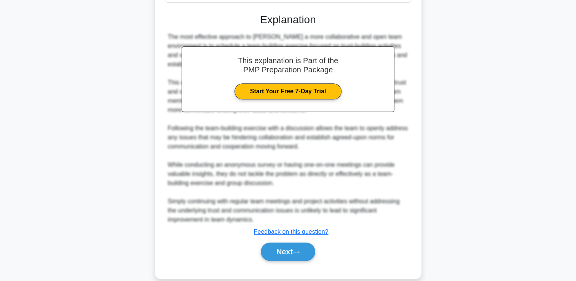
scroll to position [305, 0]
click at [266, 251] on button "Next" at bounding box center [288, 251] width 54 height 18
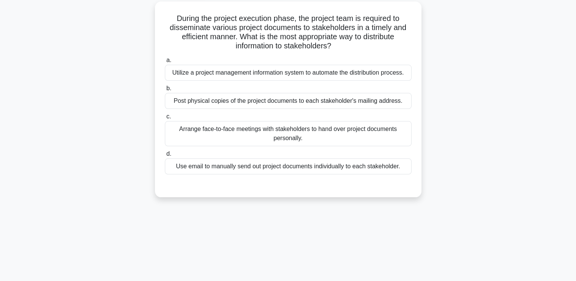
scroll to position [16, 0]
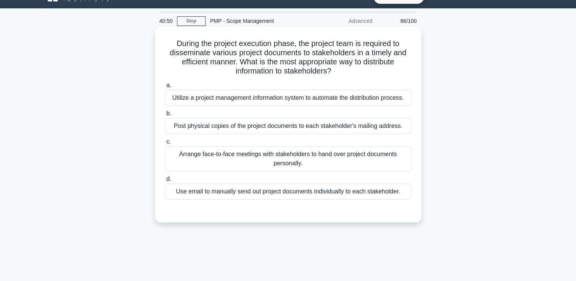
click at [287, 106] on div "Utilize a project management information system to automate the distribution pr…" at bounding box center [288, 98] width 247 height 16
click at [165, 88] on input "a. Utilize a project management information system to automate the distribution…" at bounding box center [165, 85] width 0 height 5
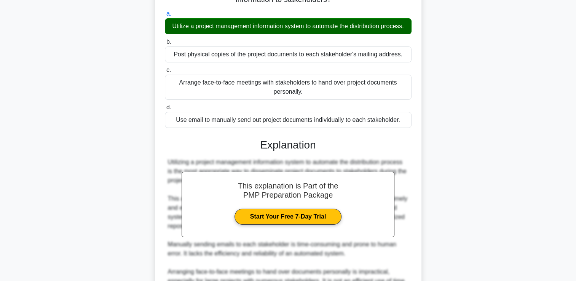
scroll to position [168, 0]
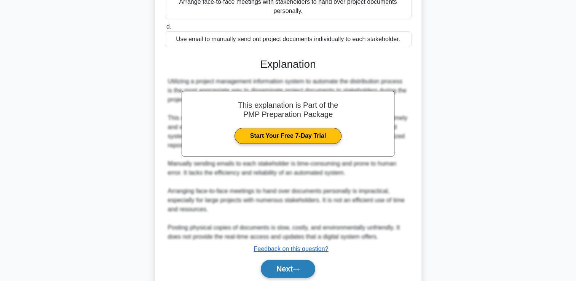
click at [296, 273] on button "Next" at bounding box center [288, 269] width 54 height 18
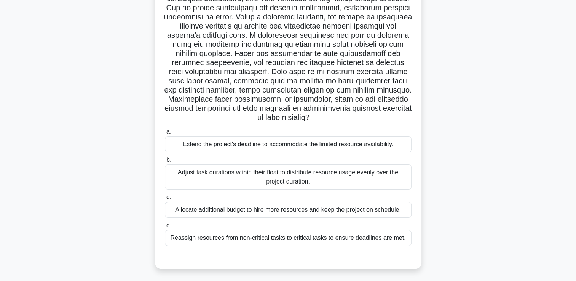
scroll to position [92, 0]
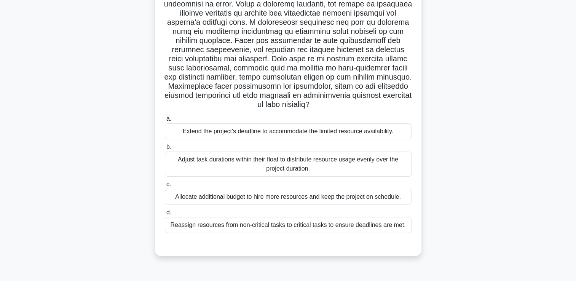
click at [277, 168] on div "Adjust task durations within their float to distribute resource usage evenly ov…" at bounding box center [288, 164] width 247 height 25
click at [165, 150] on input "b. Adjust task durations within their float to distribute resource usage evenly…" at bounding box center [165, 147] width 0 height 5
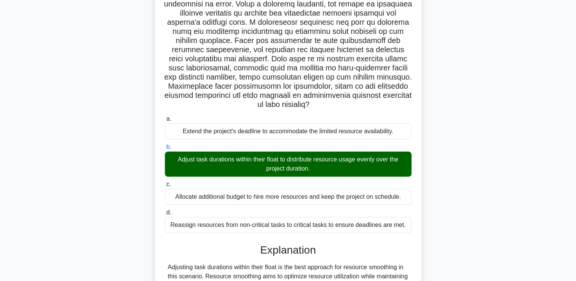
click at [277, 168] on div "Adjust task durations within their float to distribute resource usage evenly ov…" at bounding box center [288, 164] width 247 height 25
click at [165, 150] on input "b. Adjust task durations within their float to distribute resource usage evenly…" at bounding box center [165, 147] width 0 height 5
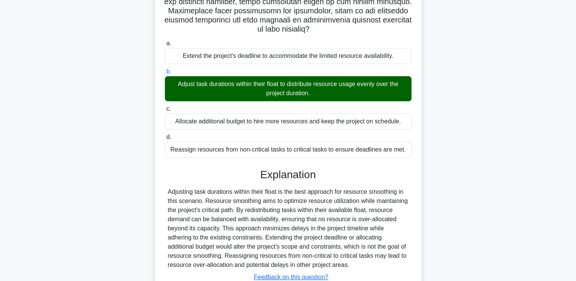
scroll to position [224, 0]
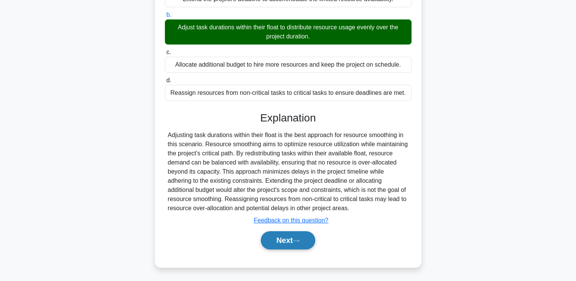
click at [286, 238] on button "Next" at bounding box center [288, 240] width 54 height 18
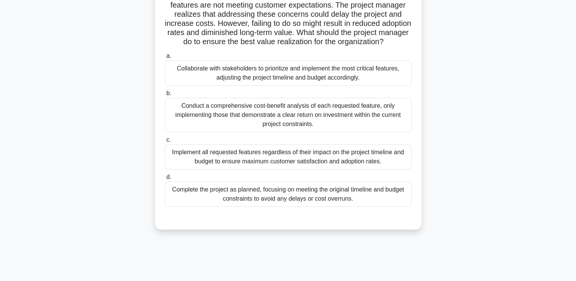
scroll to position [54, 0]
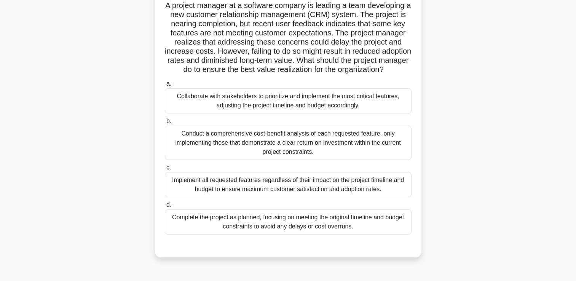
click at [251, 153] on div "Conduct a comprehensive cost-benefit analysis of each requested feature, only i…" at bounding box center [288, 143] width 247 height 34
click at [165, 124] on input "b. Conduct a comprehensive cost-benefit analysis of each requested feature, onl…" at bounding box center [165, 121] width 0 height 5
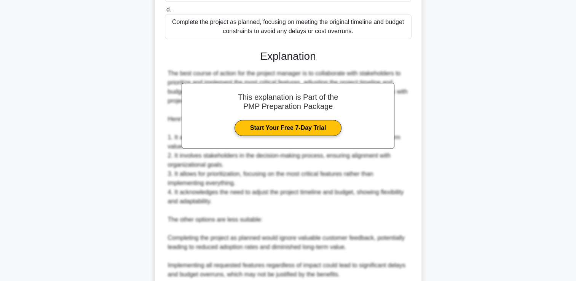
scroll to position [399, 0]
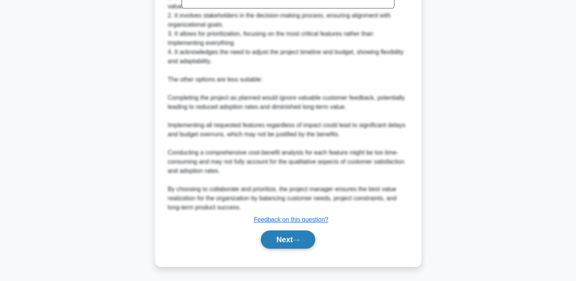
click at [286, 238] on button "Next" at bounding box center [288, 239] width 54 height 18
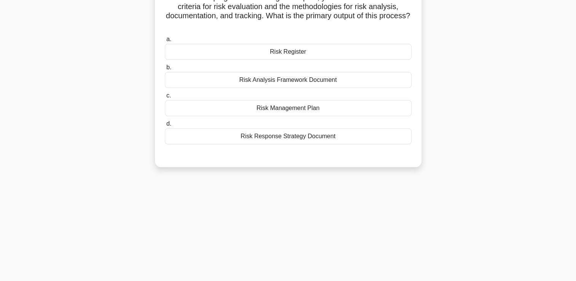
scroll to position [0, 0]
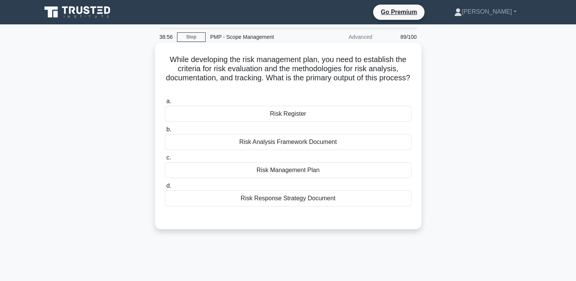
click at [320, 208] on div "a. Risk Register b. Risk Analysis Framework Document c. d." at bounding box center [288, 157] width 248 height 125
click at [308, 200] on div "Risk Response Strategy Document" at bounding box center [288, 198] width 247 height 16
click at [165, 189] on input "d. Risk Response Strategy Document" at bounding box center [165, 186] width 0 height 5
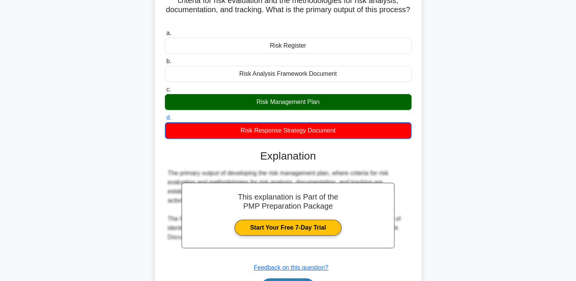
scroll to position [130, 0]
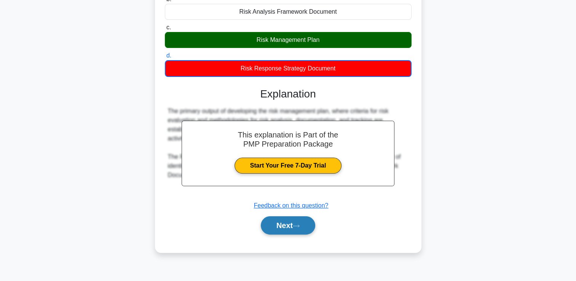
click at [300, 227] on icon at bounding box center [296, 226] width 7 height 4
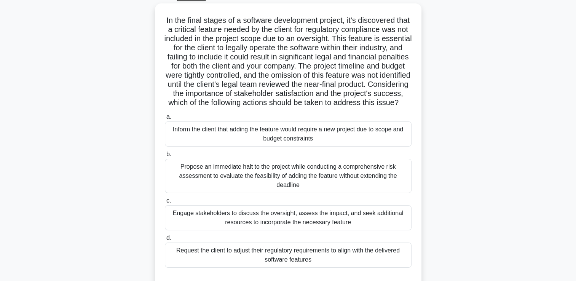
scroll to position [54, 0]
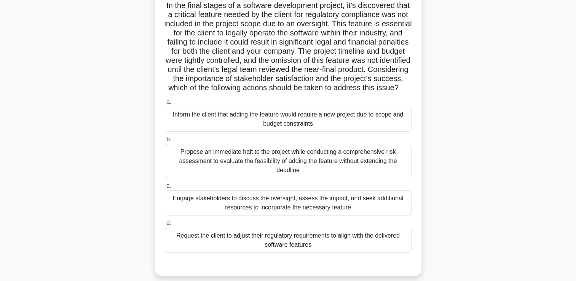
click at [379, 163] on div "Propose an immediate halt to the project while conducting a comprehensive risk …" at bounding box center [288, 161] width 247 height 34
click at [165, 142] on input "b. Propose an immediate halt to the project while conducting a comprehensive ri…" at bounding box center [165, 139] width 0 height 5
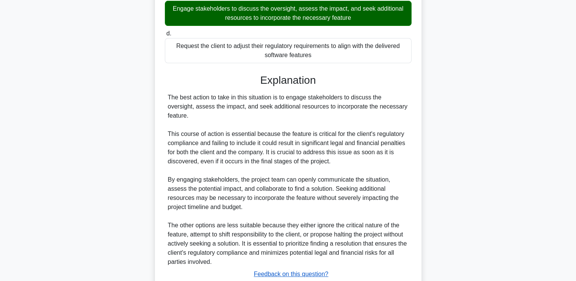
scroll to position [307, 0]
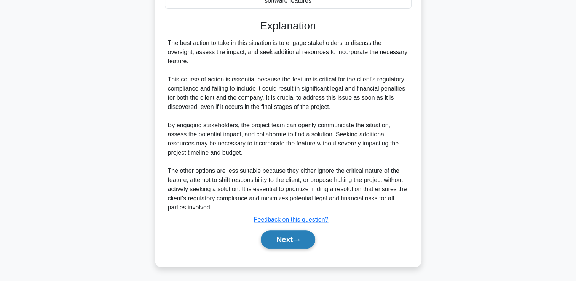
click at [283, 238] on button "Next" at bounding box center [288, 239] width 54 height 18
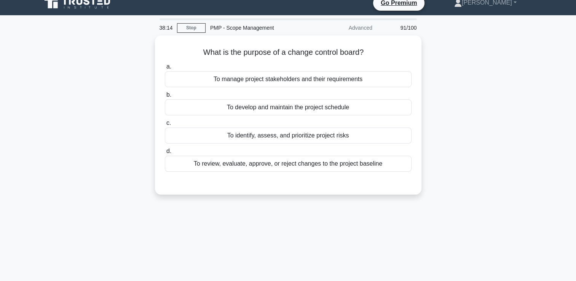
scroll to position [0, 0]
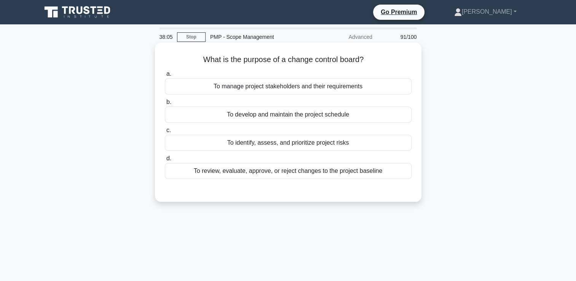
click at [380, 170] on div "To review, evaluate, approve, or reject changes to the project baseline" at bounding box center [288, 171] width 247 height 16
click at [165, 161] on input "d. To review, evaluate, approve, or reject changes to the project baseline" at bounding box center [165, 158] width 0 height 5
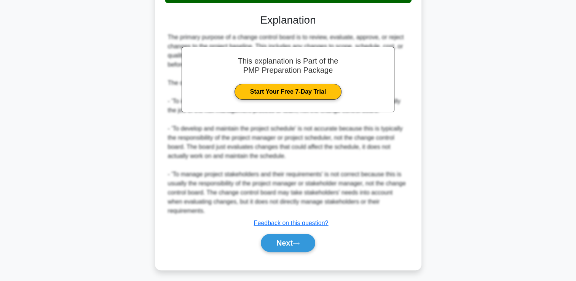
scroll to position [179, 0]
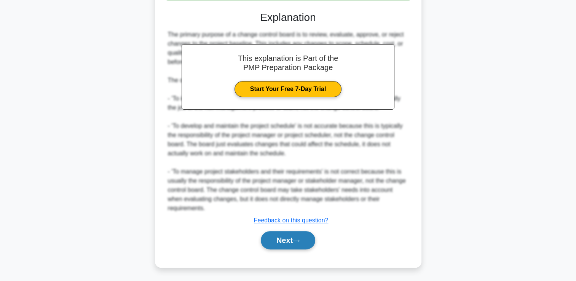
click at [280, 246] on button "Next" at bounding box center [288, 240] width 54 height 18
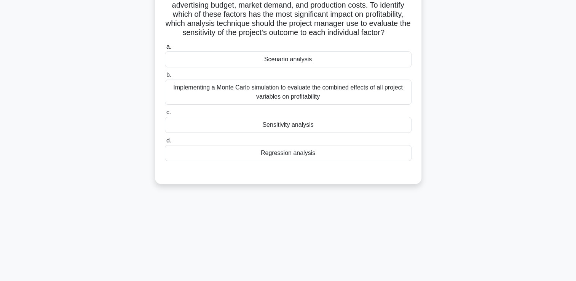
scroll to position [16, 0]
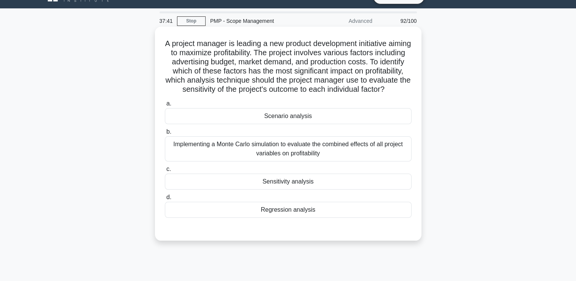
click at [378, 156] on div "Implementing a Monte Carlo simulation to evaluate the combined effects of all p…" at bounding box center [288, 148] width 247 height 25
click at [165, 134] on input "b. Implementing a Monte Carlo simulation to evaluate the combined effects of al…" at bounding box center [165, 131] width 0 height 5
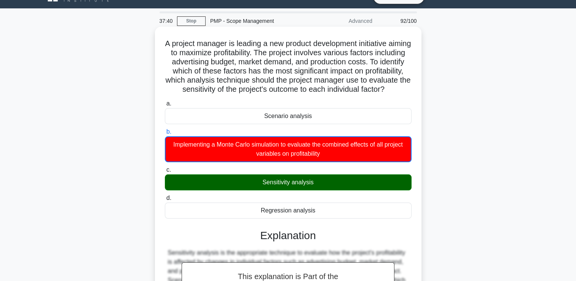
scroll to position [152, 0]
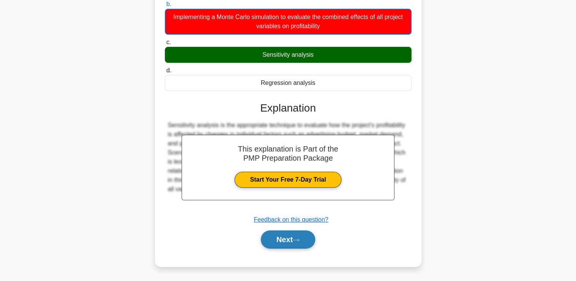
click at [294, 238] on button "Next" at bounding box center [288, 239] width 54 height 18
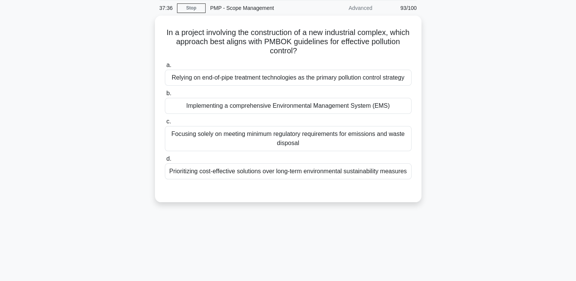
scroll to position [16, 0]
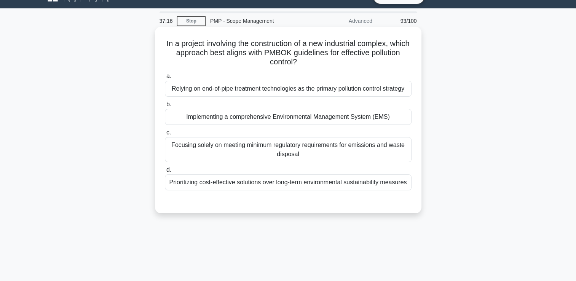
click at [401, 95] on div "Relying on end-of-pipe treatment technologies as the primary pollution control …" at bounding box center [288, 89] width 247 height 16
click at [165, 79] on input "a. Relying on end-of-pipe treatment technologies as the primary pollution contr…" at bounding box center [165, 76] width 0 height 5
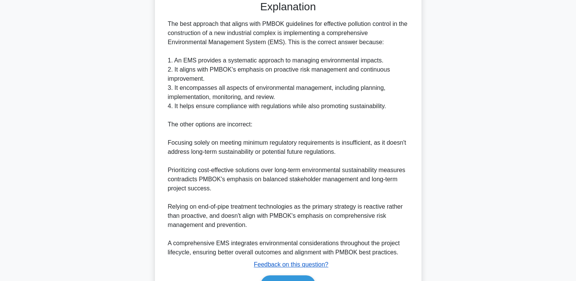
scroll to position [271, 0]
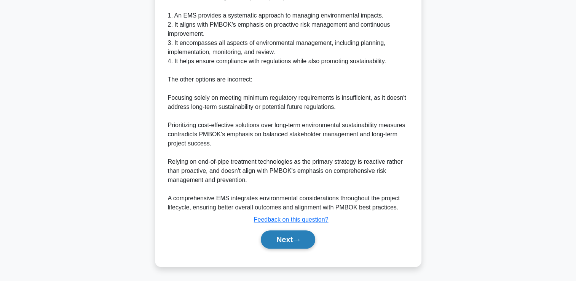
click at [301, 234] on button "Next" at bounding box center [288, 239] width 54 height 18
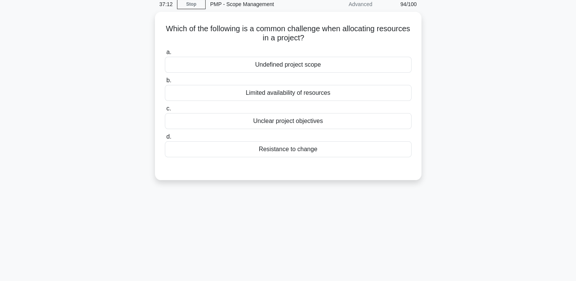
scroll to position [16, 0]
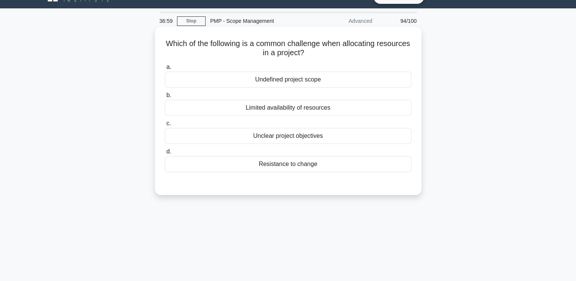
click at [369, 113] on div "Limited availability of resources" at bounding box center [288, 108] width 247 height 16
click at [165, 98] on input "b. Limited availability of resources" at bounding box center [165, 95] width 0 height 5
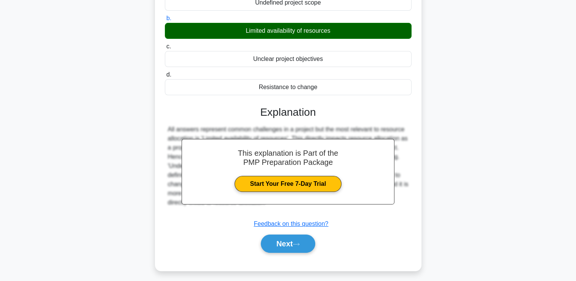
scroll to position [130, 0]
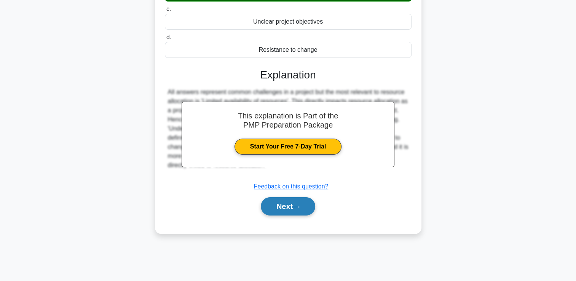
click at [293, 203] on button "Next" at bounding box center [288, 206] width 54 height 18
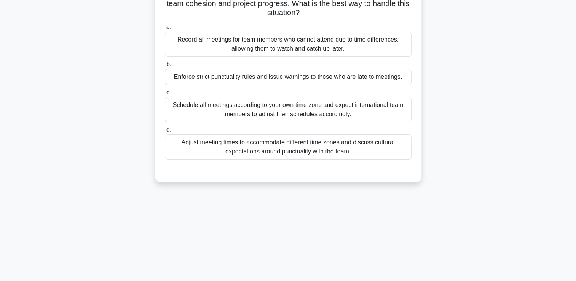
scroll to position [16, 0]
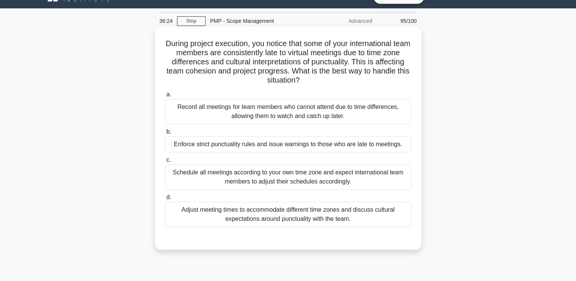
click at [372, 211] on div "Adjust meeting times to accommodate different time zones and discuss cultural e…" at bounding box center [288, 214] width 247 height 25
click at [165, 200] on input "d. Adjust meeting times to accommodate different time zones and discuss cultura…" at bounding box center [165, 197] width 0 height 5
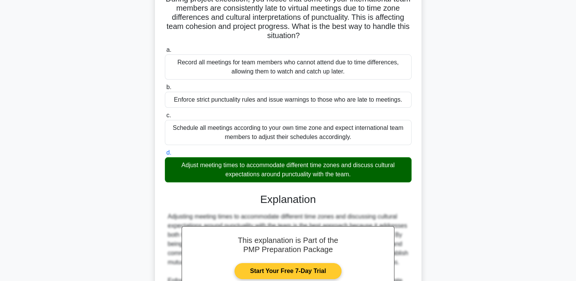
scroll to position [179, 0]
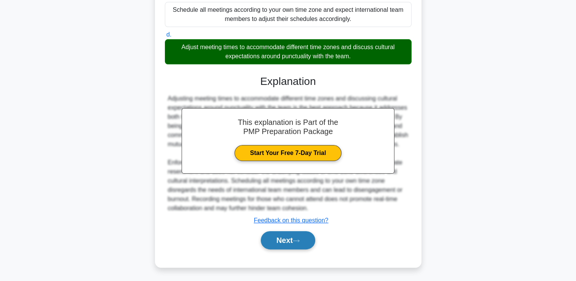
click at [307, 243] on button "Next" at bounding box center [288, 240] width 54 height 18
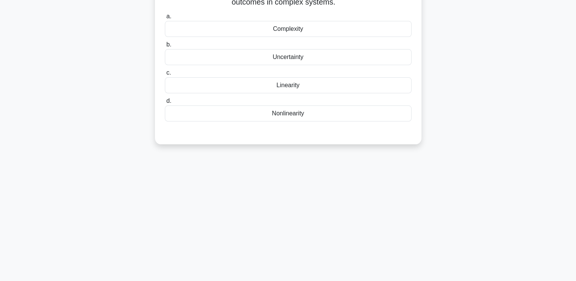
scroll to position [16, 0]
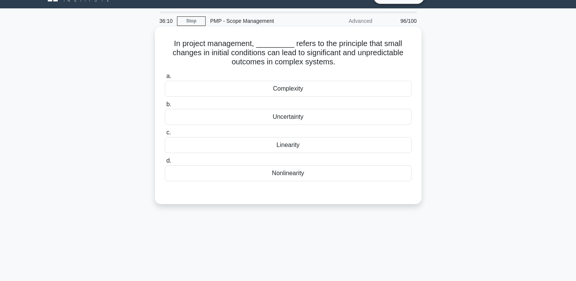
click at [348, 116] on div "Uncertainty" at bounding box center [288, 117] width 247 height 16
click at [165, 107] on input "b. Uncertainty" at bounding box center [165, 104] width 0 height 5
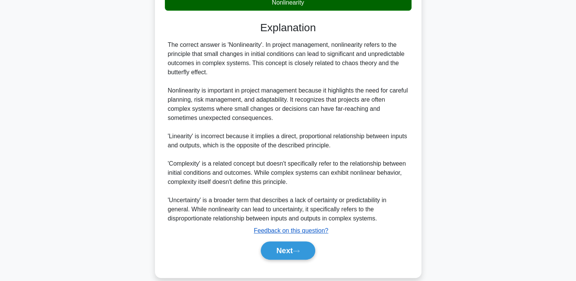
scroll to position [198, 0]
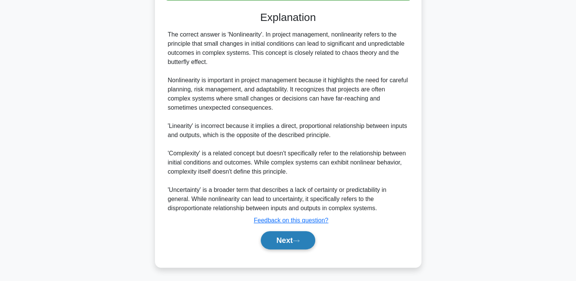
click at [291, 235] on button "Next" at bounding box center [288, 240] width 54 height 18
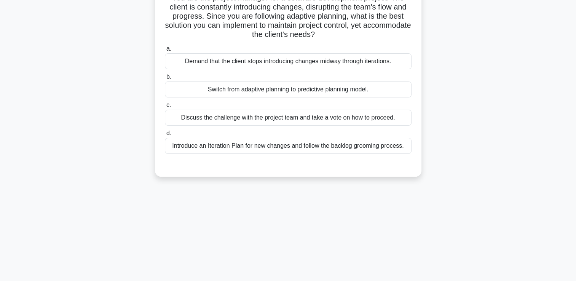
scroll to position [16, 0]
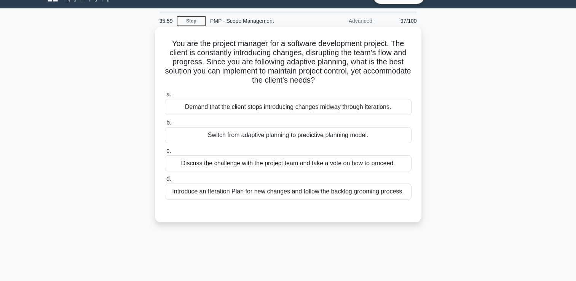
click at [361, 110] on div "Demand that the client stops introducing changes midway through iterations." at bounding box center [288, 107] width 247 height 16
click at [165, 97] on input "a. Demand that the client stops introducing changes midway through iterations." at bounding box center [165, 94] width 0 height 5
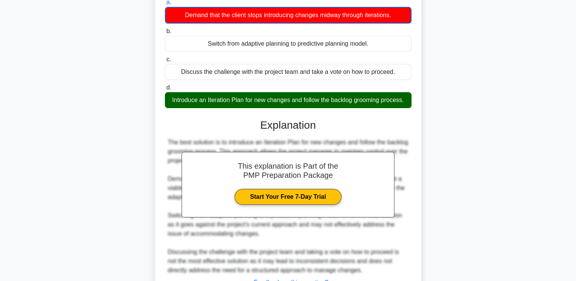
scroll to position [168, 0]
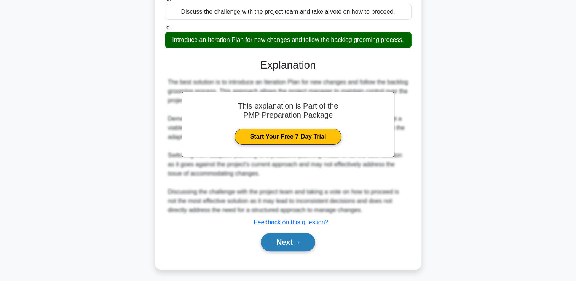
click at [270, 245] on button "Next" at bounding box center [288, 242] width 54 height 18
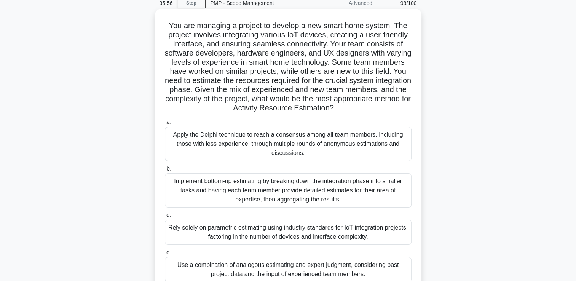
scroll to position [21, 0]
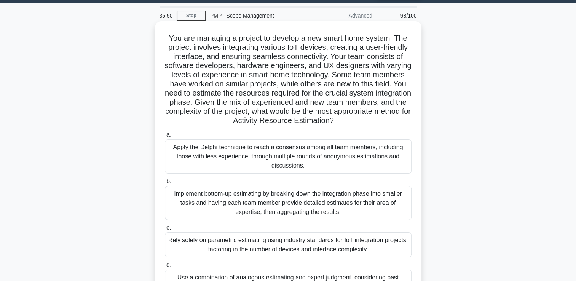
click at [328, 159] on div "Apply the Delphi technique to reach a consensus among all team members, includi…" at bounding box center [288, 156] width 247 height 34
click at [165, 137] on input "a. Apply the Delphi technique to reach a consensus among all team members, incl…" at bounding box center [165, 135] width 0 height 5
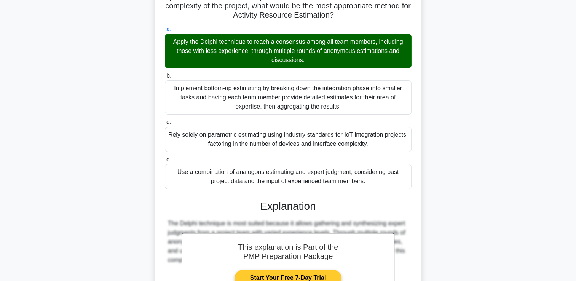
scroll to position [212, 0]
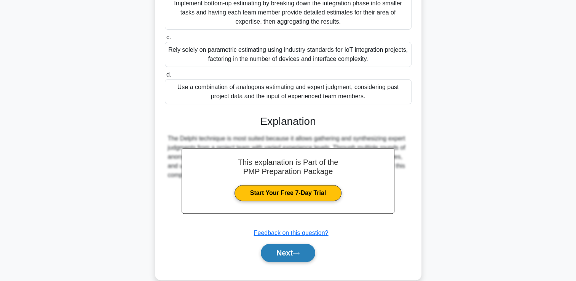
click at [283, 257] on button "Next" at bounding box center [288, 253] width 54 height 18
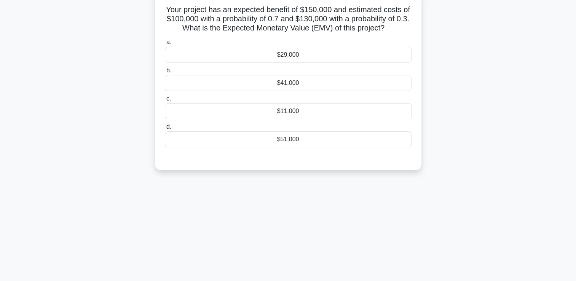
scroll to position [16, 0]
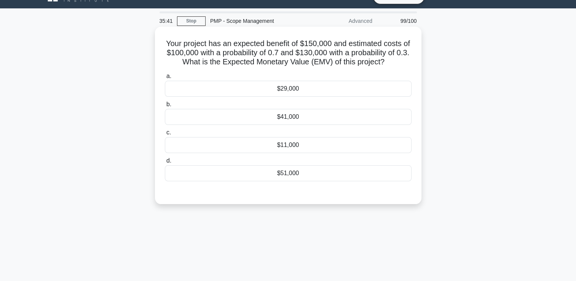
click at [337, 87] on div "$29,000" at bounding box center [288, 89] width 247 height 16
click at [165, 79] on input "a. $29,000" at bounding box center [165, 76] width 0 height 5
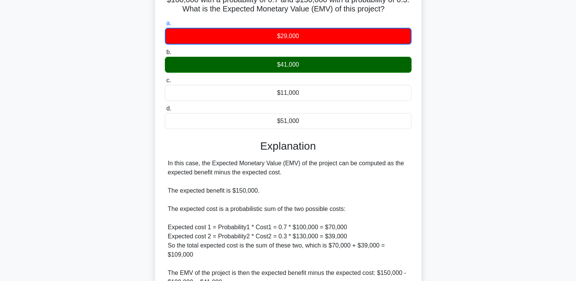
scroll to position [198, 0]
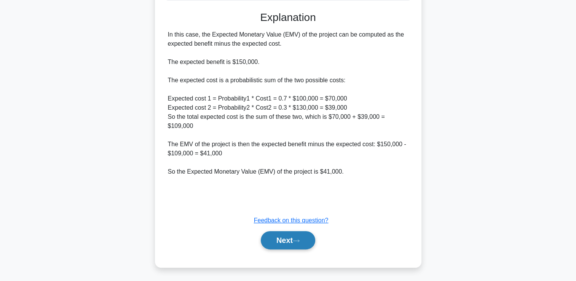
click at [283, 243] on button "Next" at bounding box center [288, 240] width 54 height 18
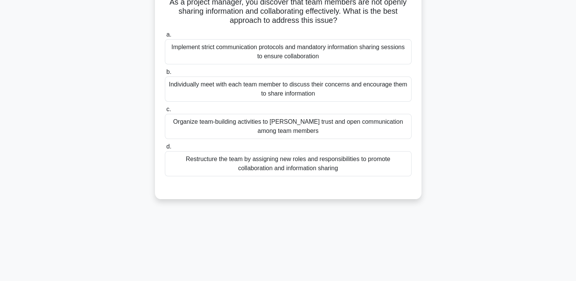
scroll to position [0, 0]
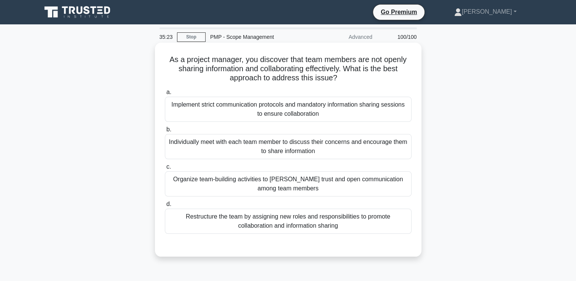
click at [335, 144] on div "Individually meet with each team member to discuss their concerns and encourage…" at bounding box center [288, 146] width 247 height 25
click at [165, 132] on input "b. Individually meet with each team member to discuss their concerns and encour…" at bounding box center [165, 129] width 0 height 5
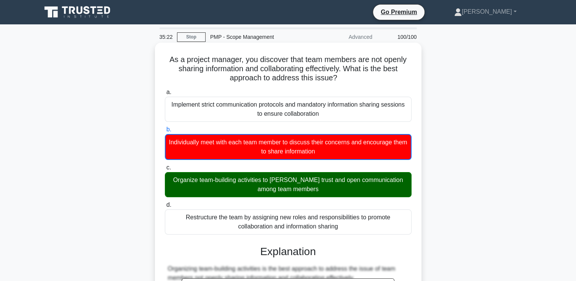
scroll to position [190, 0]
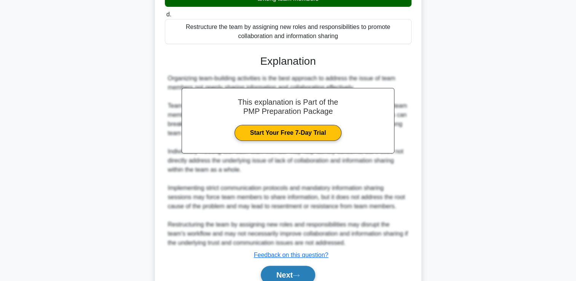
click at [285, 274] on button "Next" at bounding box center [288, 275] width 54 height 18
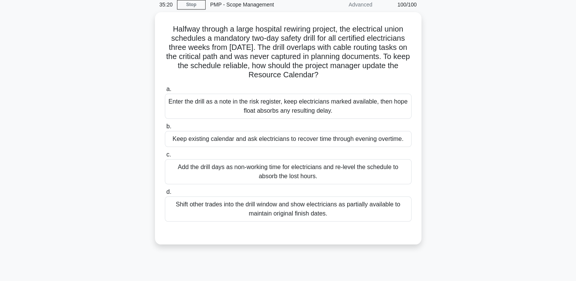
scroll to position [16, 0]
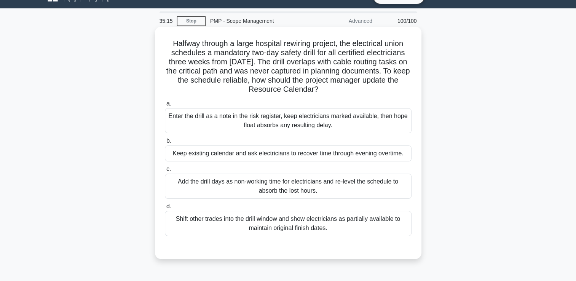
click at [307, 156] on div "Keep existing calendar and ask electricians to recover time through evening ove…" at bounding box center [288, 153] width 247 height 16
click at [165, 144] on input "b. Keep existing calendar and ask electricians to recover time through evening …" at bounding box center [165, 141] width 0 height 5
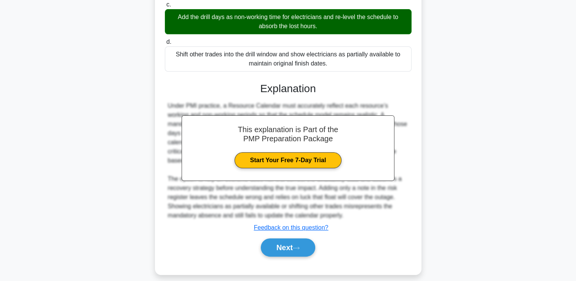
scroll to position [189, 0]
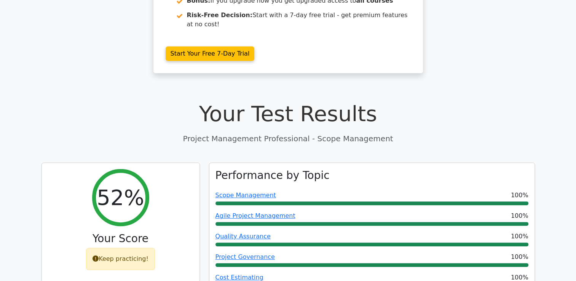
scroll to position [114, 0]
